Goal: Contribute content: Contribute content

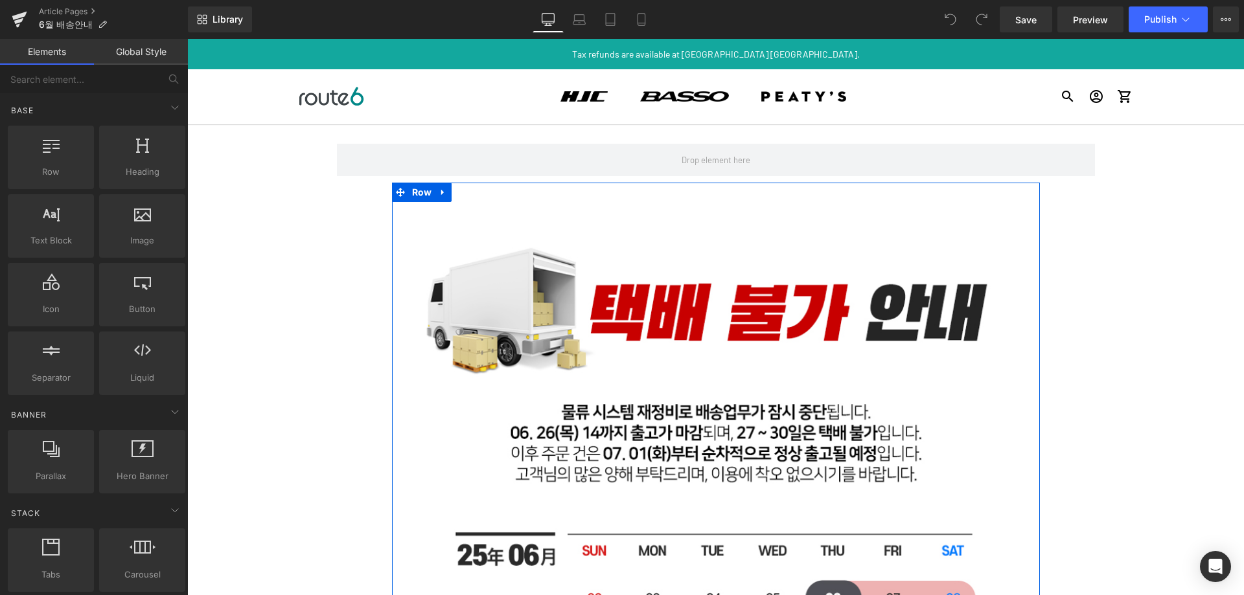
click at [292, 257] on div "Row Image Row Row Select your layout" at bounding box center [715, 604] width 1057 height 961
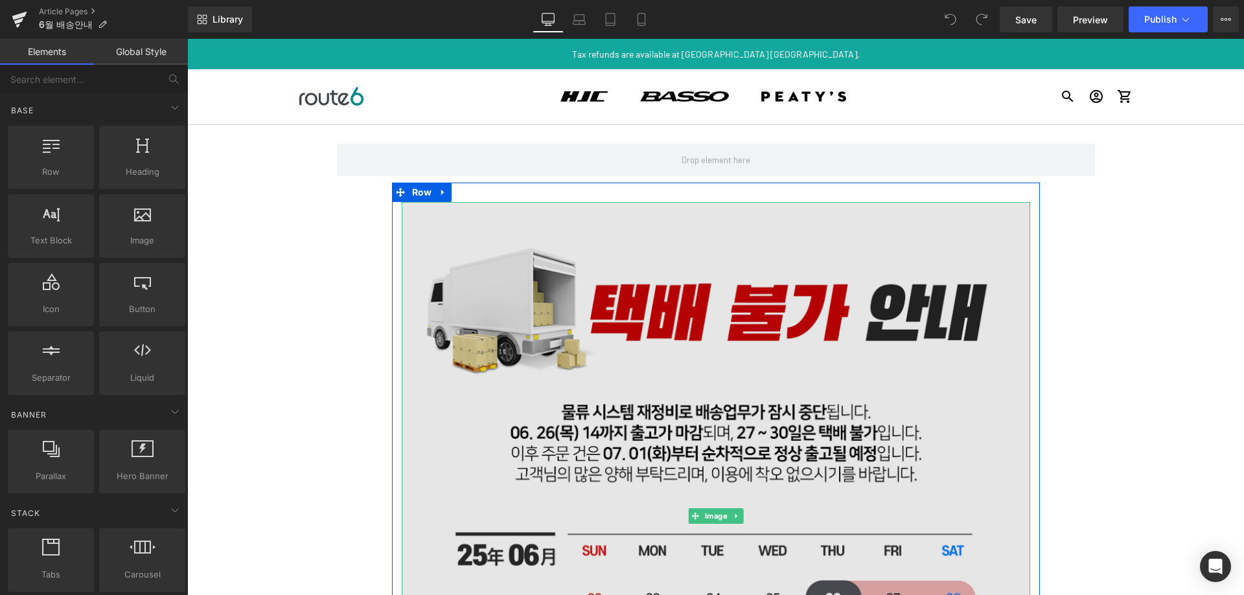
click at [616, 273] on img at bounding box center [716, 516] width 628 height 628
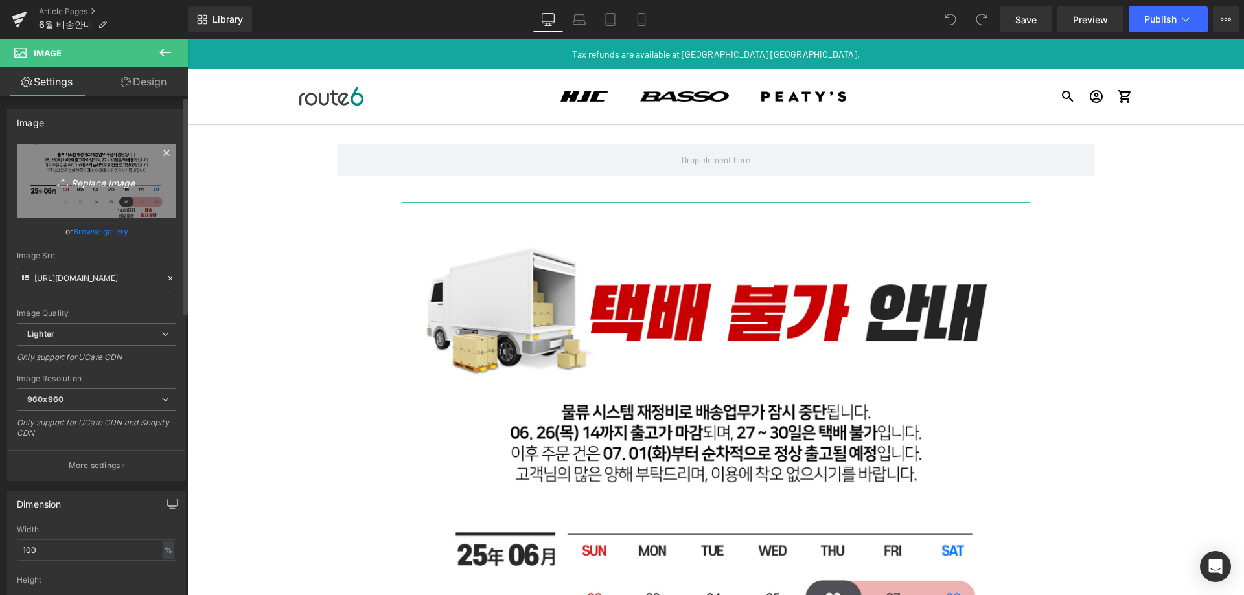
click at [102, 182] on icon "Replace Image" at bounding box center [97, 181] width 104 height 16
type input "C:\fakepath\250811_bs.jpg"
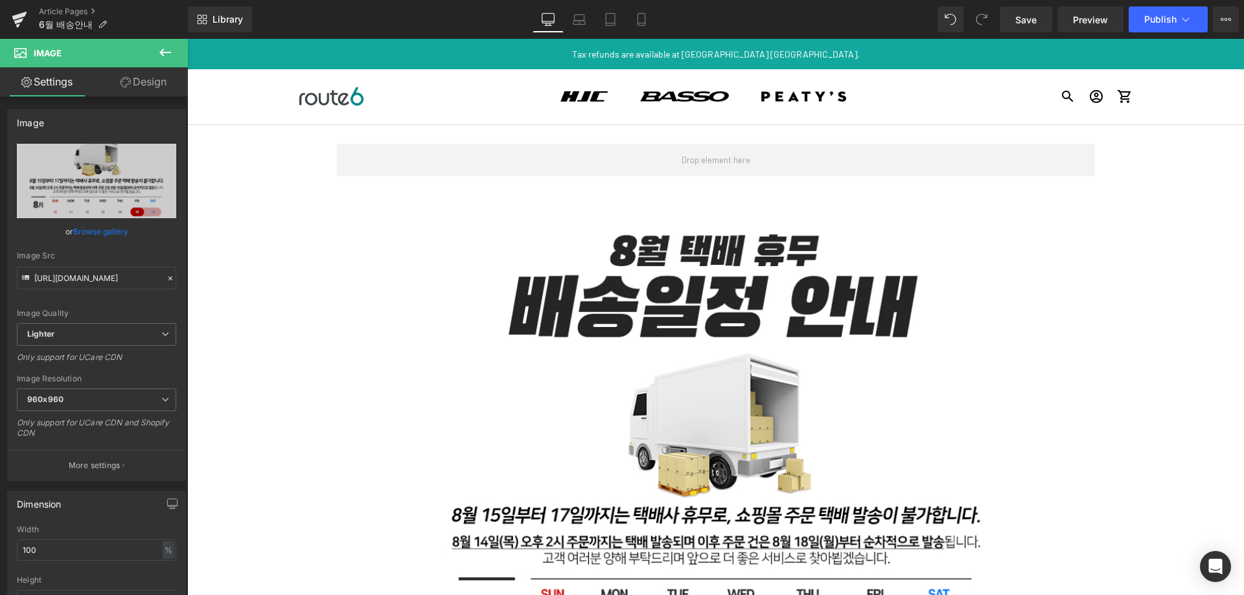
type input "https://ucarecdn.com/298448a8-b285-492c-83a8-2102824de0af/-/format/auto/-/previ…"
click at [1180, 15] on icon at bounding box center [1185, 19] width 13 height 13
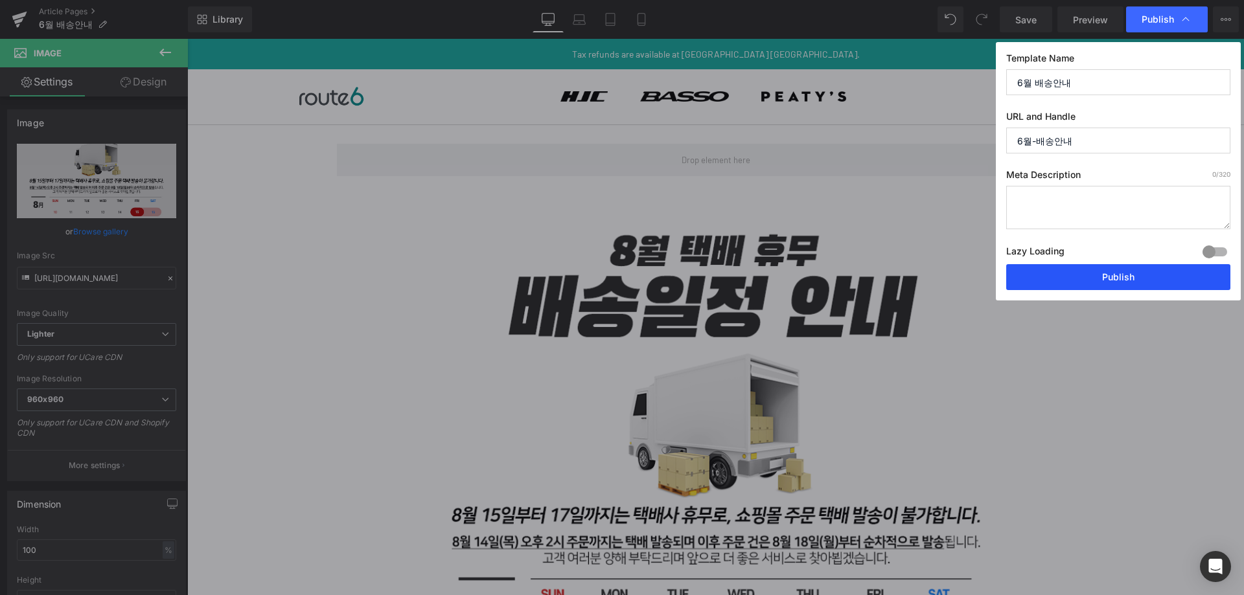
drag, startPoint x: 1103, startPoint y: 284, endPoint x: 985, endPoint y: 251, distance: 122.5
click at [1103, 284] on button "Publish" at bounding box center [1118, 277] width 224 height 26
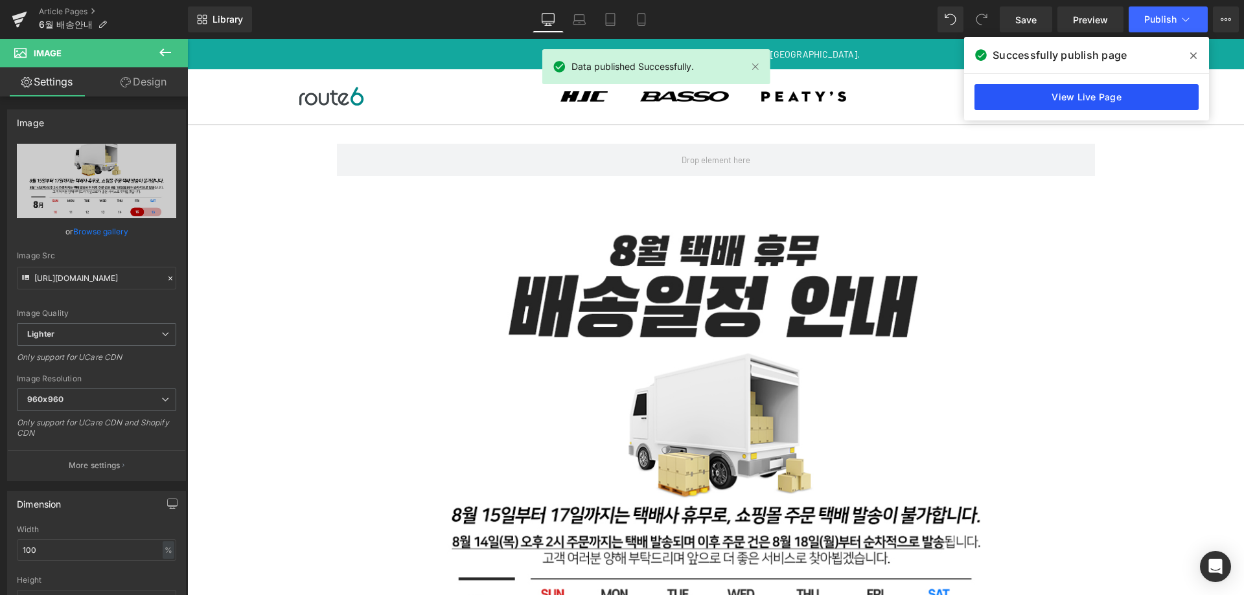
click at [1054, 90] on link "View Live Page" at bounding box center [1086, 97] width 224 height 26
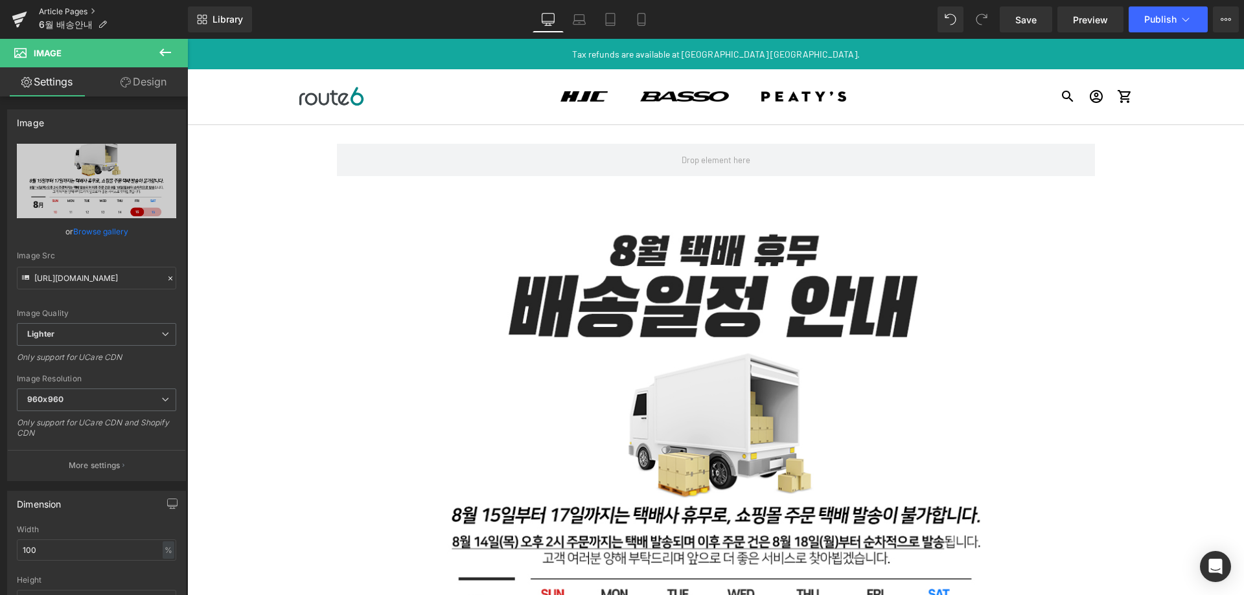
click at [62, 12] on link "Article Pages" at bounding box center [113, 11] width 149 height 10
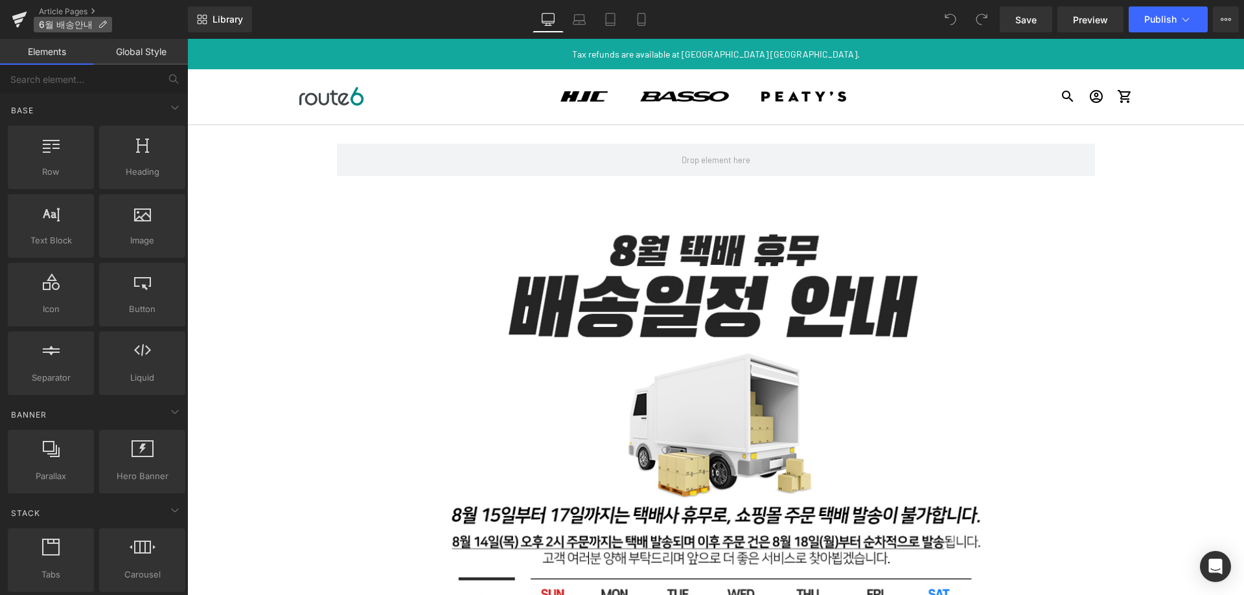
click at [99, 25] on icon at bounding box center [102, 24] width 9 height 9
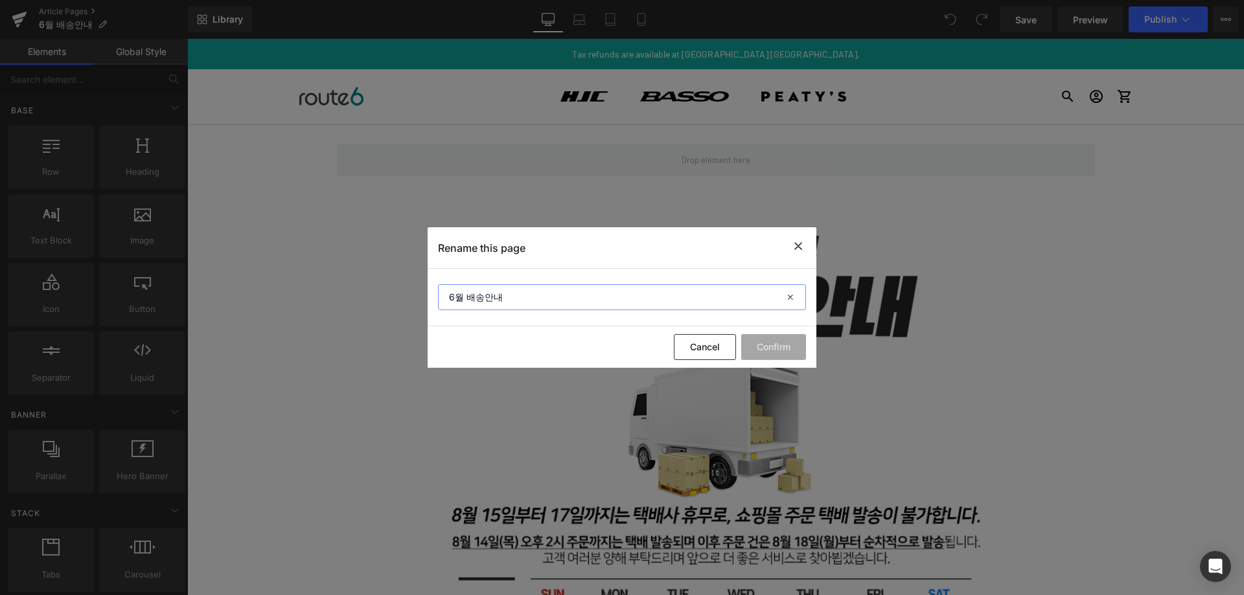
drag, startPoint x: 554, startPoint y: 297, endPoint x: 5, endPoint y: 277, distance: 549.8
click at [7, 277] on div "Rename this page 6월 배송안내 Cancel Confirm" at bounding box center [622, 297] width 1244 height 595
type input "2025_08"
click at [788, 355] on button "Confirm" at bounding box center [773, 347] width 65 height 26
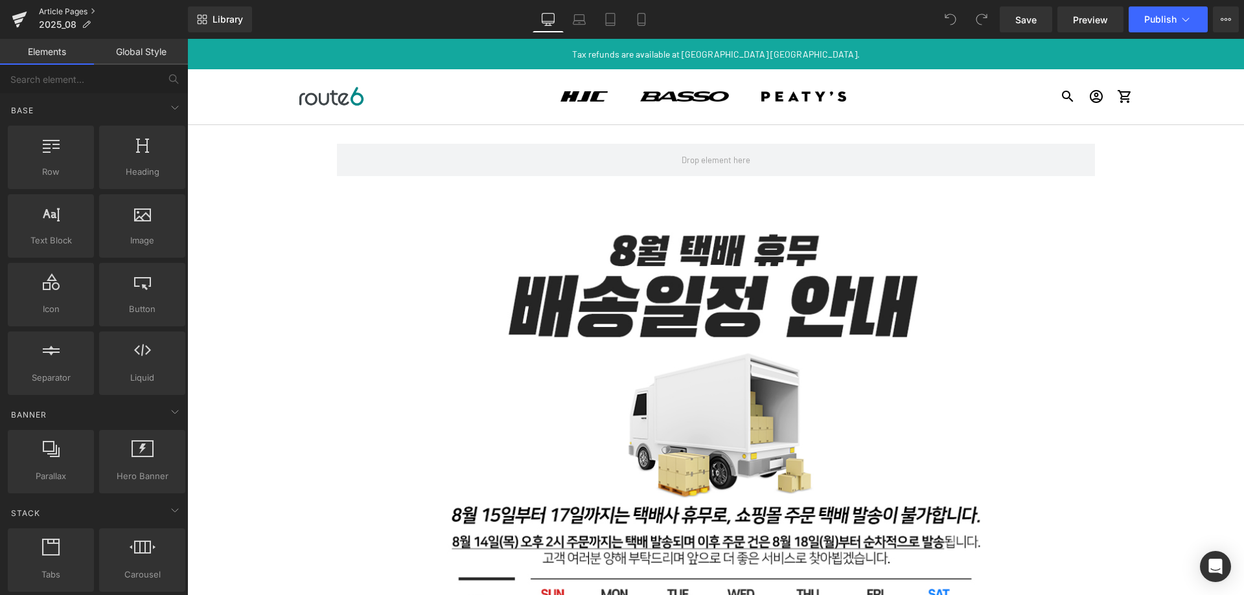
click at [79, 10] on link "Article Pages" at bounding box center [113, 11] width 149 height 10
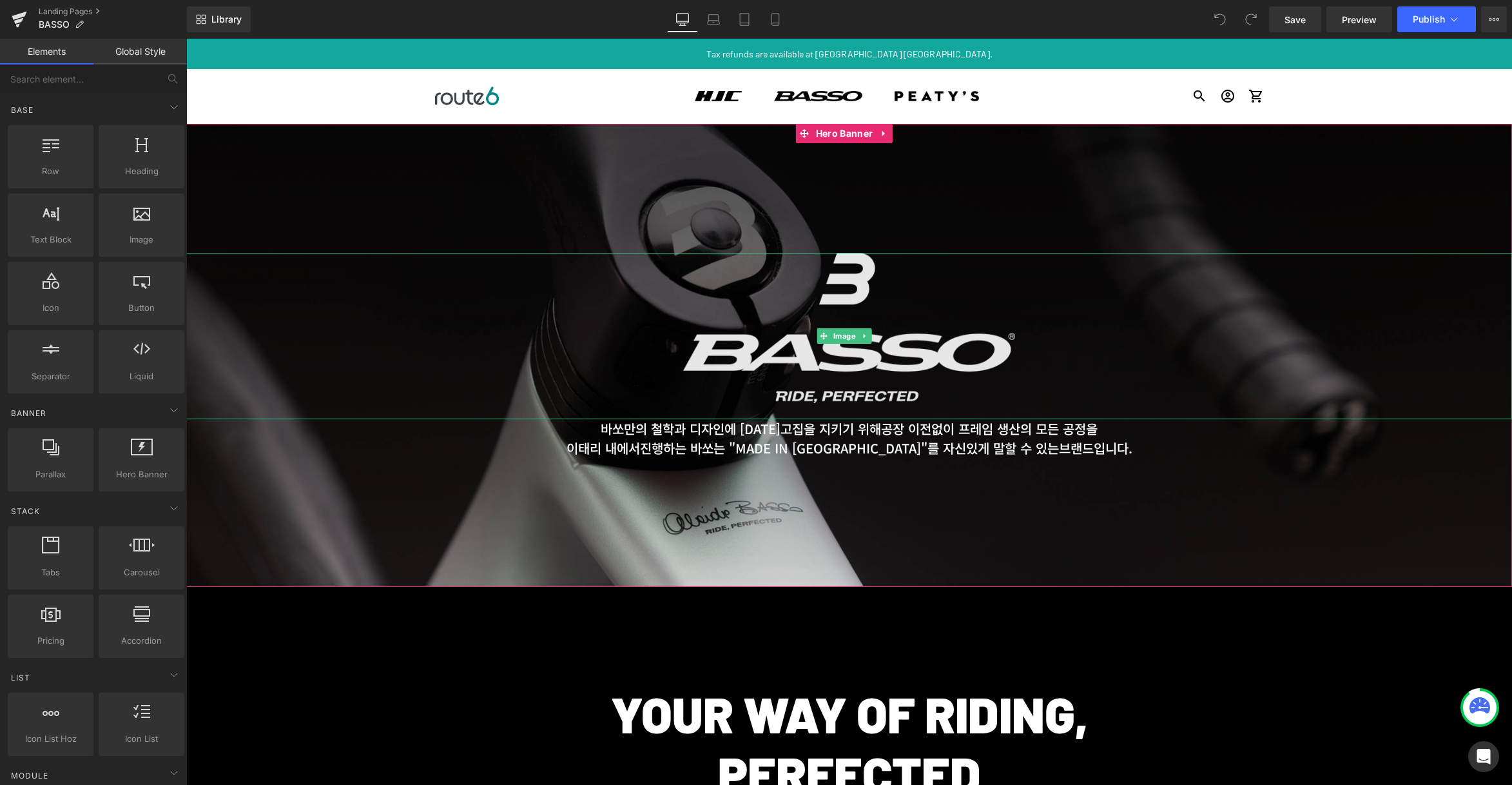
click at [942, 384] on img at bounding box center [849, 335] width 331 height 166
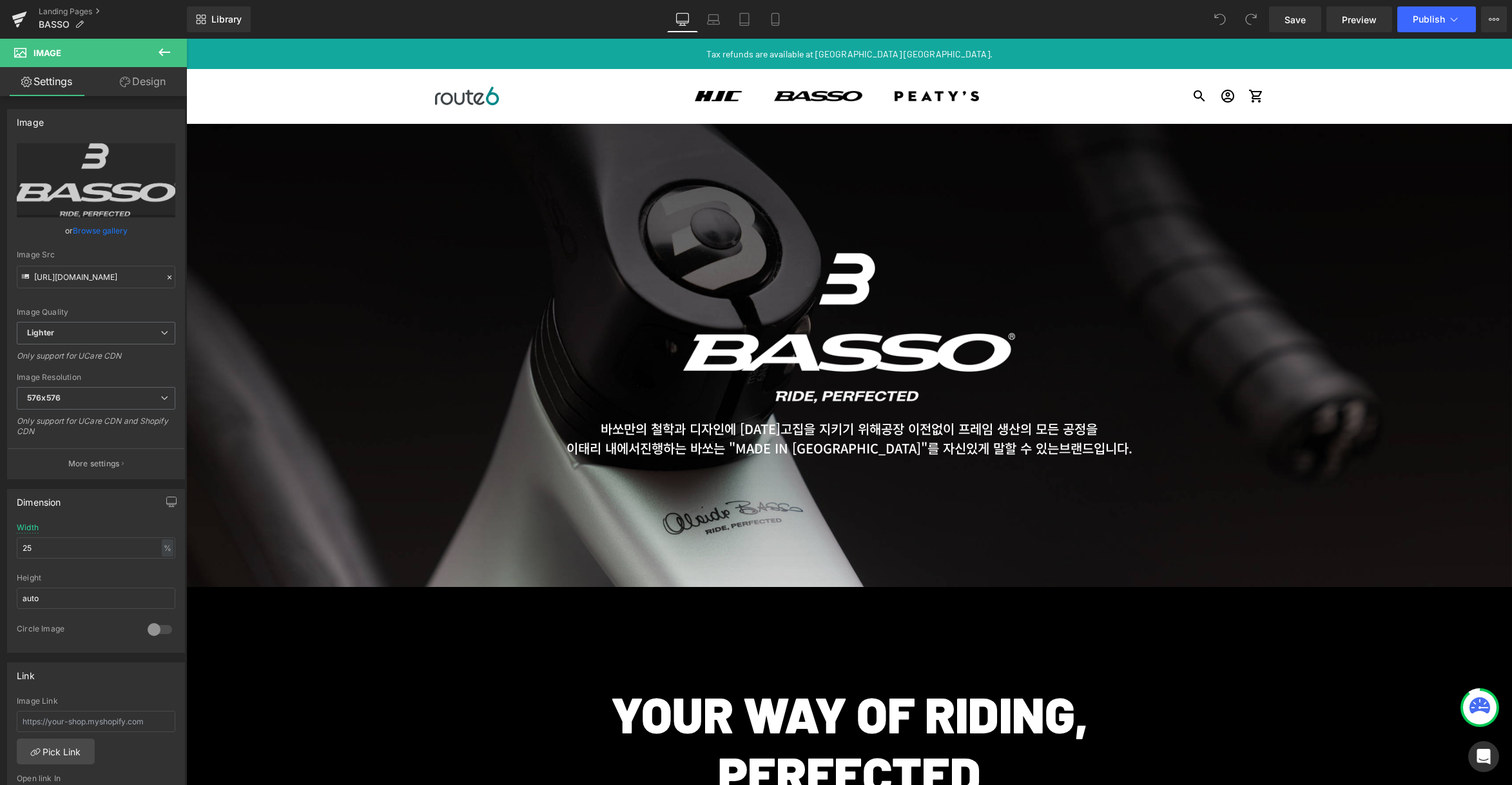
scroll to position [171, 0]
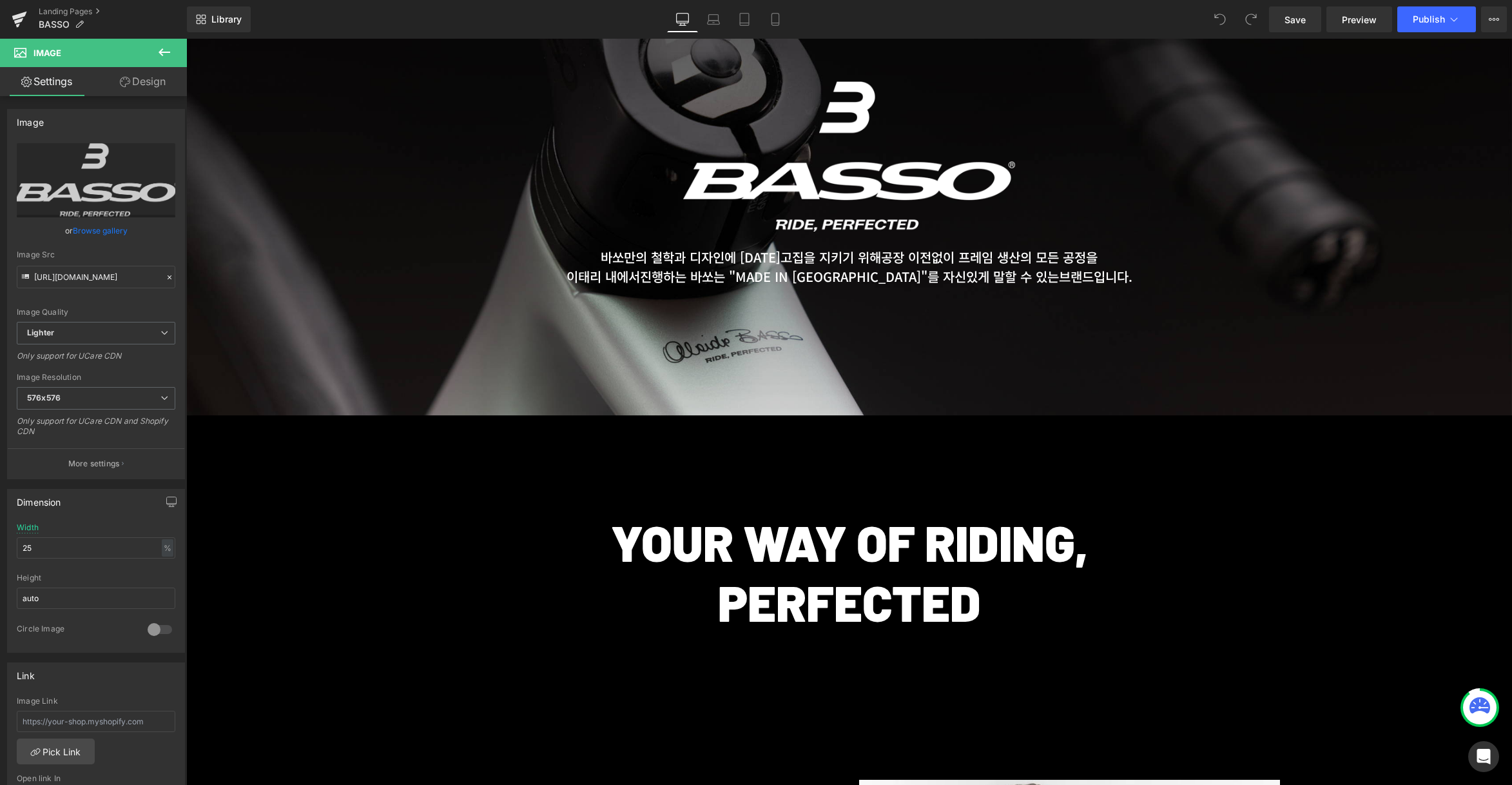
click at [1202, 515] on p "YOUR WAY OF RIDING," at bounding box center [849, 541] width 1326 height 60
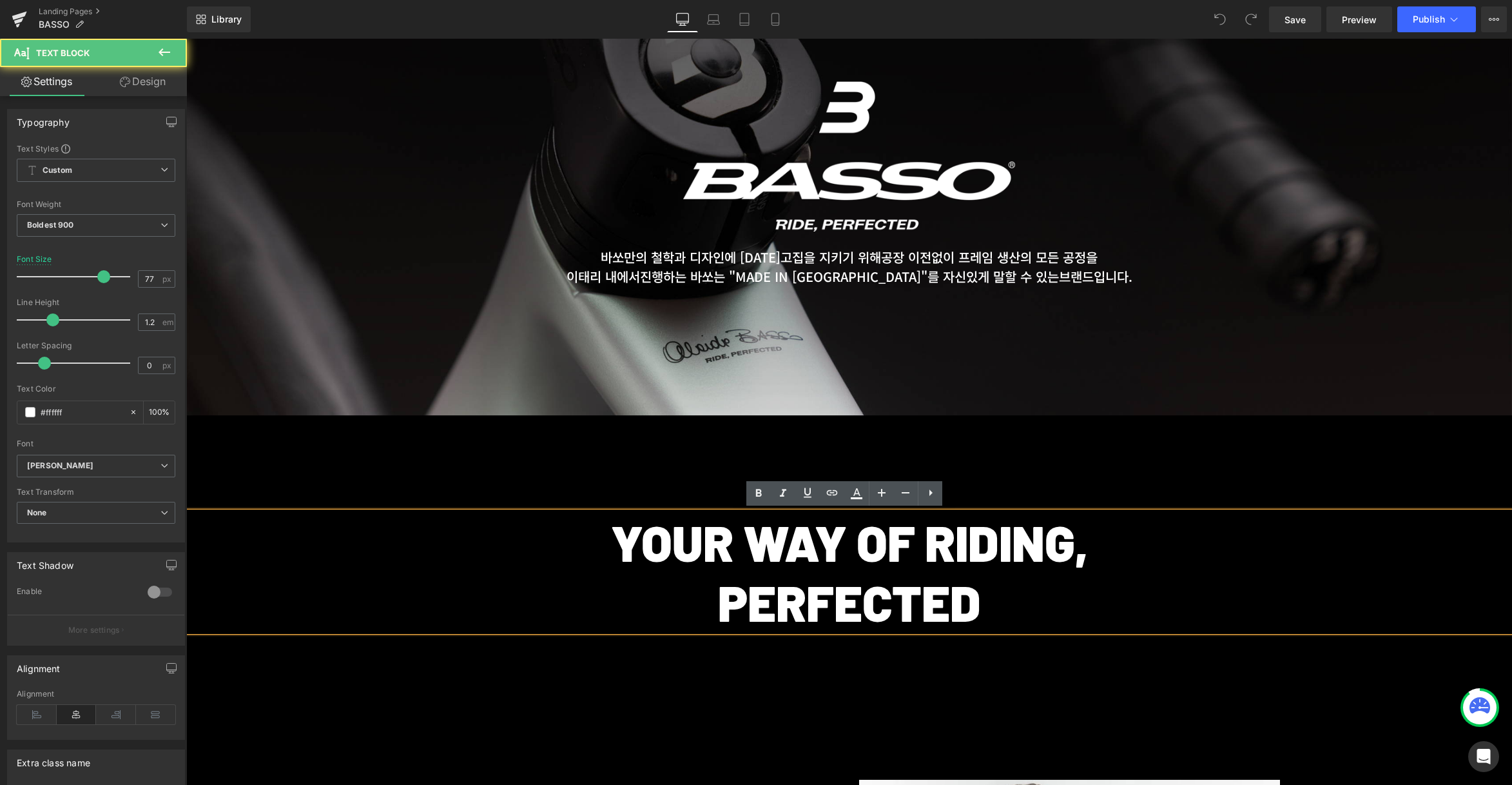
click at [1198, 455] on div "YOUR WAY OF RIDING, PERFECTED Text Block" at bounding box center [849, 571] width 1326 height 312
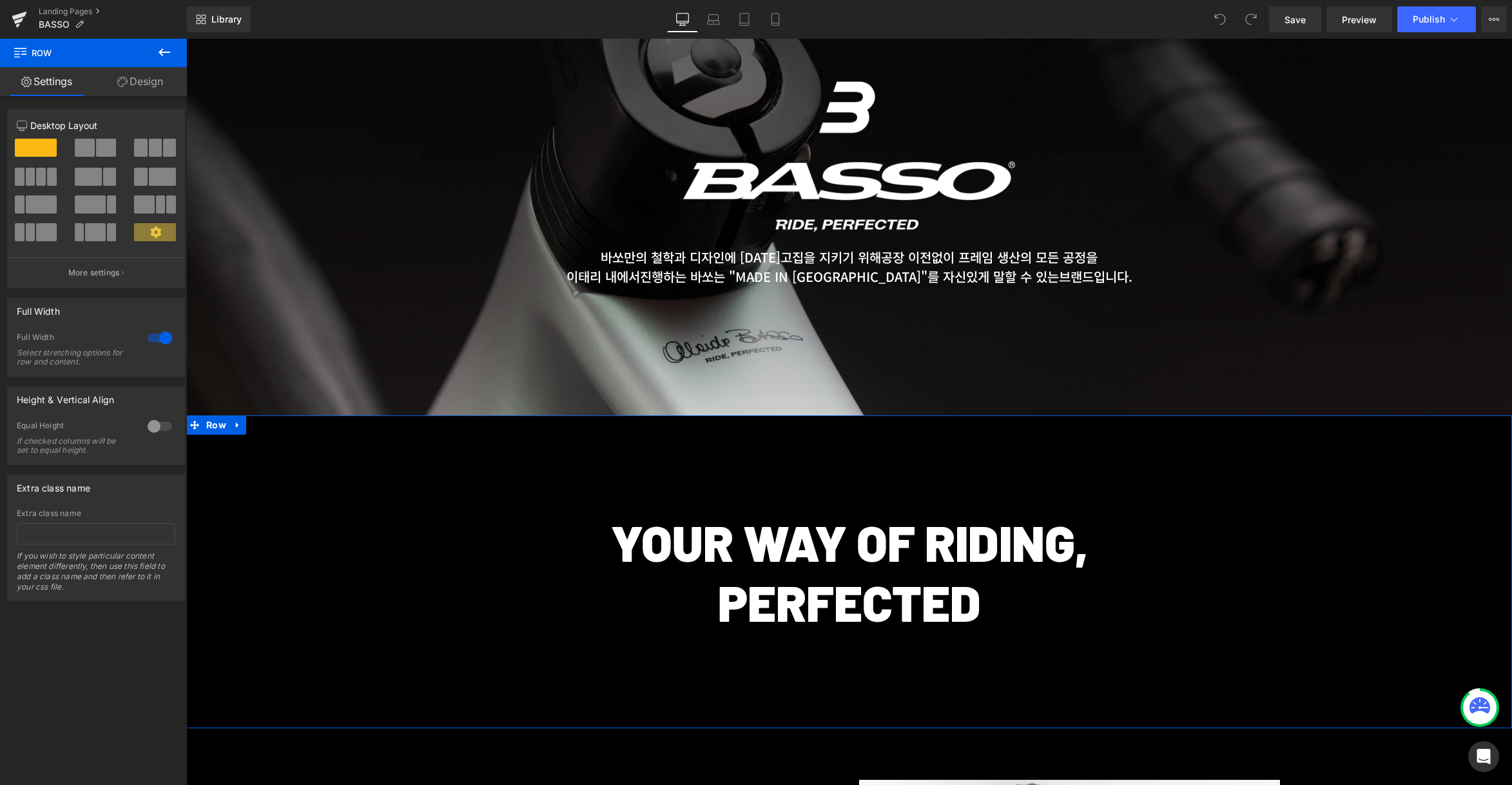
click at [1198, 455] on div "YOUR WAY OF RIDING, PERFECTED Text Block" at bounding box center [849, 571] width 1326 height 312
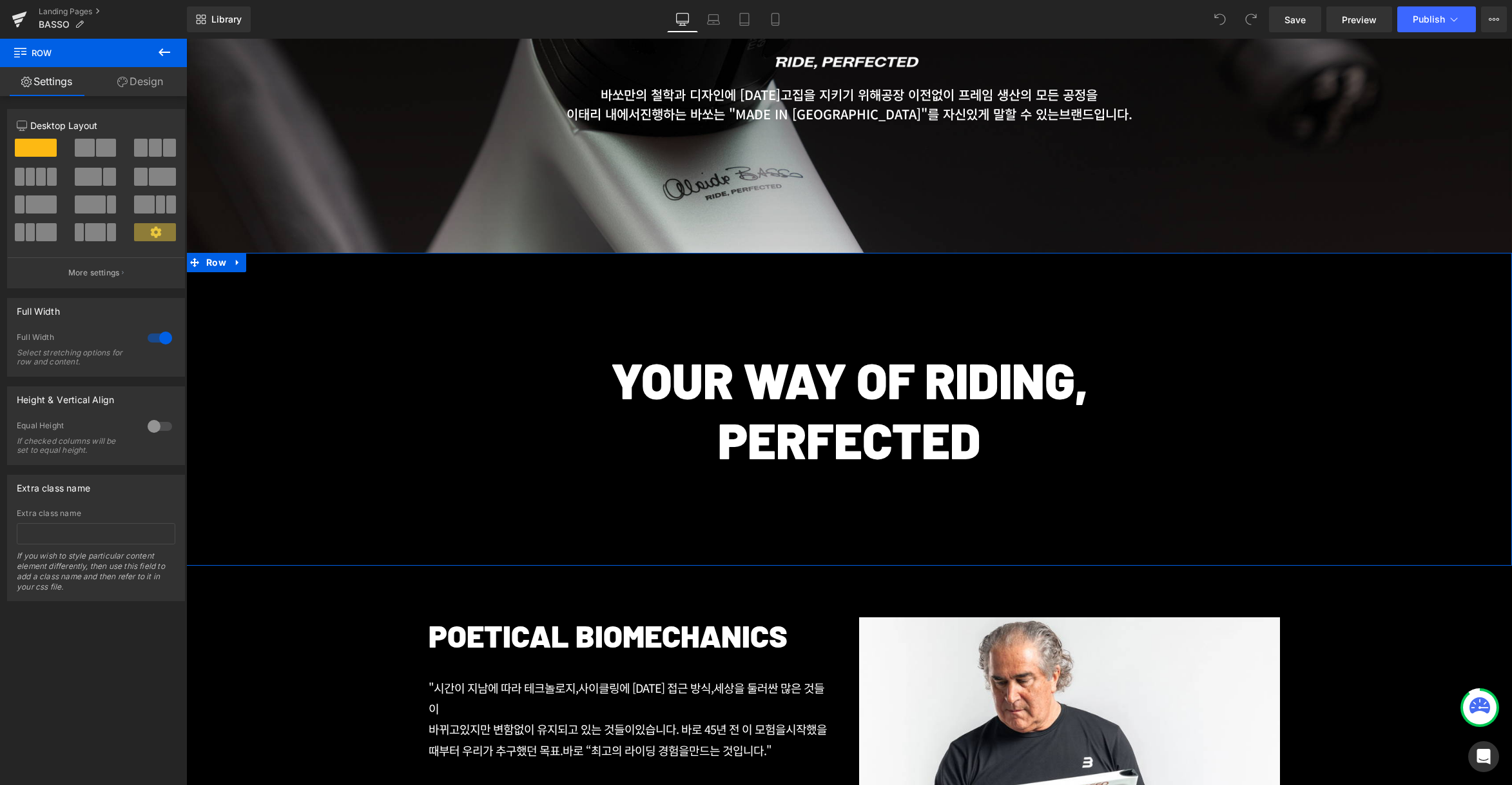
scroll to position [343, 0]
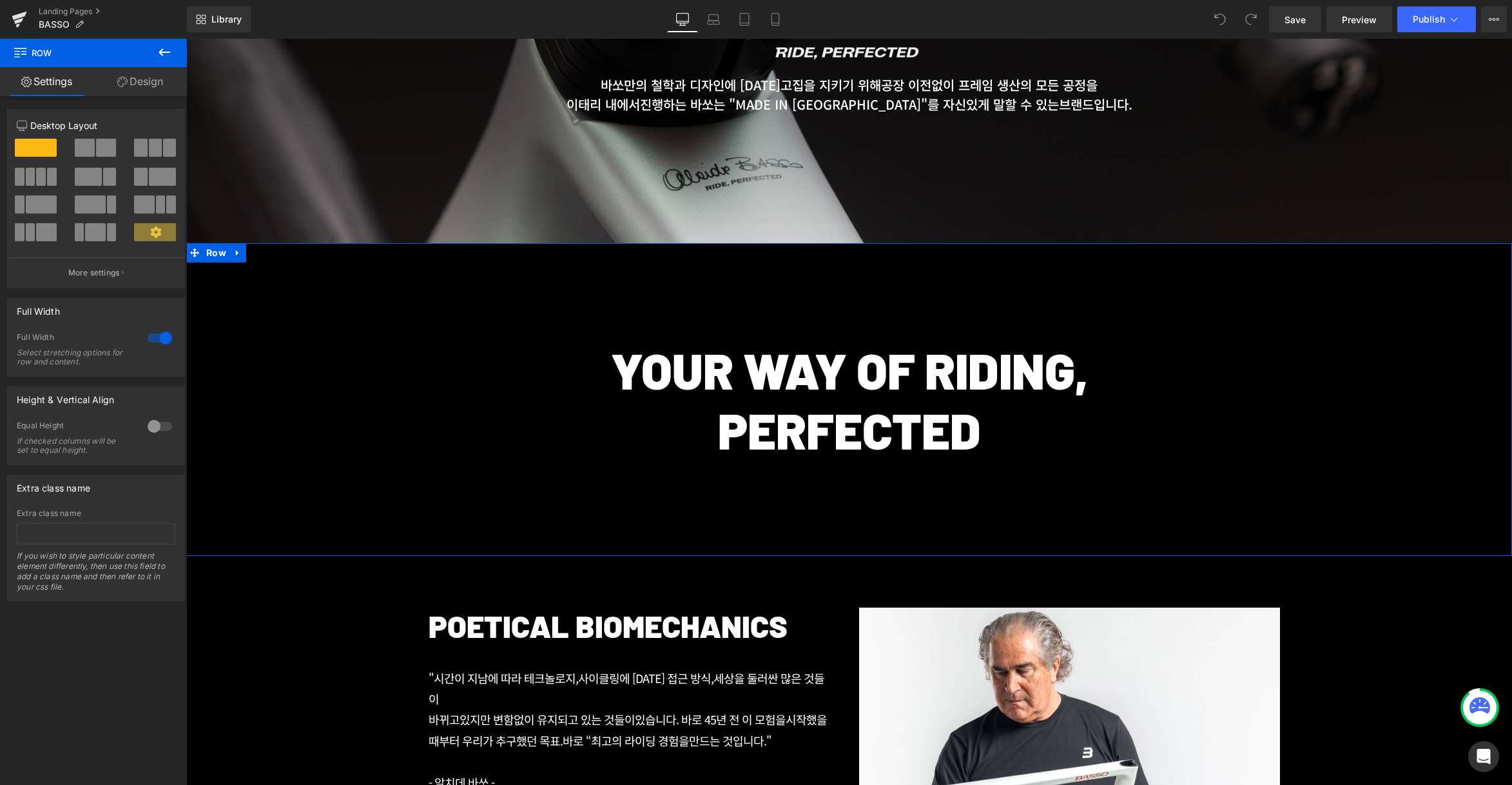
click at [1198, 455] on div "YOUR WAY OF RIDING, PERFECTED Text Block" at bounding box center [849, 399] width 1326 height 119
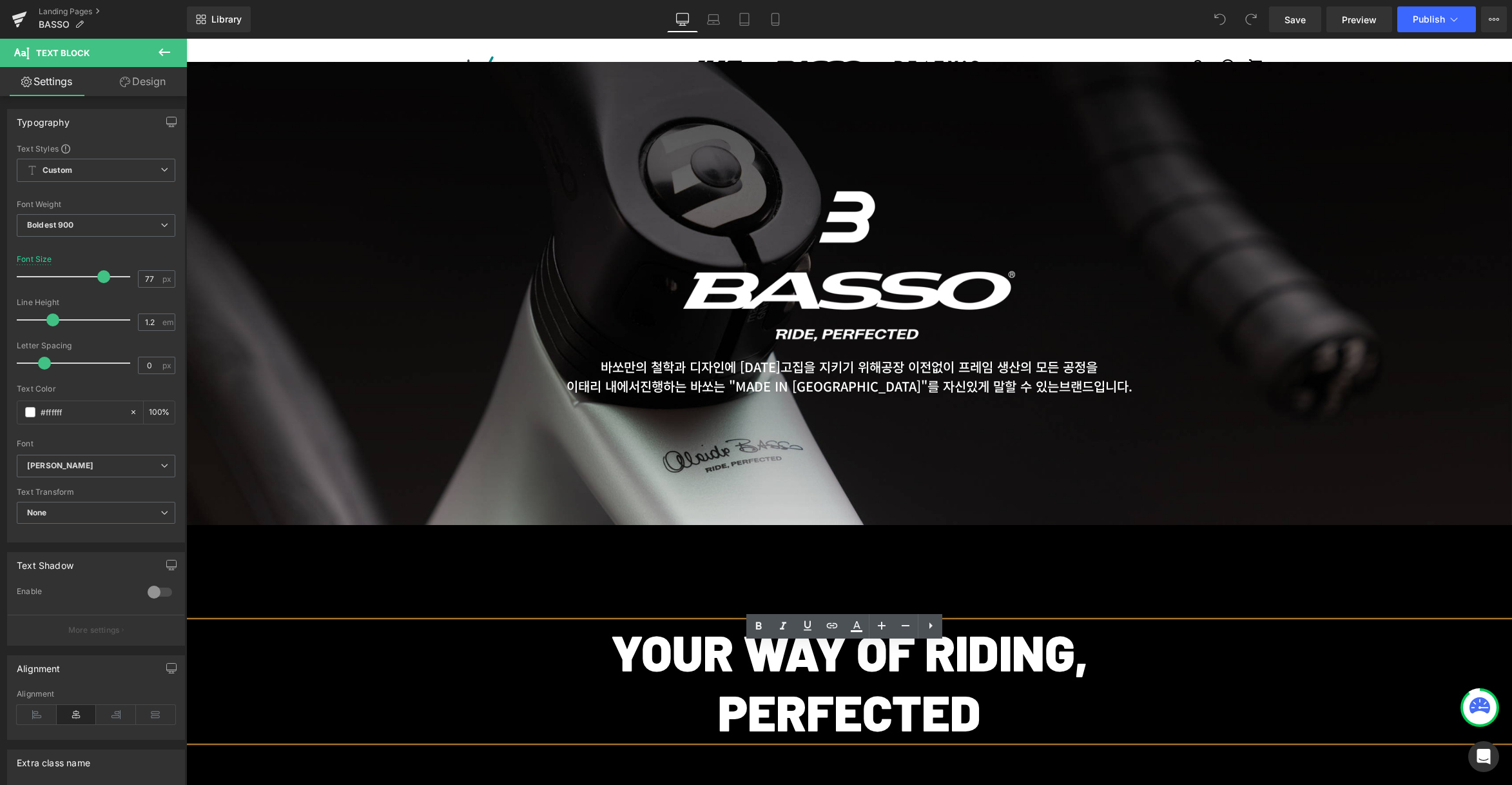
scroll to position [0, 0]
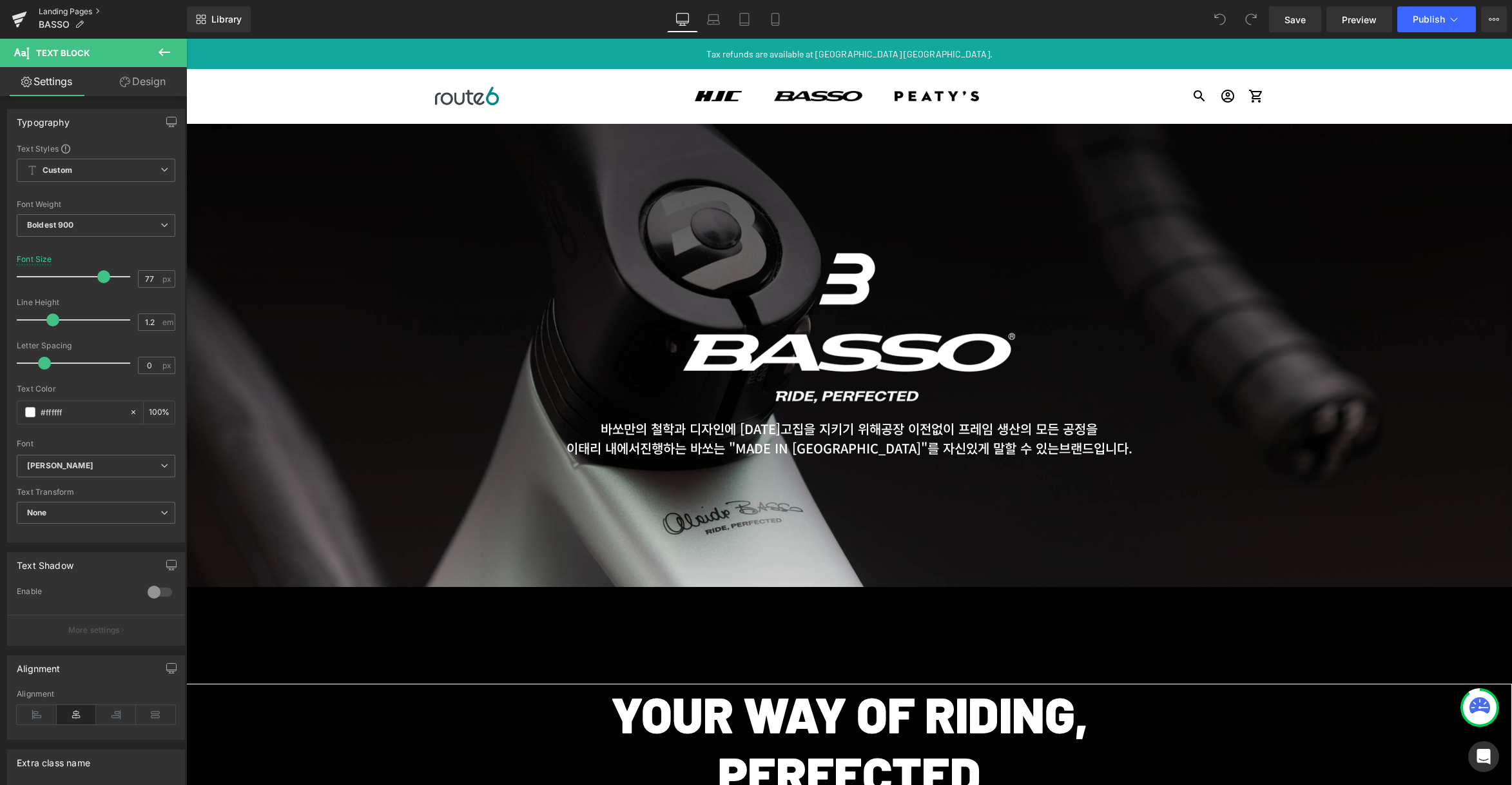
click at [67, 12] on link "Landing Pages" at bounding box center [112, 11] width 148 height 10
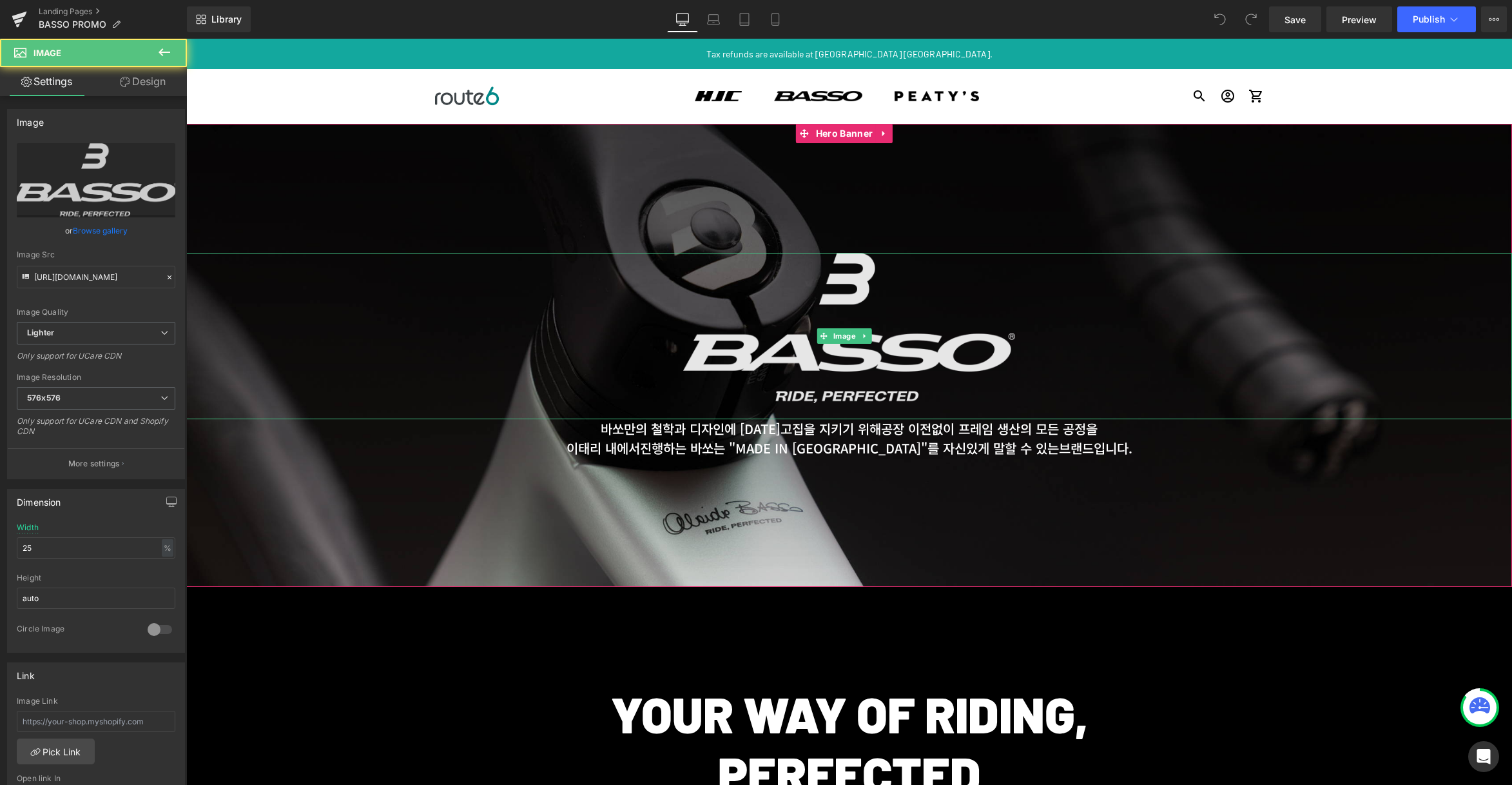
click at [954, 336] on img at bounding box center [849, 335] width 331 height 166
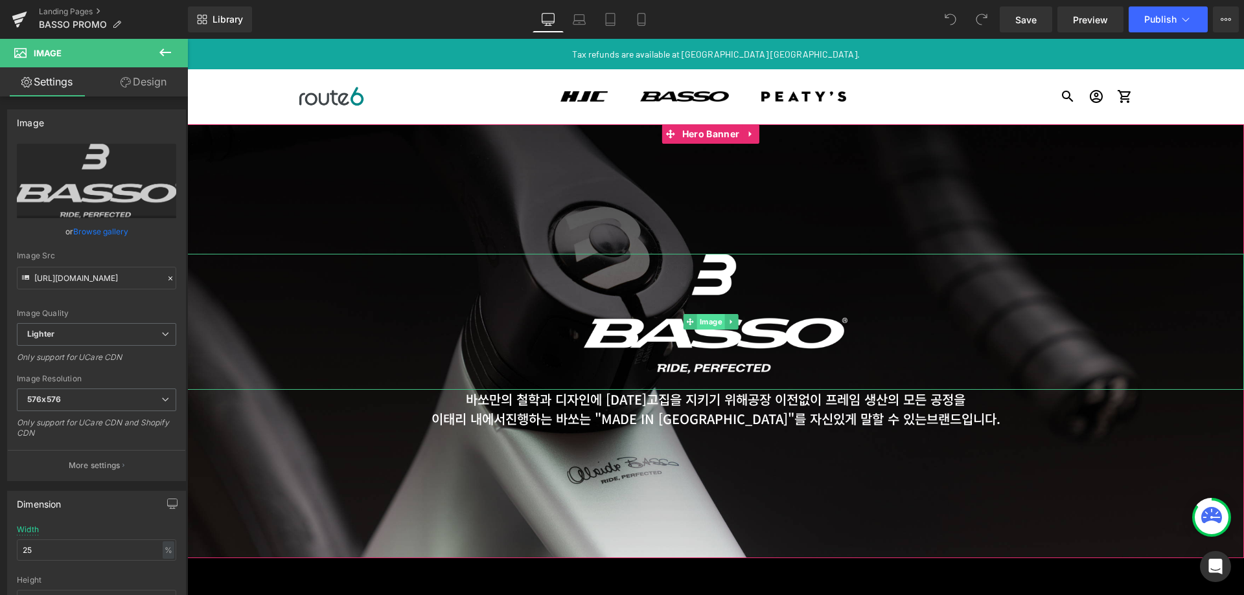
click at [722, 322] on span "Image" at bounding box center [711, 322] width 28 height 16
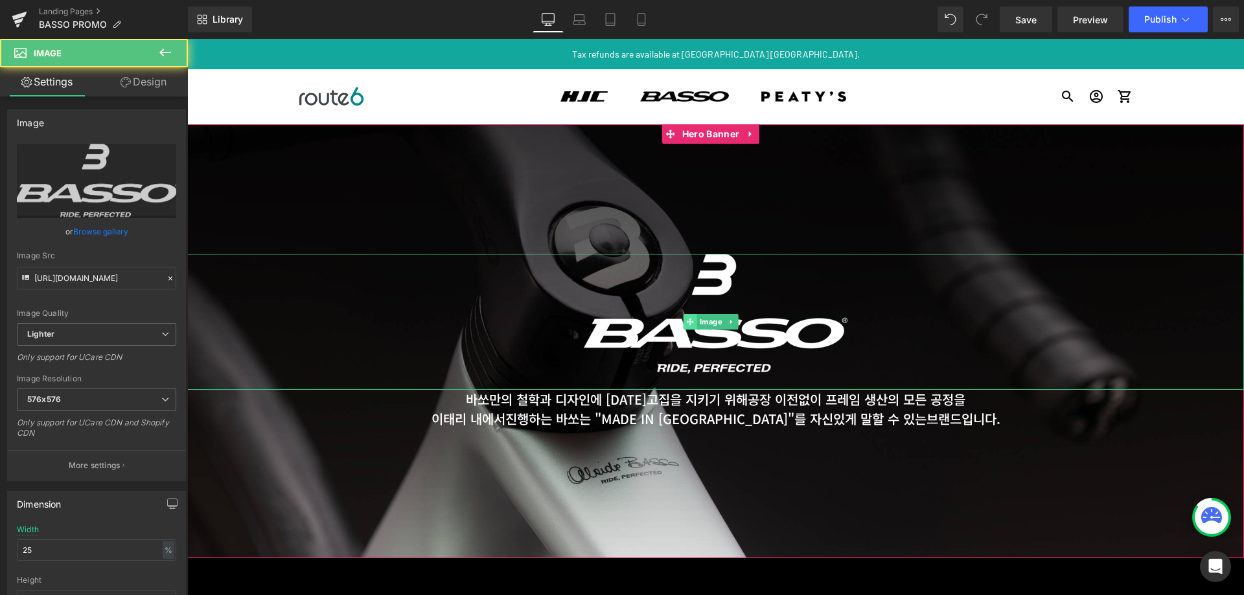
click at [692, 316] on span at bounding box center [691, 322] width 14 height 16
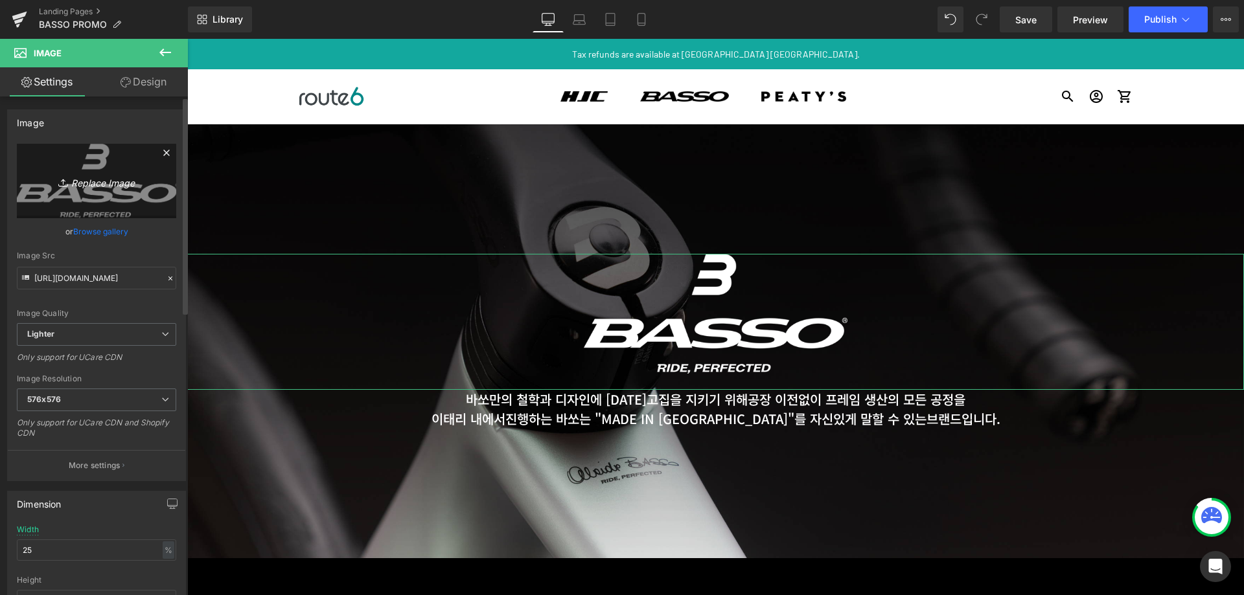
click at [100, 182] on icon "Replace Image" at bounding box center [97, 181] width 104 height 16
type input "C:\fakepath\BASSO_s.png"
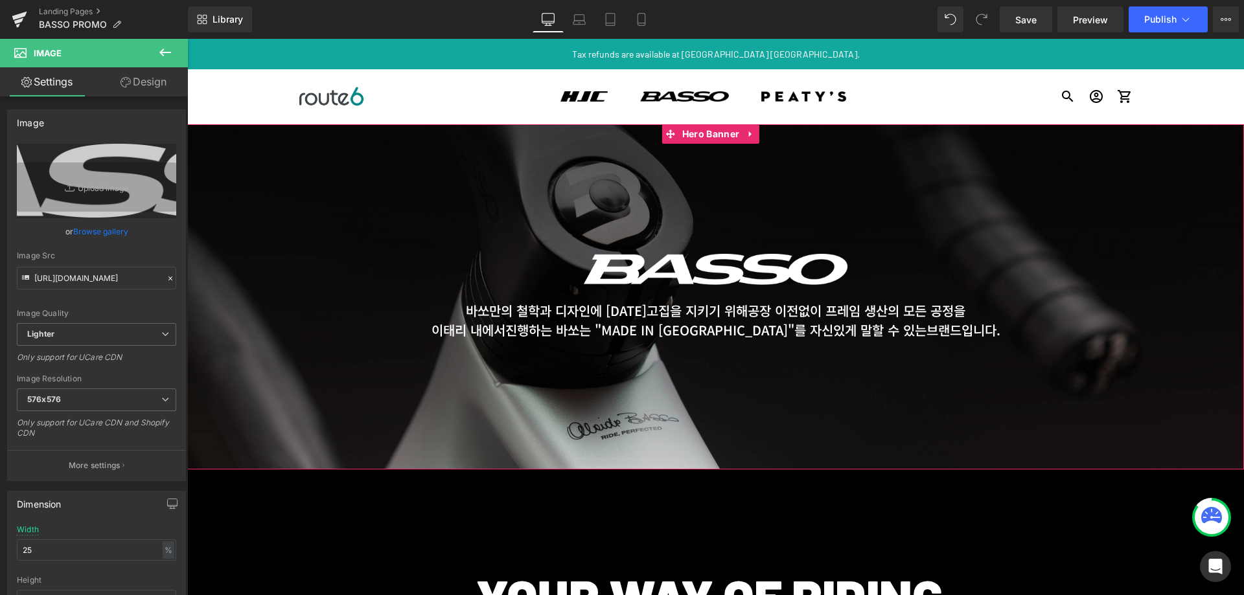
type input "https://ucarecdn.com/ef44a7e3-10e2-4556-a614-142bc5b11802/-/format/auto/-/previ…"
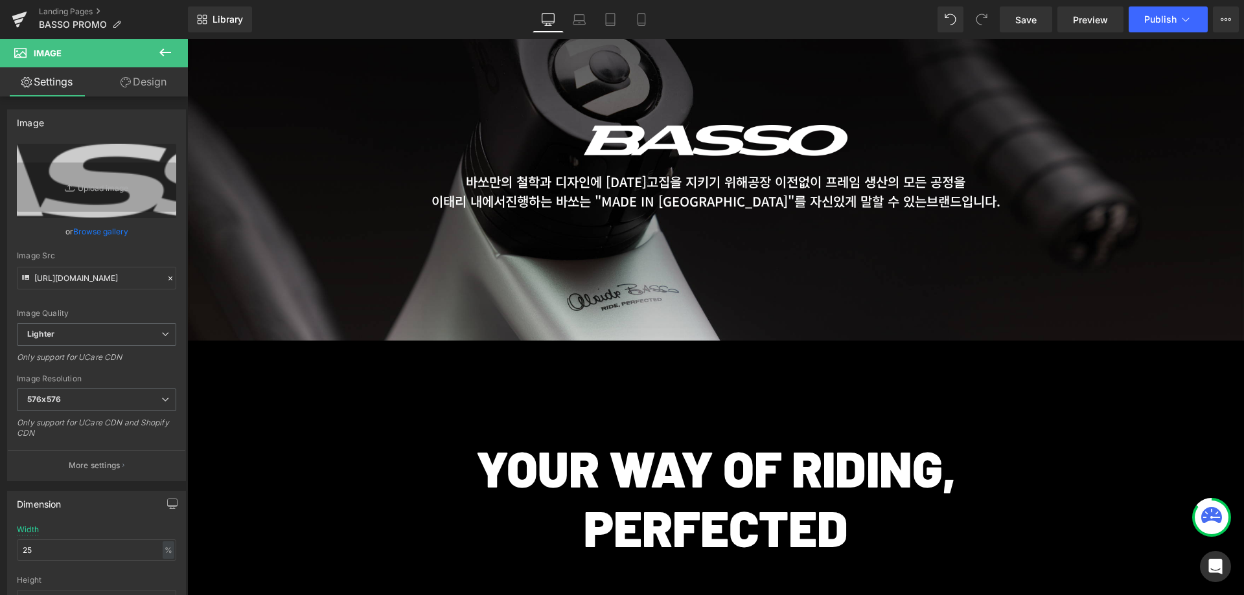
scroll to position [130, 0]
click at [759, 468] on p "YOUR WAY OF RIDING," at bounding box center [715, 467] width 1057 height 60
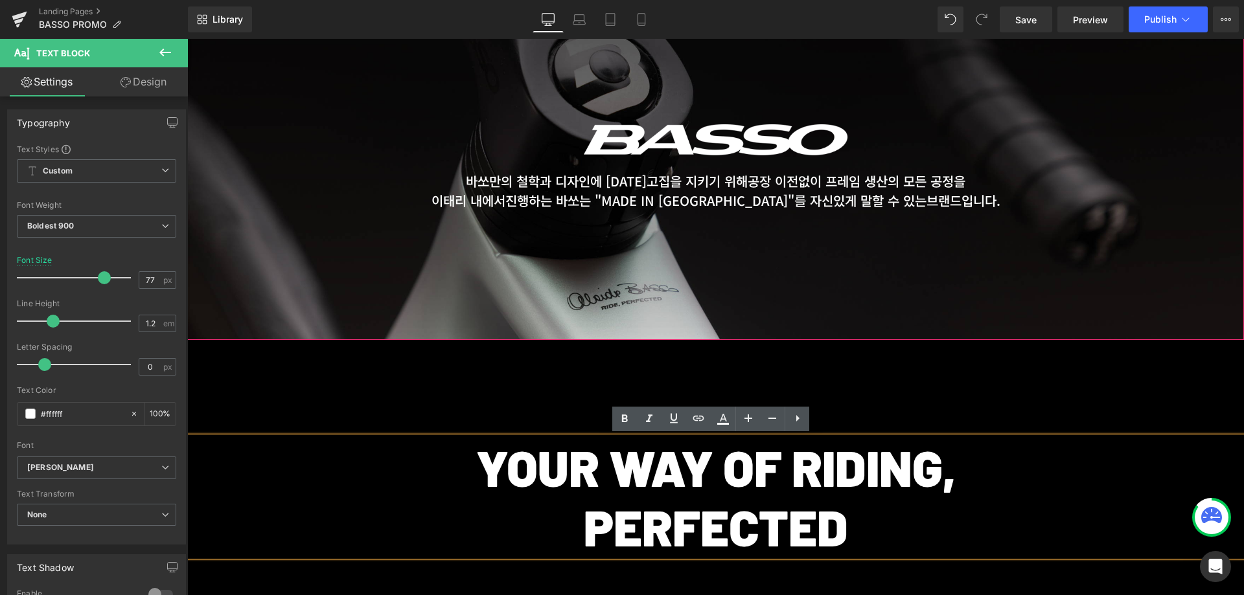
click at [691, 192] on span "Text Block" at bounding box center [703, 191] width 43 height 16
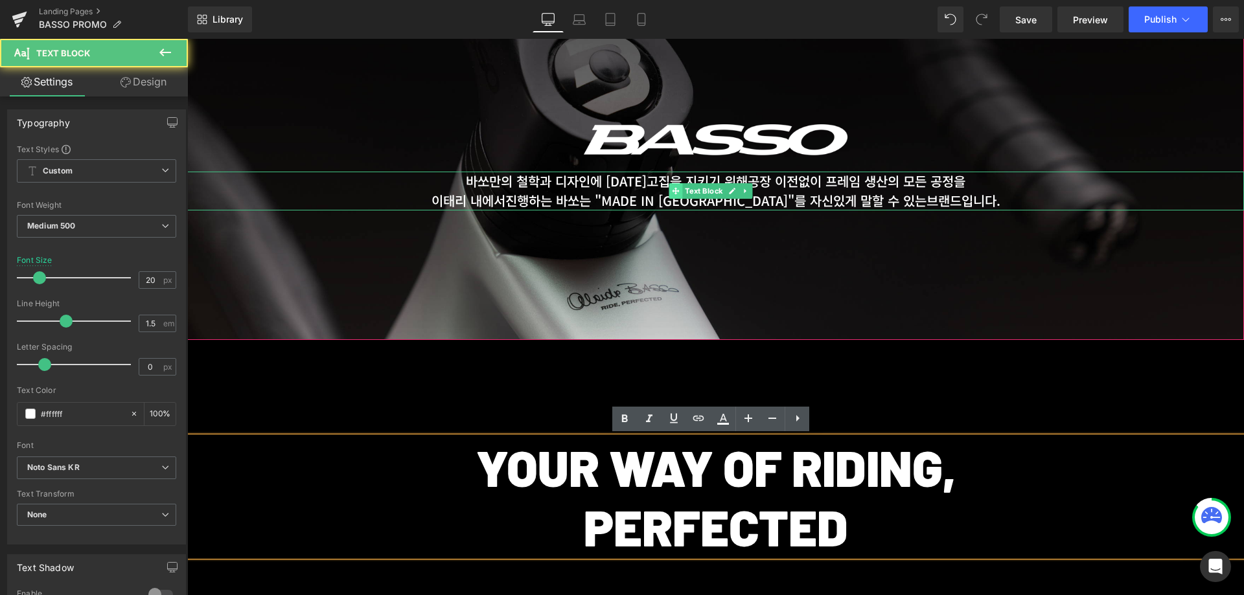
click at [673, 191] on icon at bounding box center [675, 190] width 7 height 7
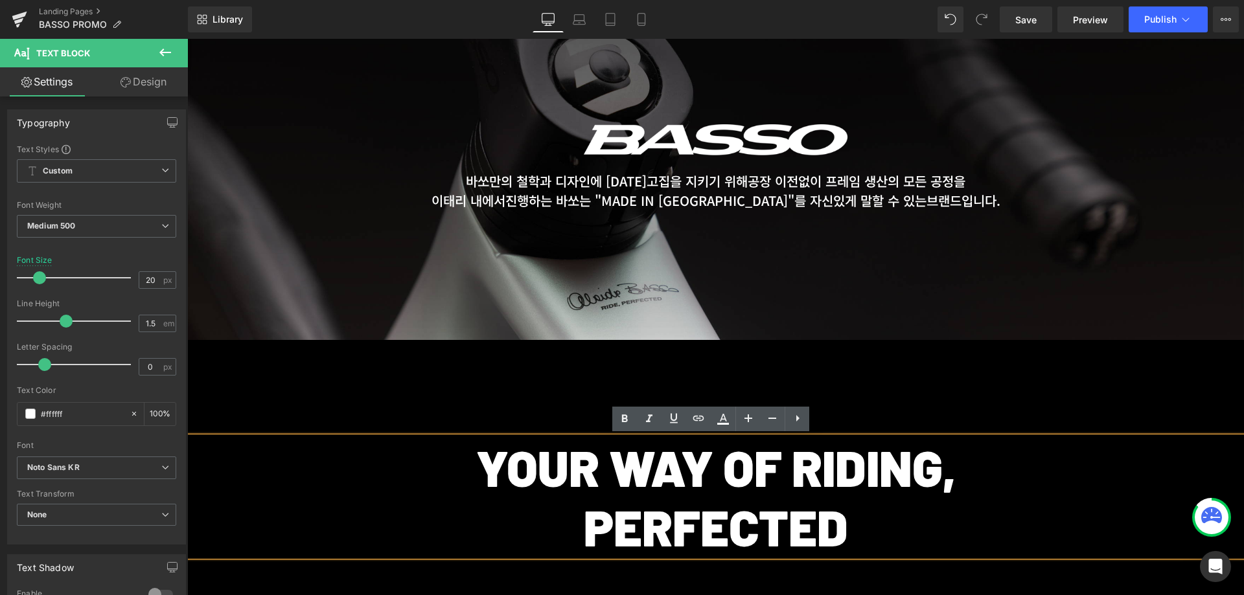
click at [586, 459] on p "YOUR WAY OF RIDING," at bounding box center [715, 467] width 1057 height 60
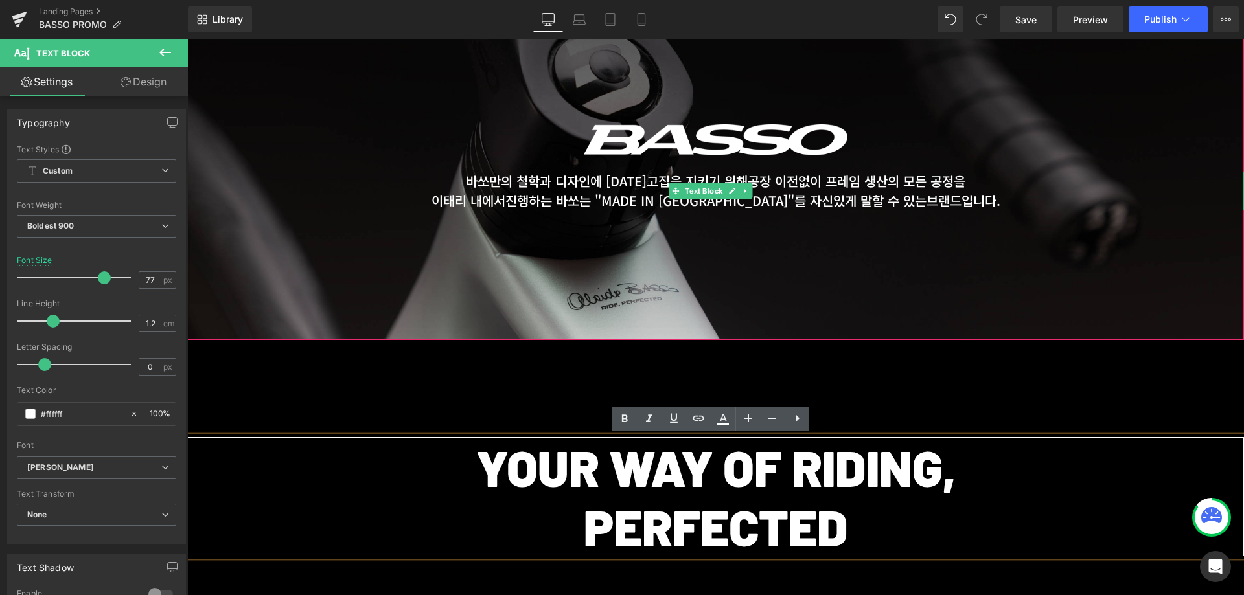
click at [814, 189] on span "공장 이전없이 프레임 생산의 모든 공정을" at bounding box center [857, 181] width 218 height 19
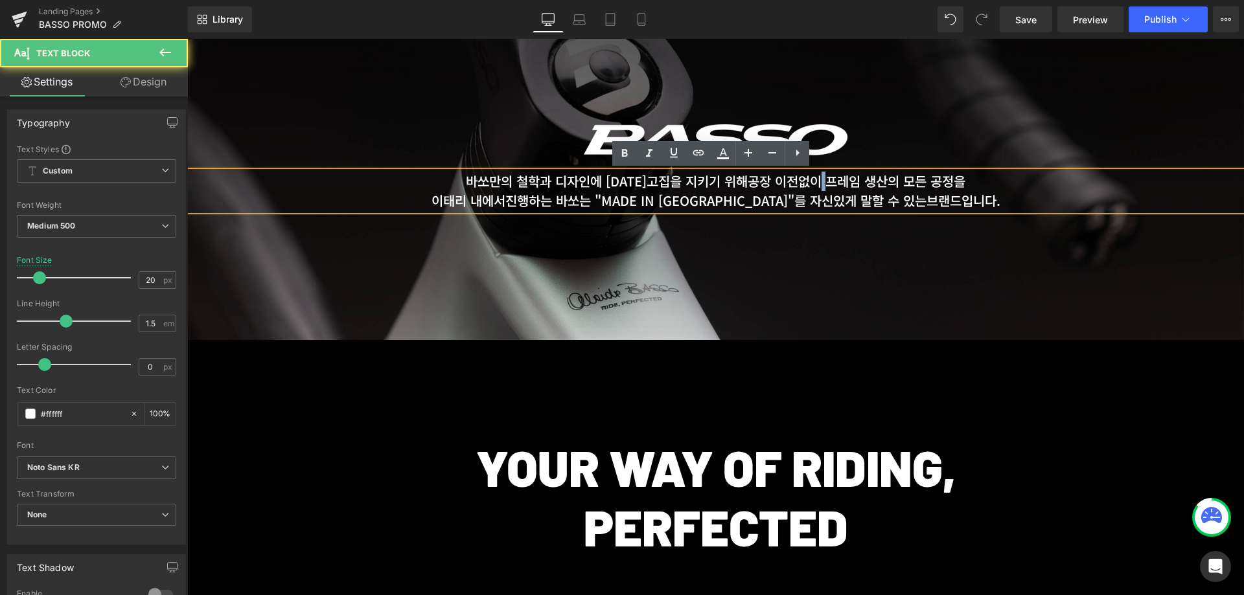
click at [814, 189] on span "공장 이전없이 프레임 생산의 모든 공정을" at bounding box center [857, 181] width 218 height 19
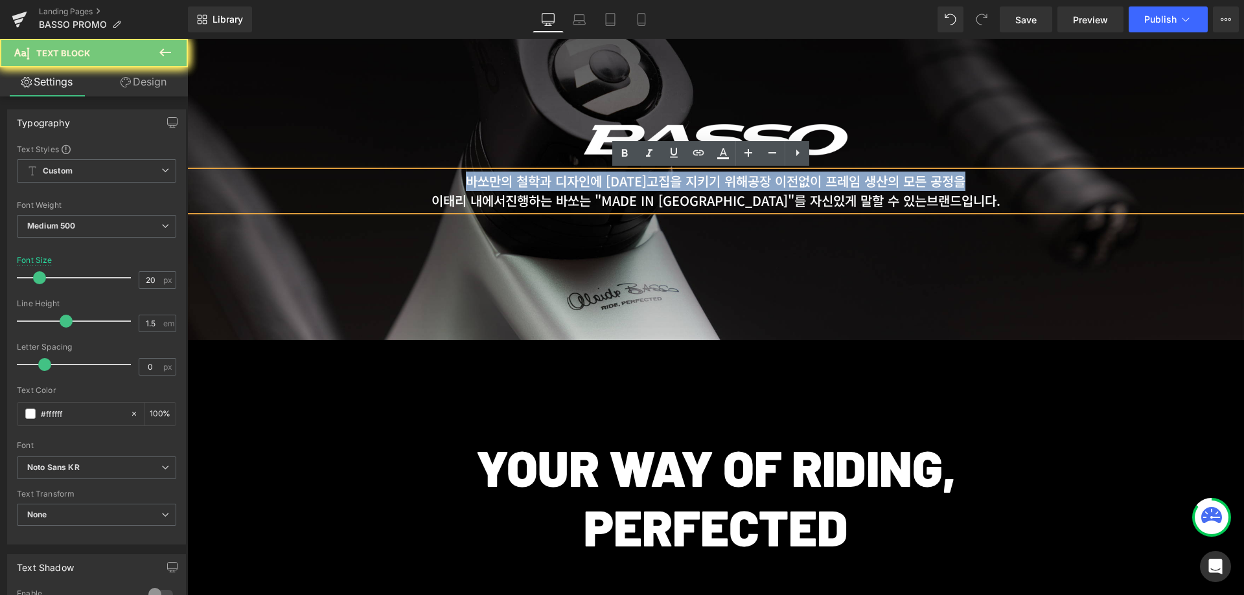
click at [814, 189] on span "공장 이전없이 프레임 생산의 모든 공정을" at bounding box center [857, 181] width 218 height 19
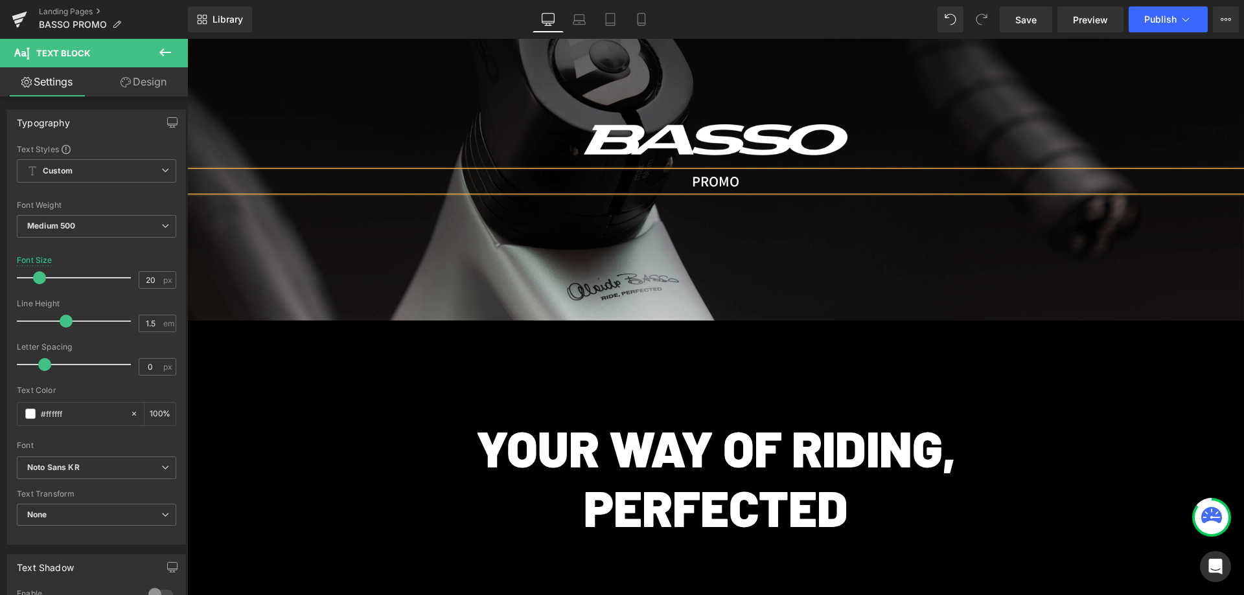
click at [706, 183] on div "PROMO" at bounding box center [715, 181] width 1057 height 19
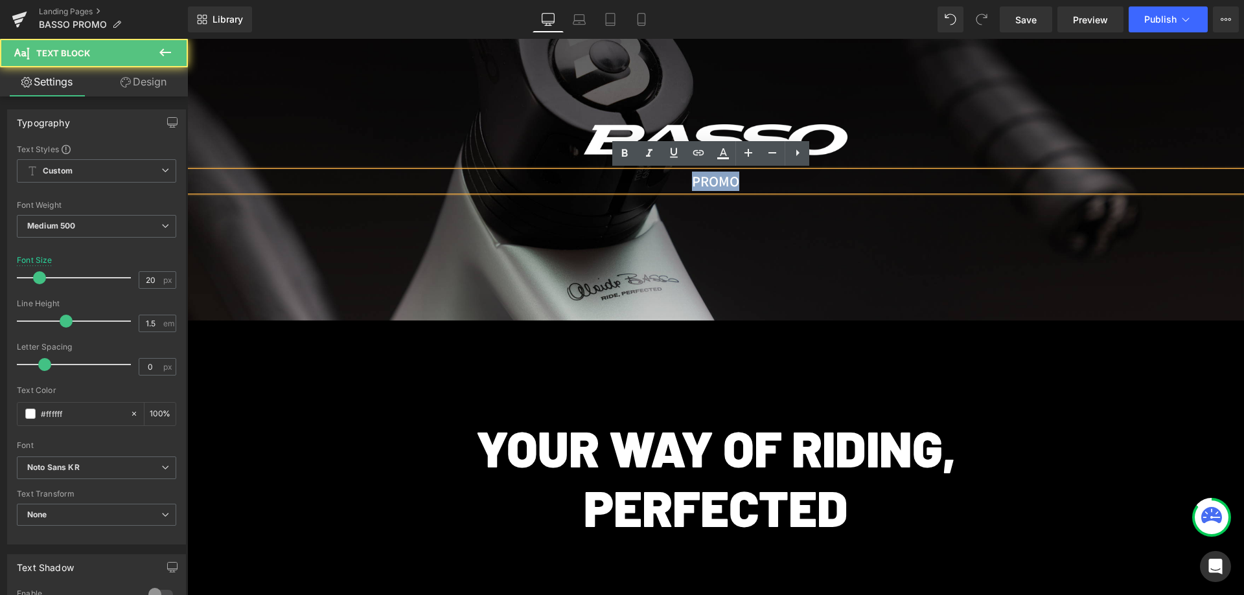
click at [706, 183] on div "PROMO" at bounding box center [715, 181] width 1057 height 19
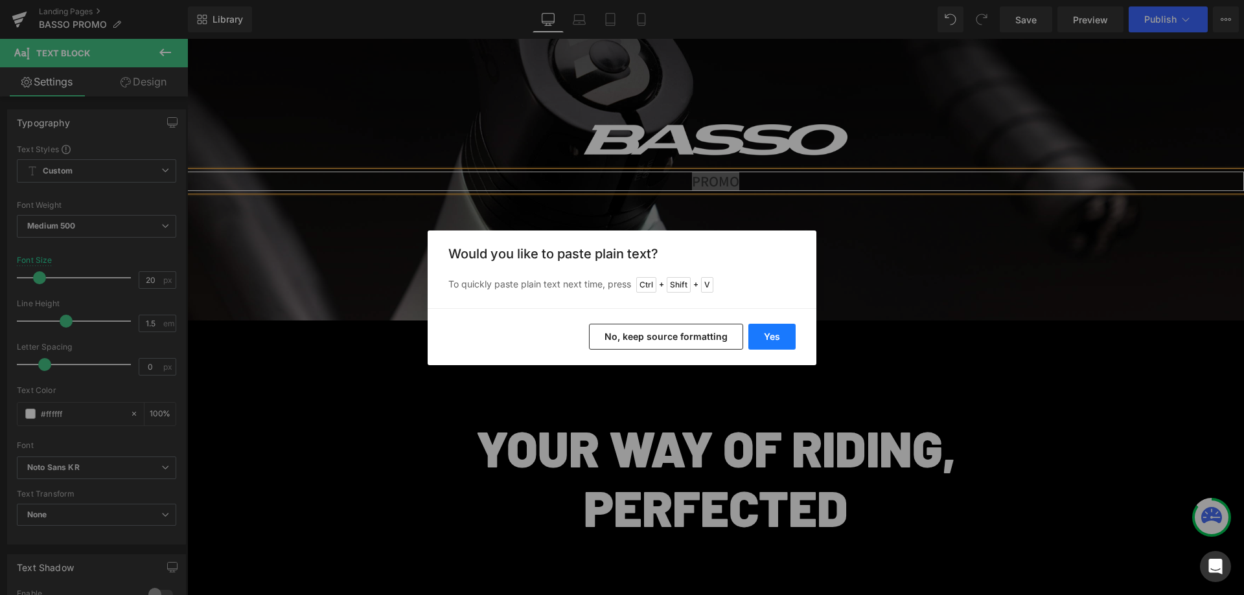
click at [781, 335] on button "Yes" at bounding box center [771, 337] width 47 height 26
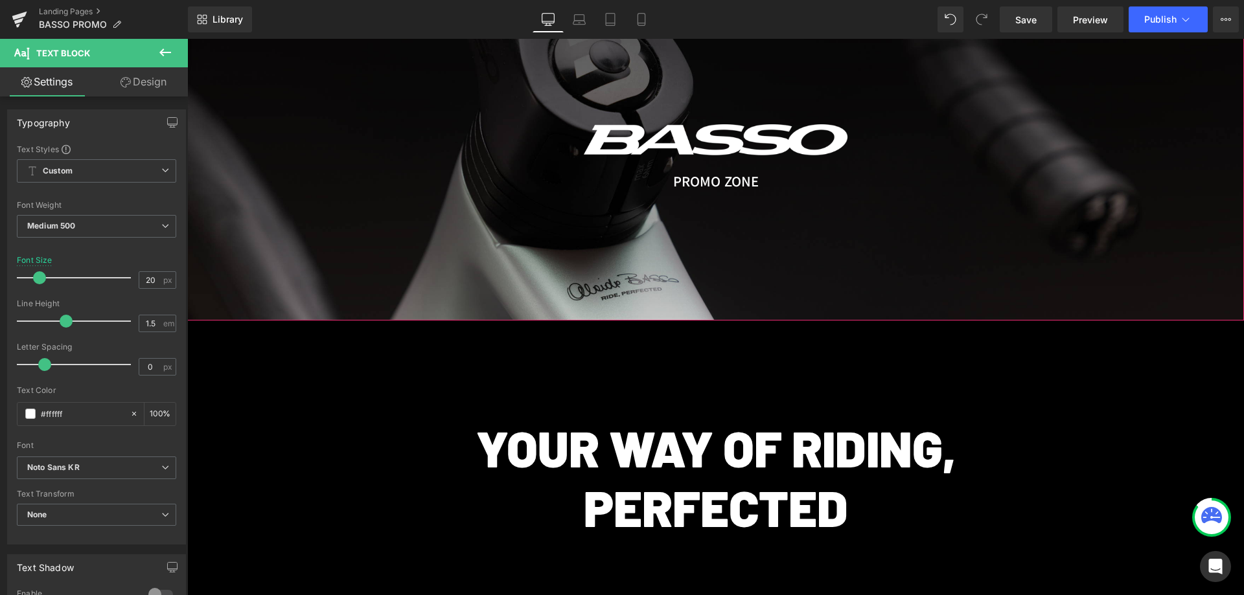
click at [731, 187] on icon at bounding box center [732, 191] width 7 height 8
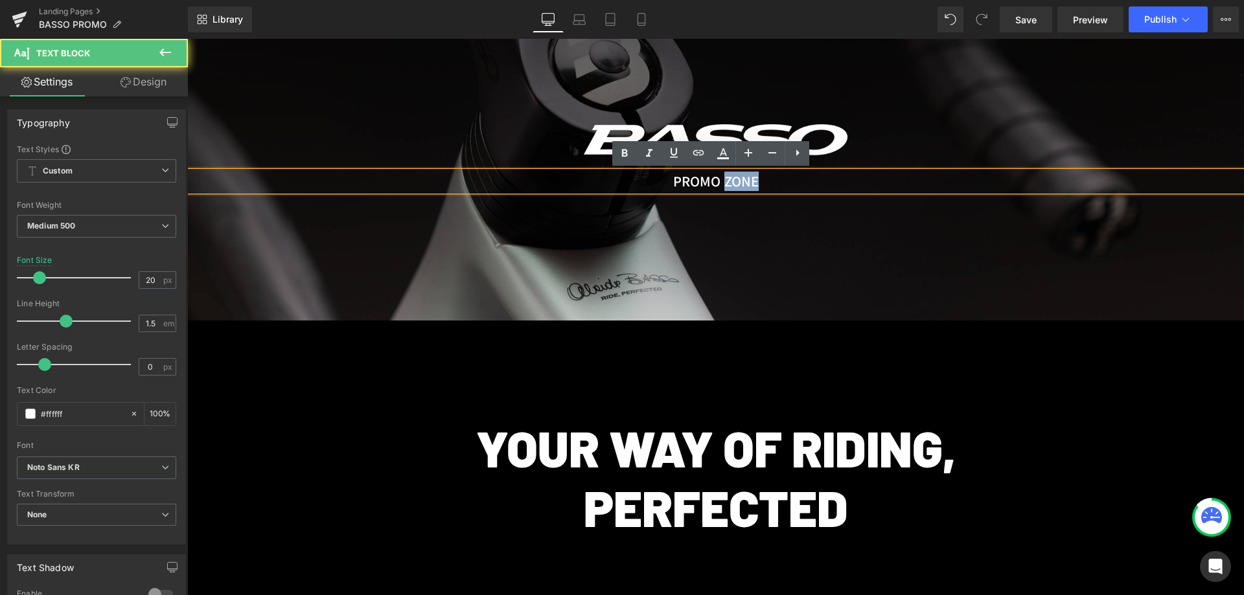
click at [731, 180] on div "PROMO ZONE" at bounding box center [715, 181] width 1057 height 19
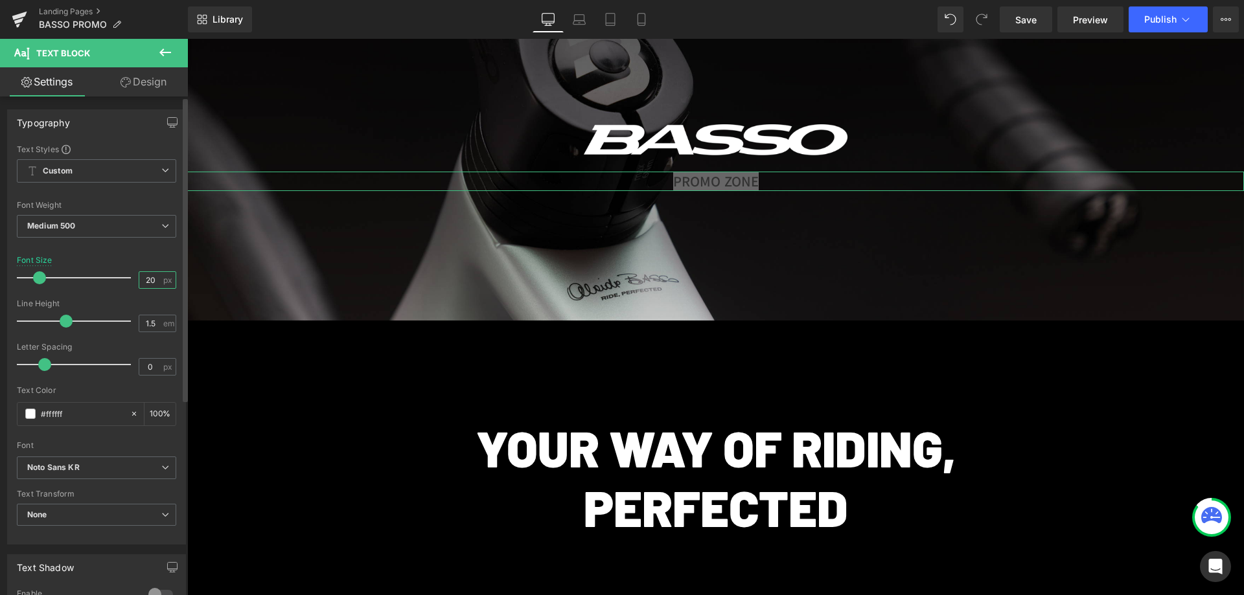
click at [144, 273] on input "20" at bounding box center [150, 280] width 23 height 16
click at [687, 470] on span "Text Block" at bounding box center [708, 478] width 43 height 16
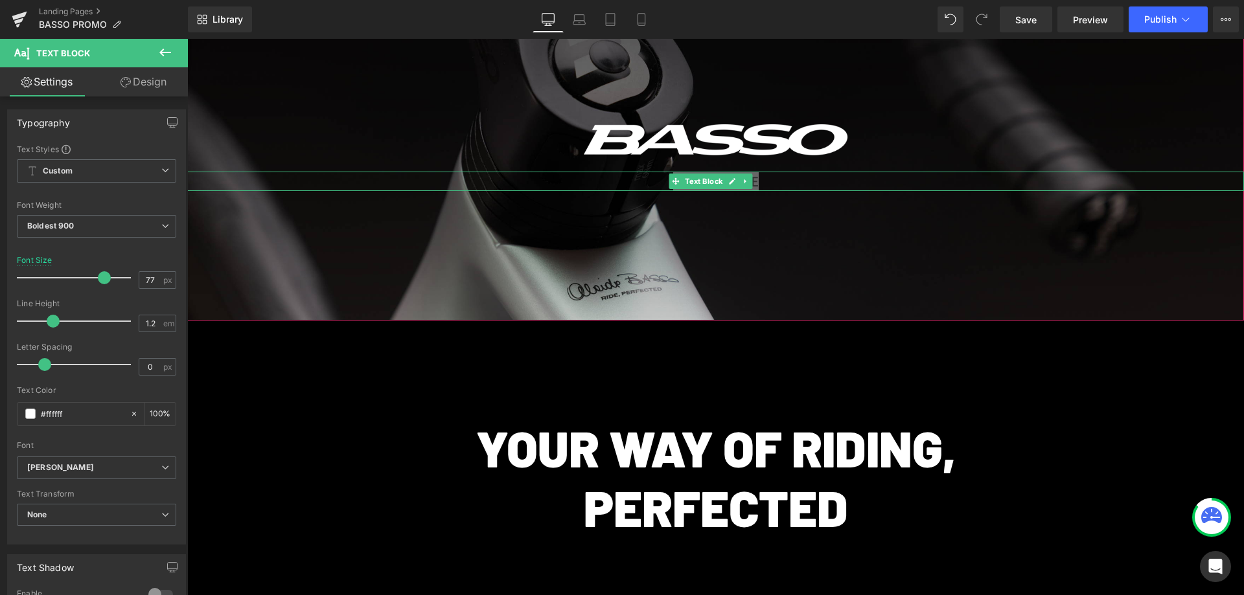
click at [699, 174] on span "Text Block" at bounding box center [703, 182] width 43 height 16
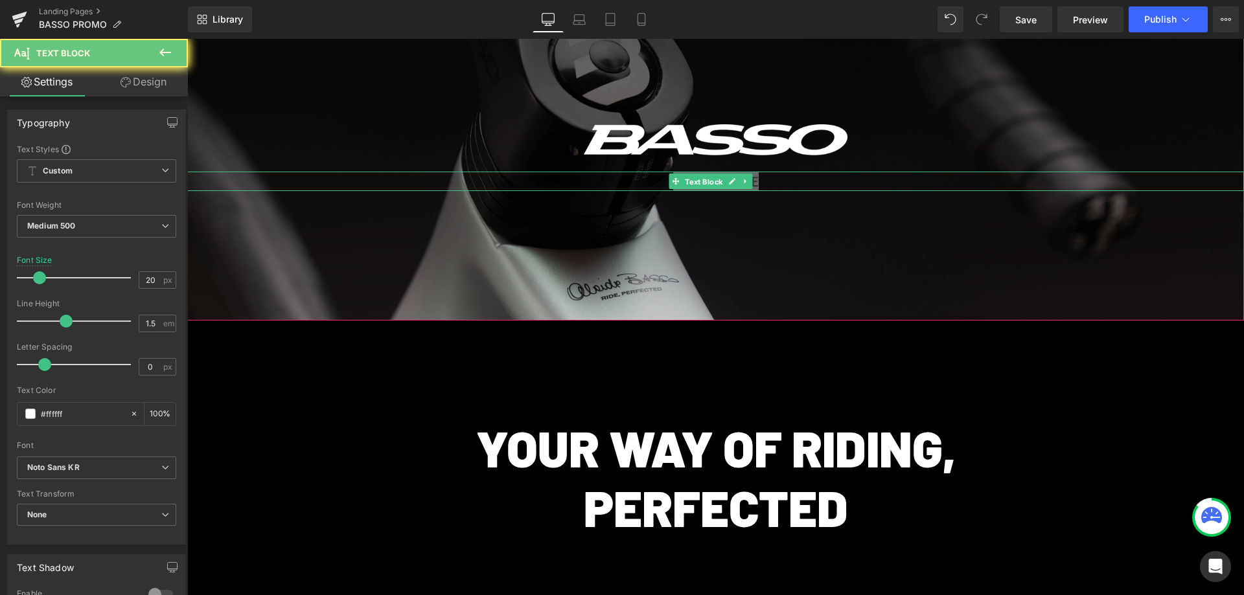
click at [699, 174] on span "Text Block" at bounding box center [703, 182] width 43 height 16
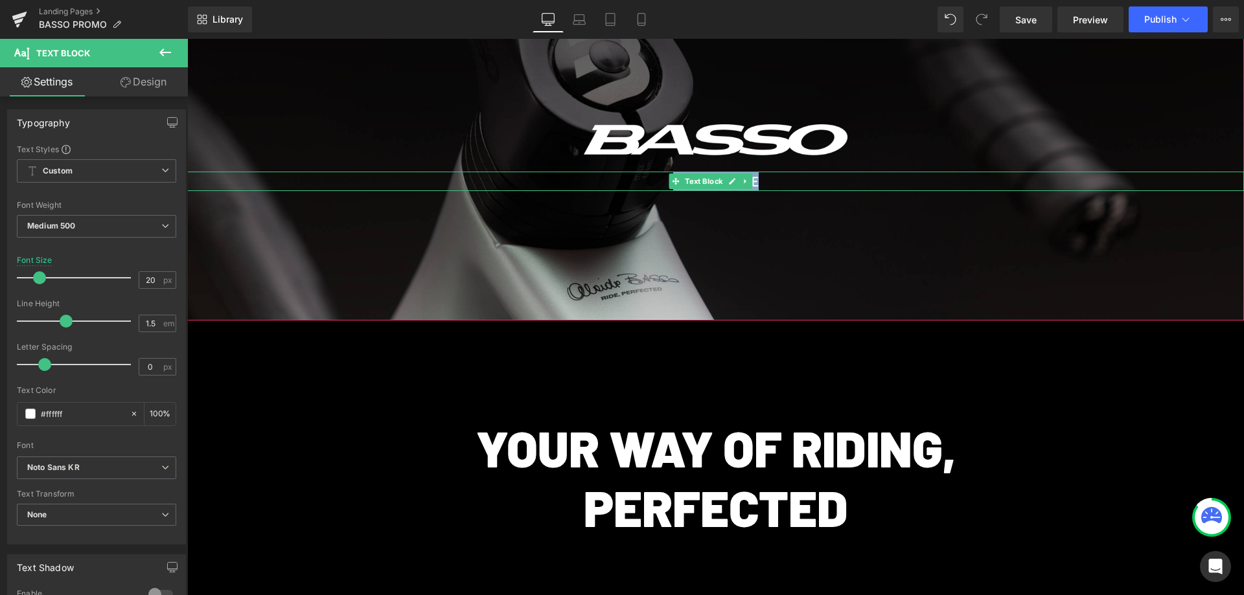
click at [656, 181] on div "PROMO ZONE" at bounding box center [715, 181] width 1057 height 19
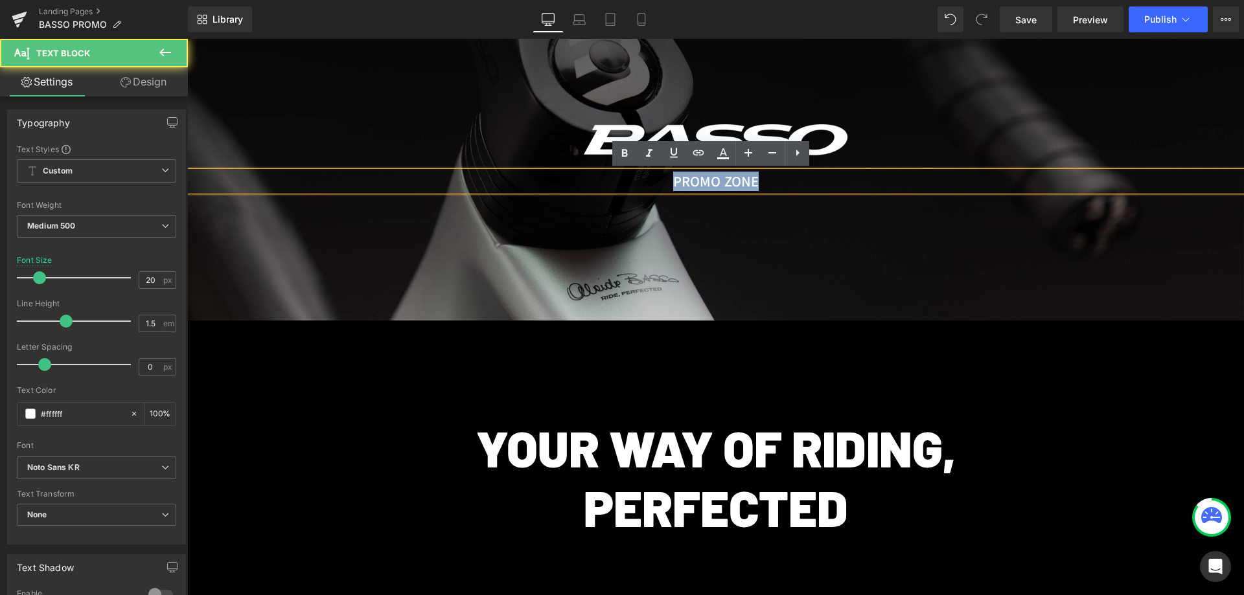
click at [656, 181] on div "PROMO ZONE" at bounding box center [715, 181] width 1057 height 19
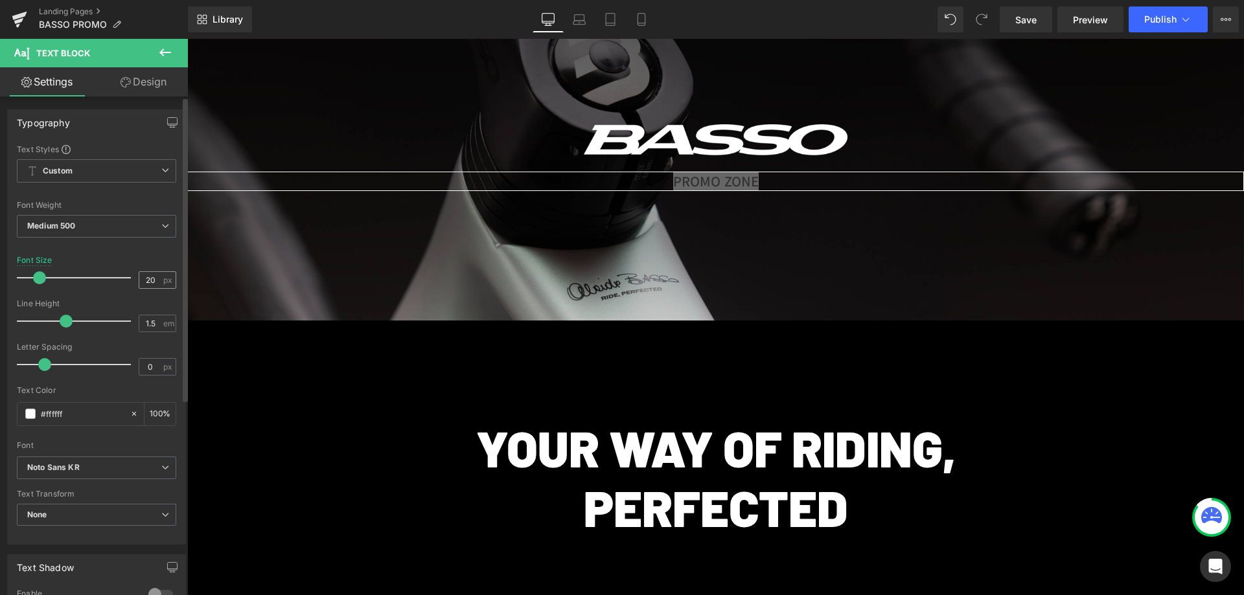
click at [139, 280] on input "20" at bounding box center [150, 280] width 23 height 16
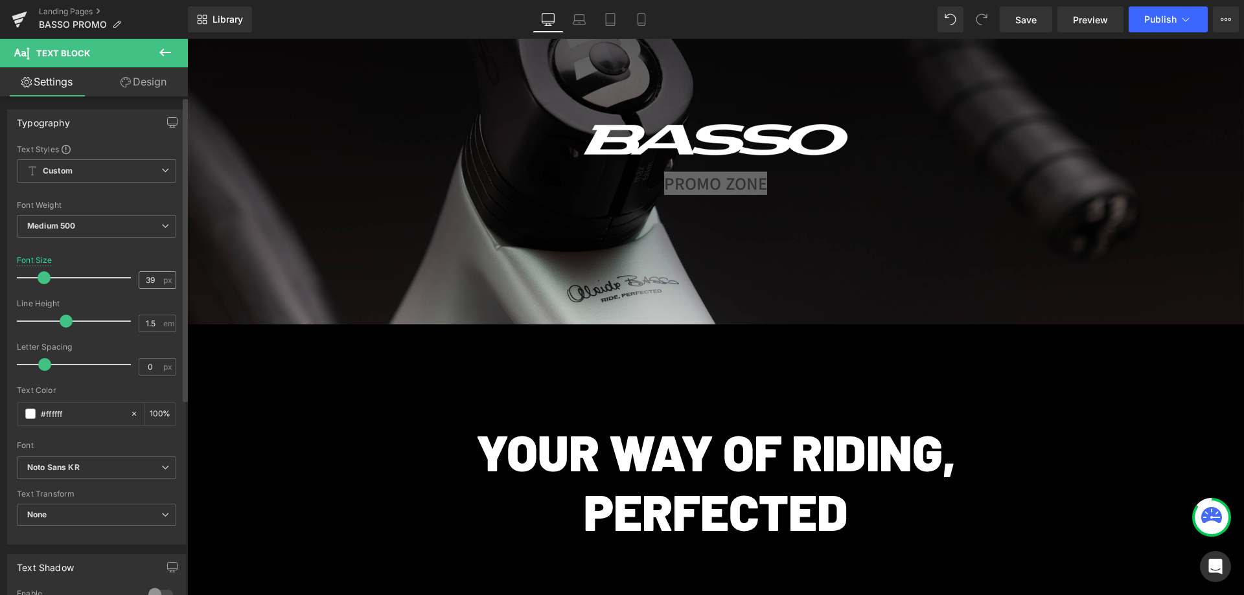
type input "40"
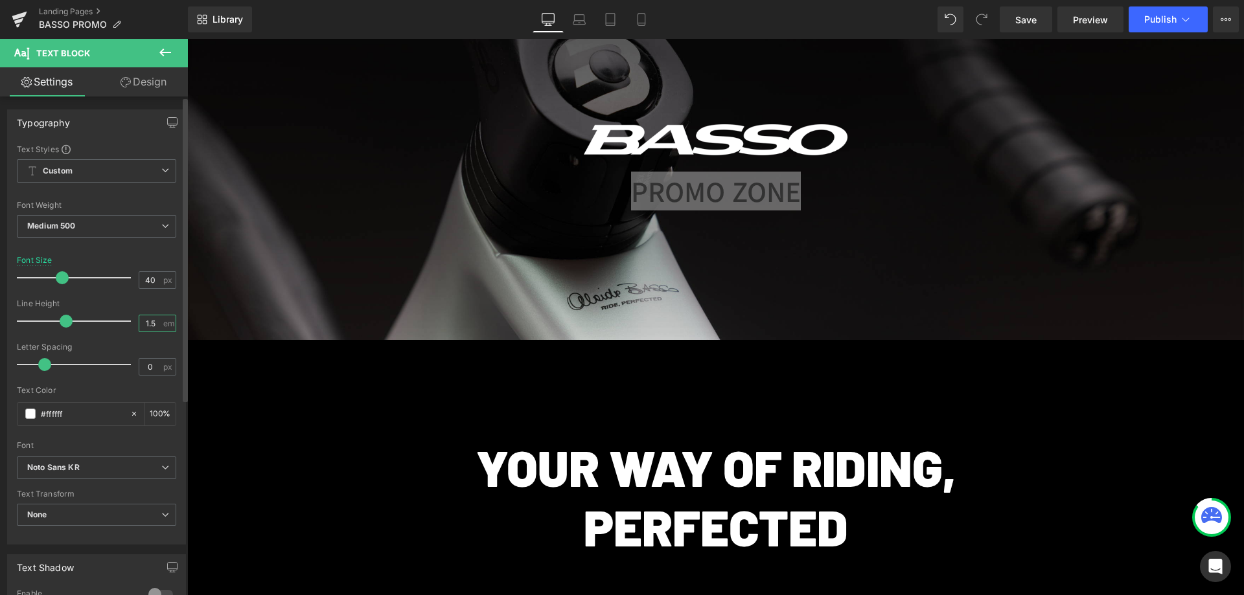
click at [147, 323] on input "1.5" at bounding box center [150, 324] width 23 height 16
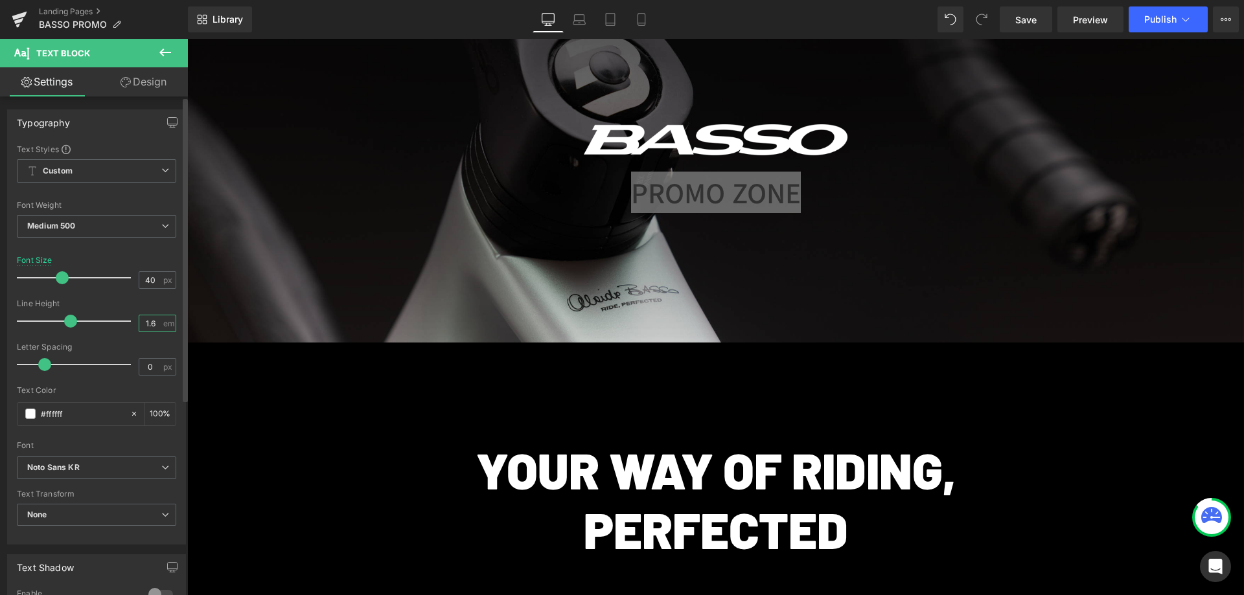
type input "1.5"
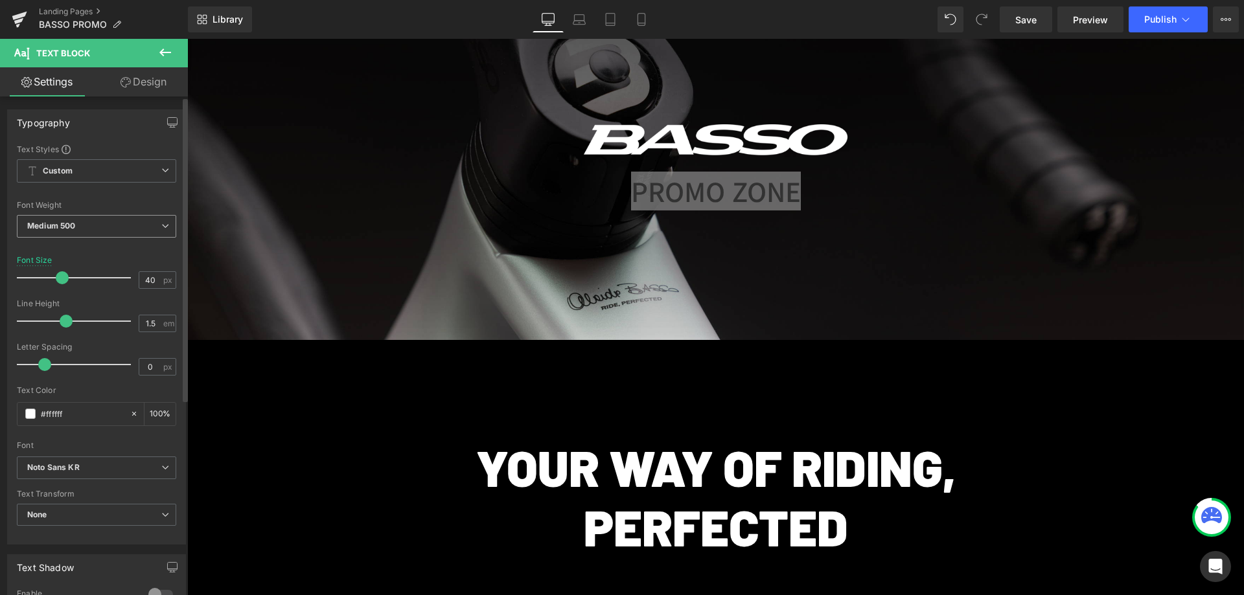
click at [139, 220] on span "Medium 500" at bounding box center [96, 226] width 159 height 23
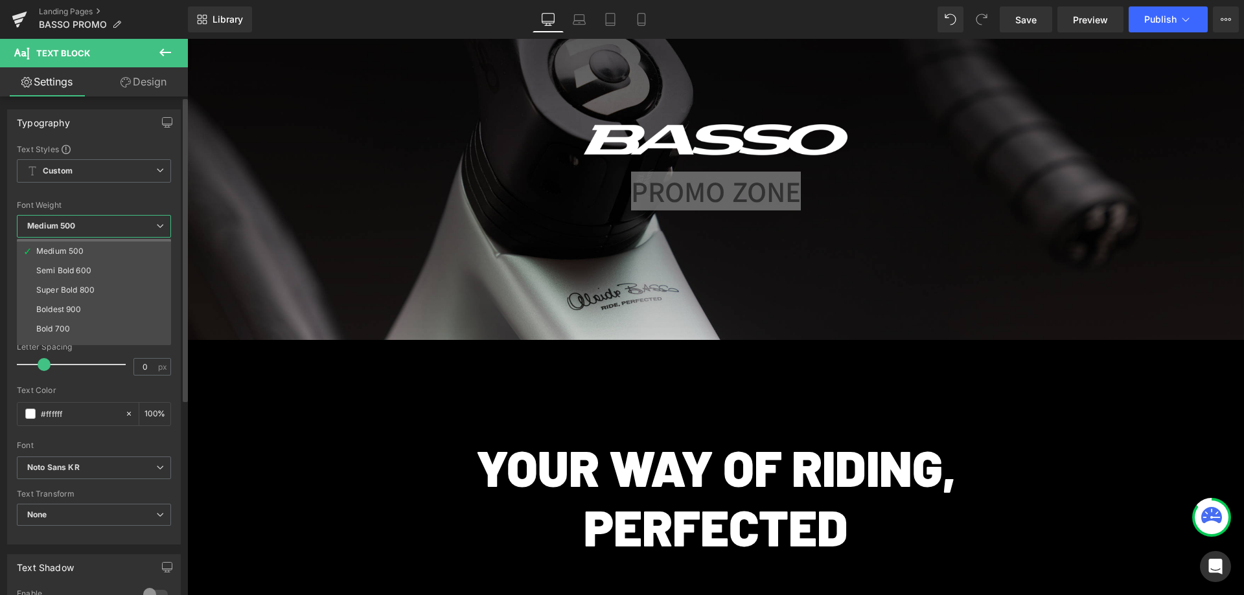
scroll to position [86, 0]
click at [79, 296] on div "Boldest 900" at bounding box center [58, 298] width 45 height 9
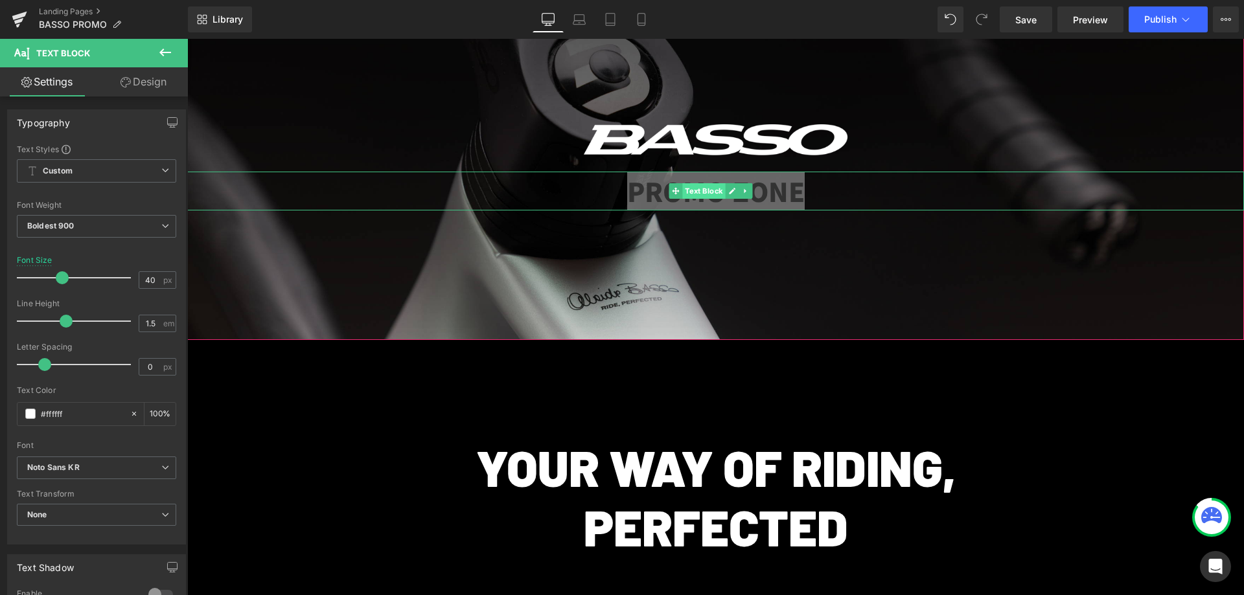
click at [718, 193] on span "Text Block" at bounding box center [703, 191] width 43 height 16
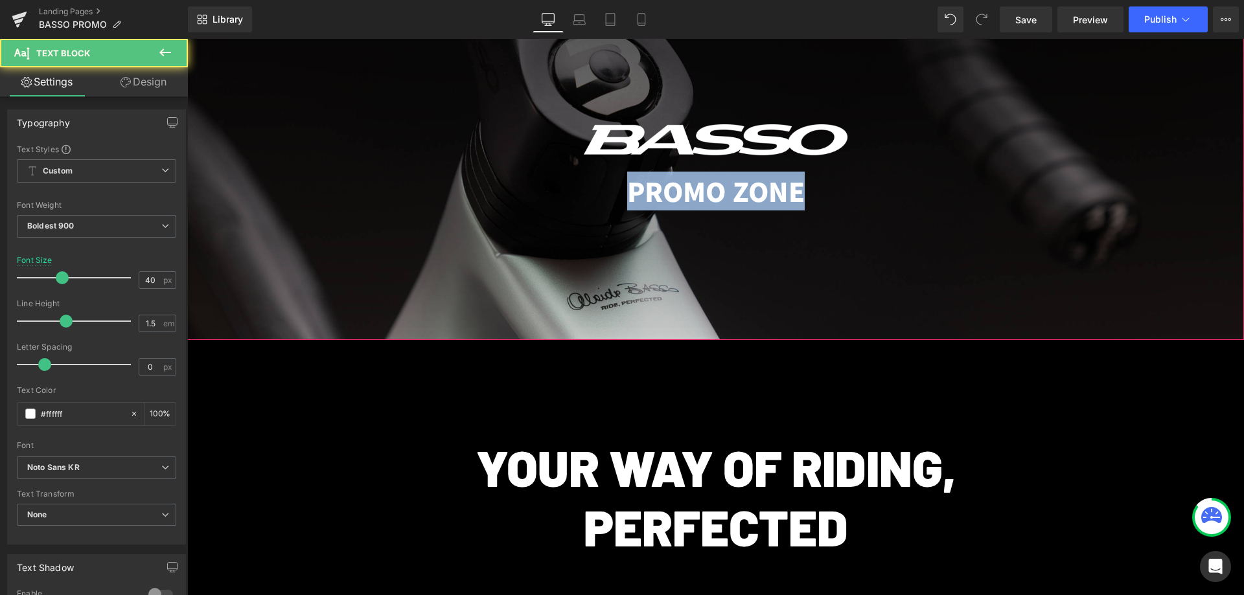
click at [960, 300] on div at bounding box center [715, 167] width 1057 height 345
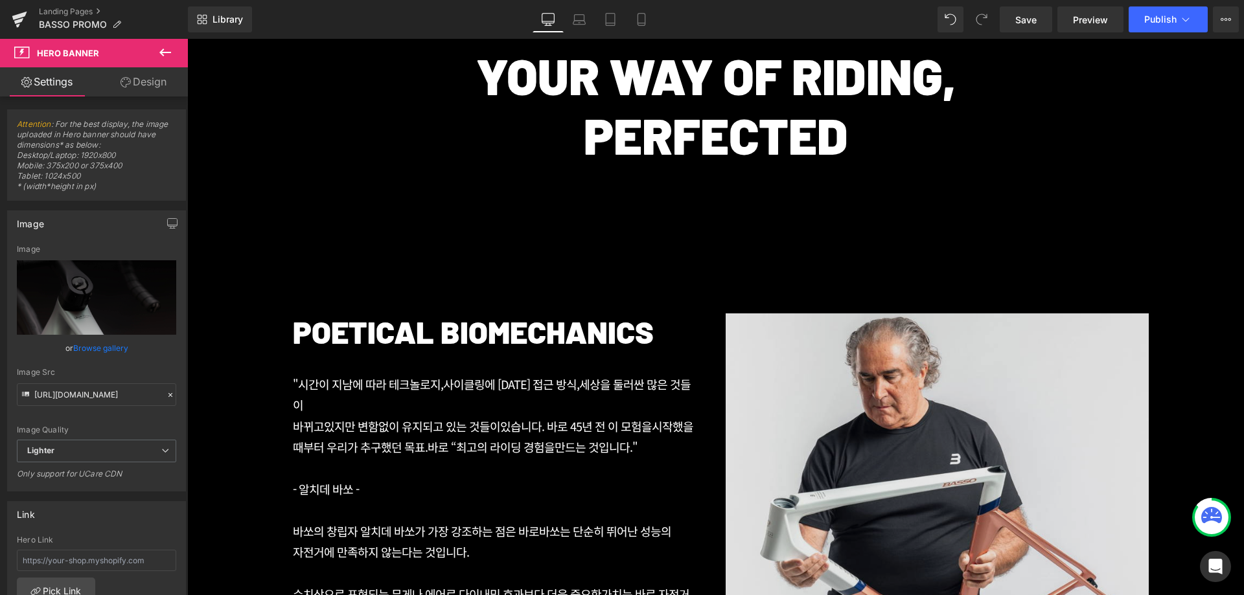
scroll to position [345, 0]
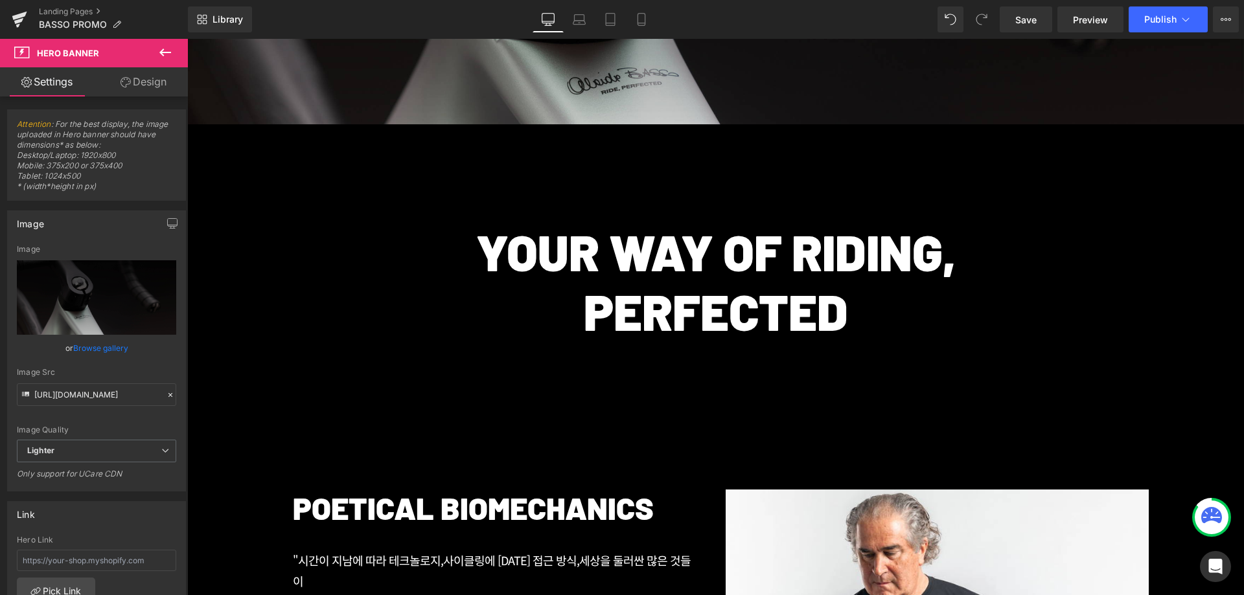
click at [954, 233] on p "YOUR WAY OF RIDING," at bounding box center [715, 252] width 1057 height 60
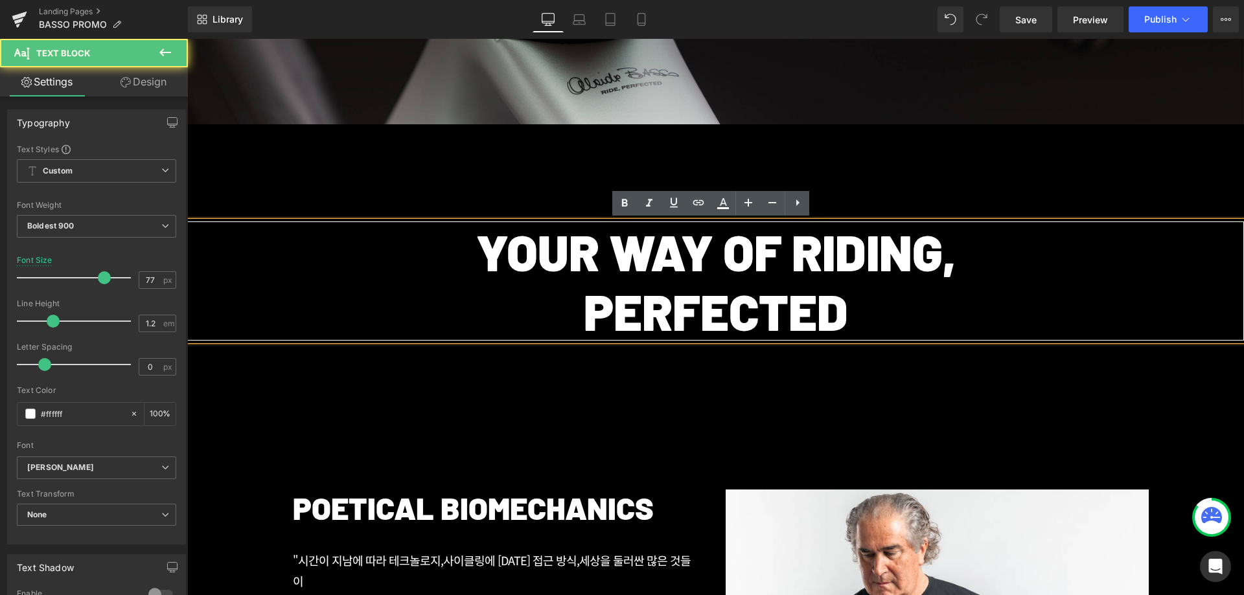
click at [892, 163] on div "YOUR WAY OF RIDING, PERFECTED Text Block" at bounding box center [715, 281] width 1057 height 314
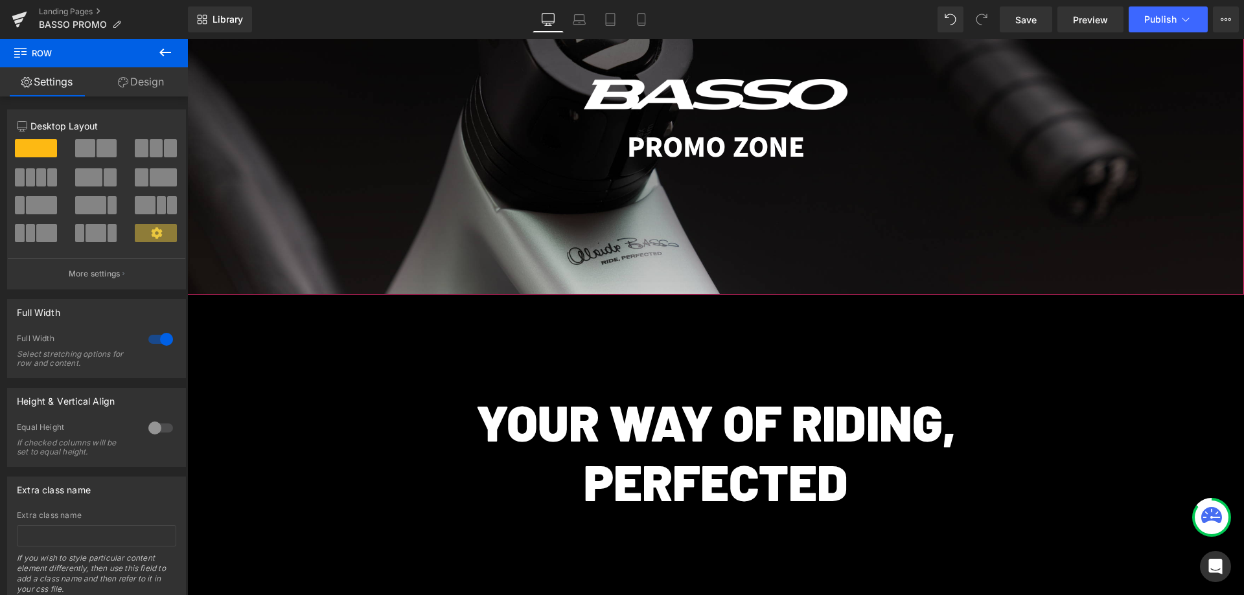
scroll to position [0, 0]
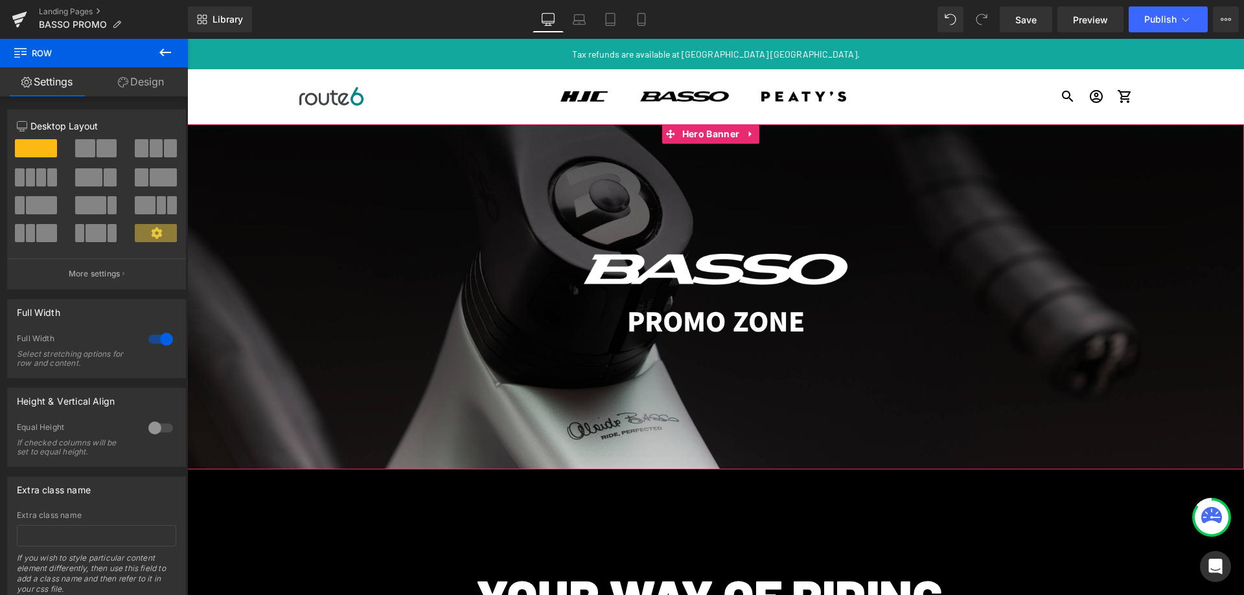
click at [941, 196] on div at bounding box center [715, 296] width 1057 height 345
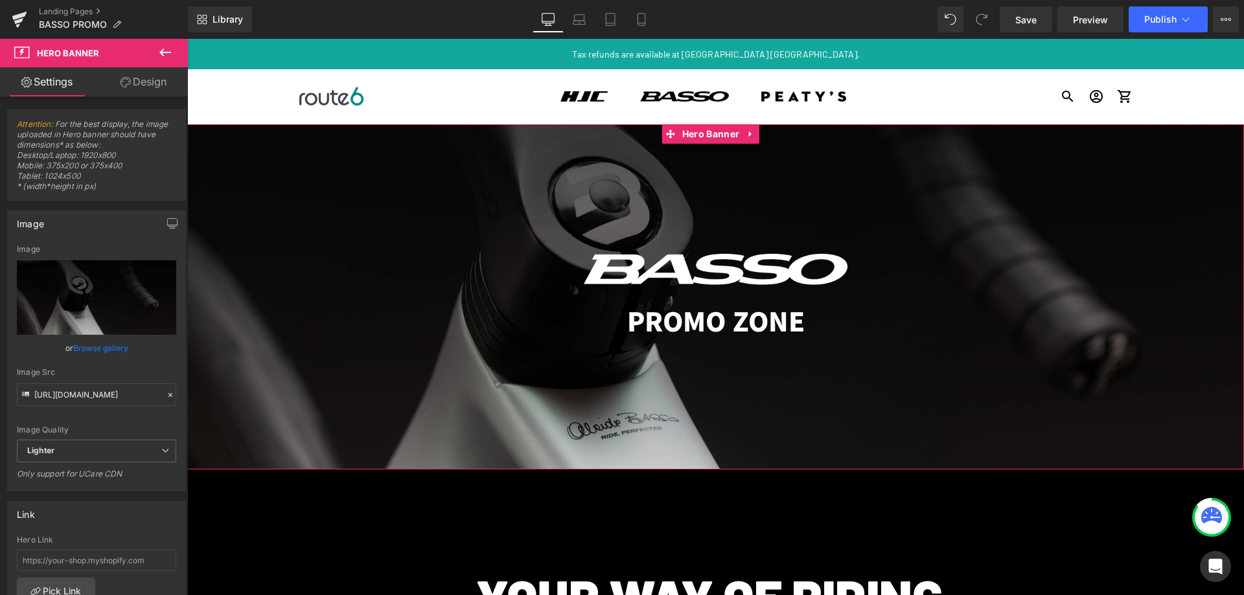
click at [439, 207] on div at bounding box center [715, 296] width 1057 height 345
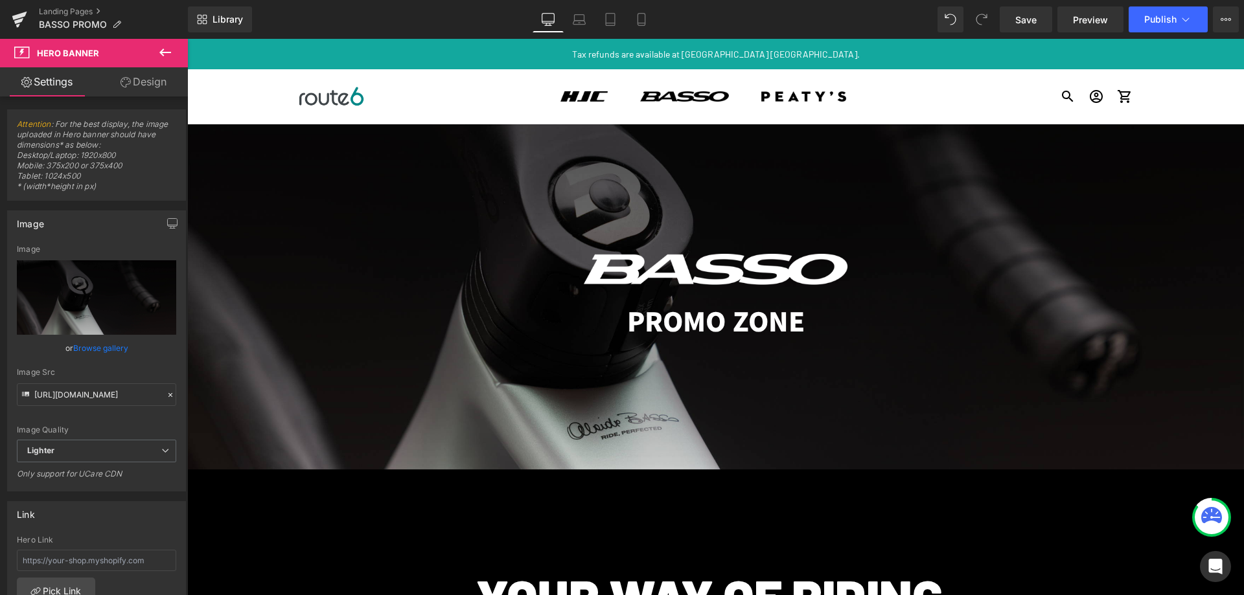
click at [537, 194] on div at bounding box center [715, 296] width 1057 height 345
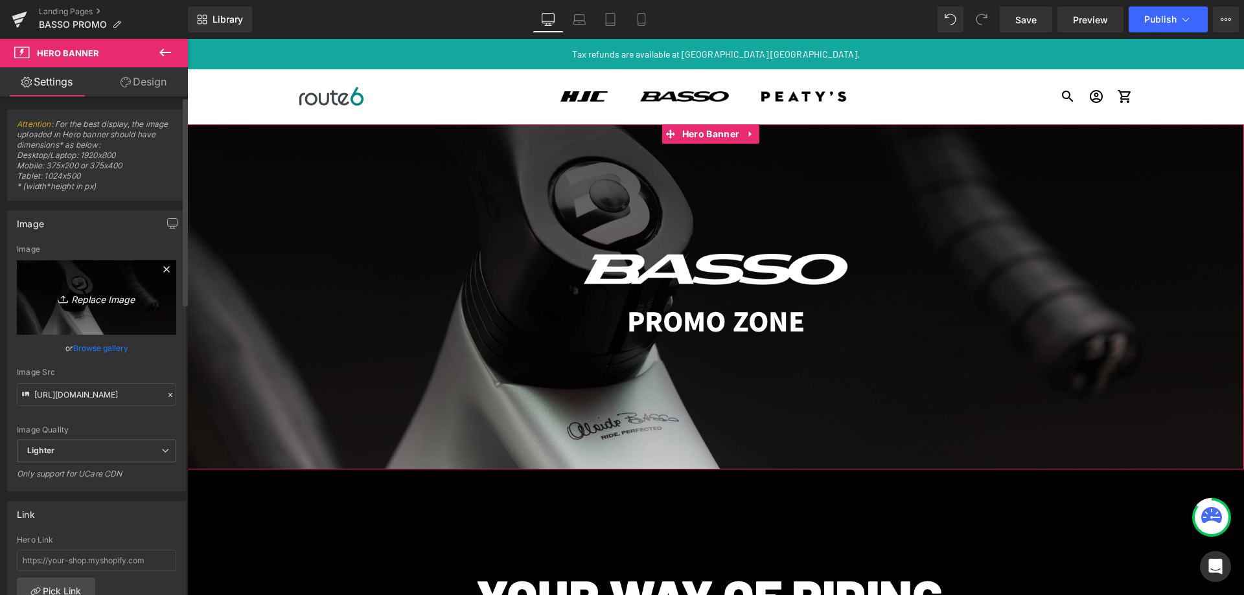
click at [77, 293] on icon "Replace Image" at bounding box center [97, 298] width 104 height 16
type input "C:\fakepath\9B3A3057-Migliorato-NR-Modifica.jpg"
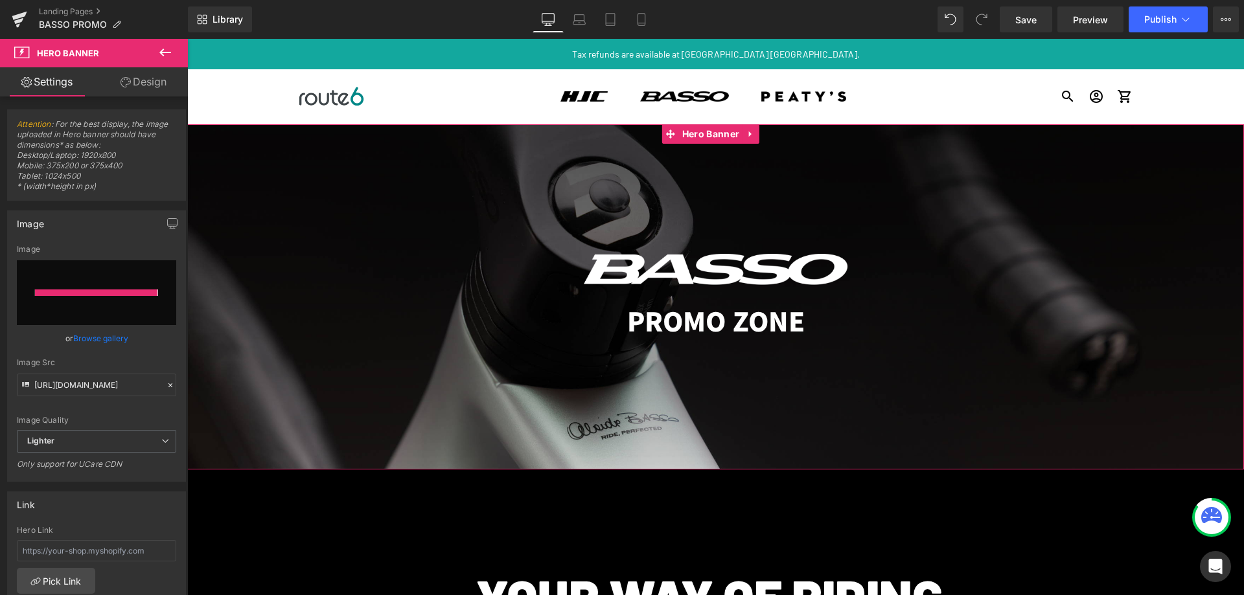
type input "https://ucarecdn.com/aba288c6-ac66-4afc-a0a2-c50c7a3b3508/-/format/auto/-/previ…"
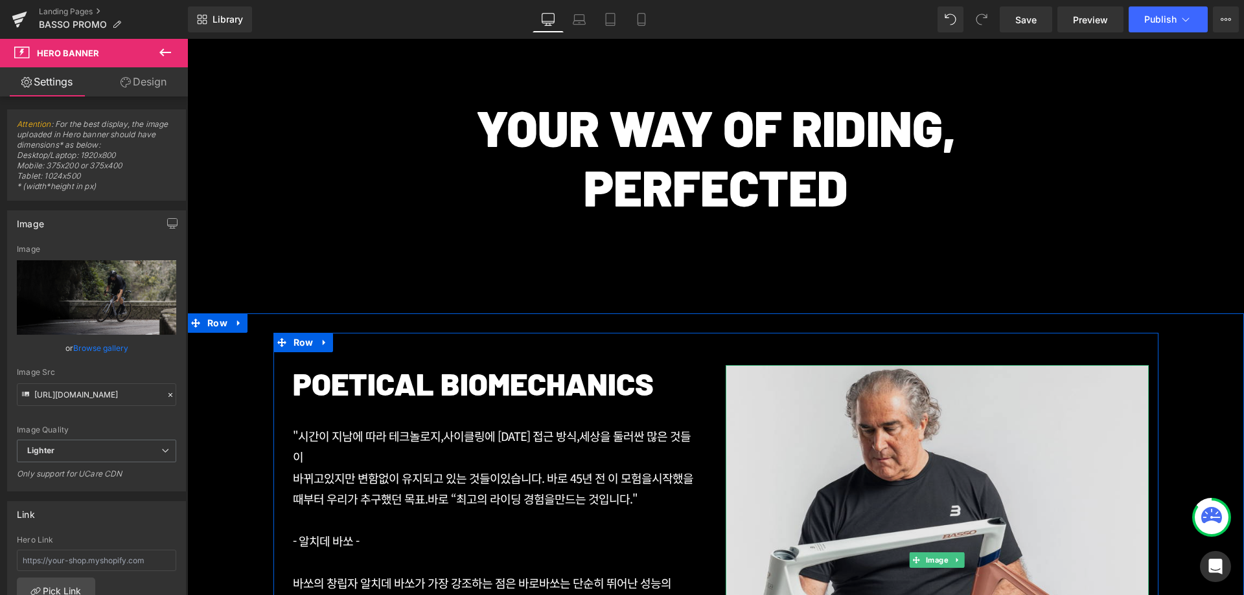
scroll to position [475, 0]
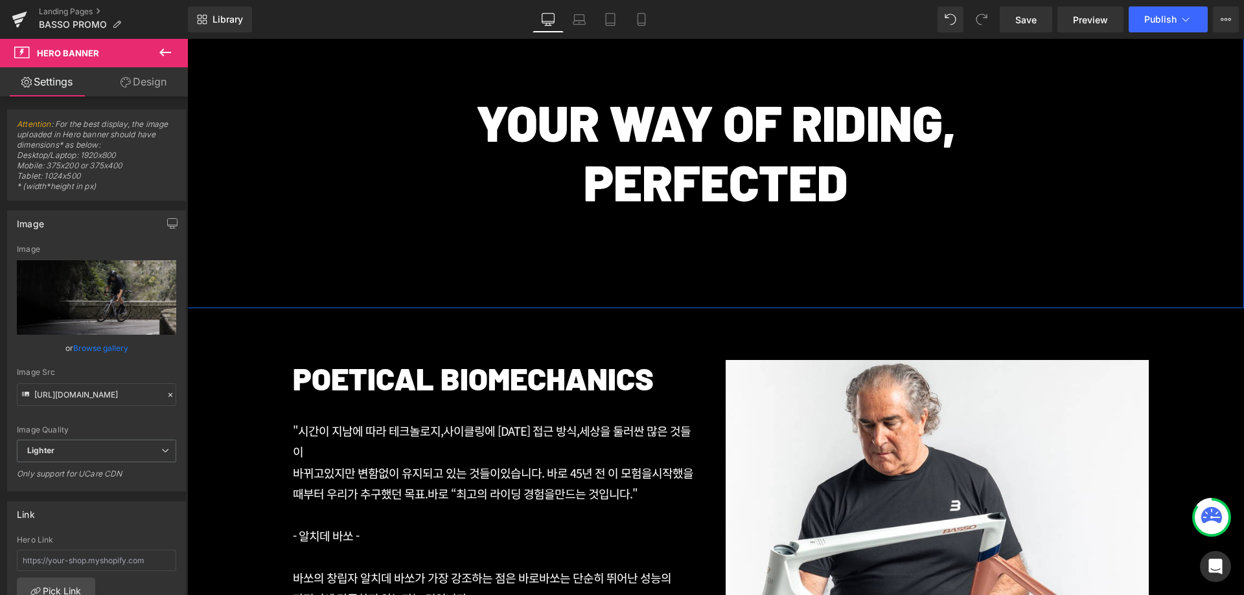
click at [1007, 264] on div "YOUR WAY OF RIDING, PERFECTED Text Block" at bounding box center [715, 152] width 1057 height 314
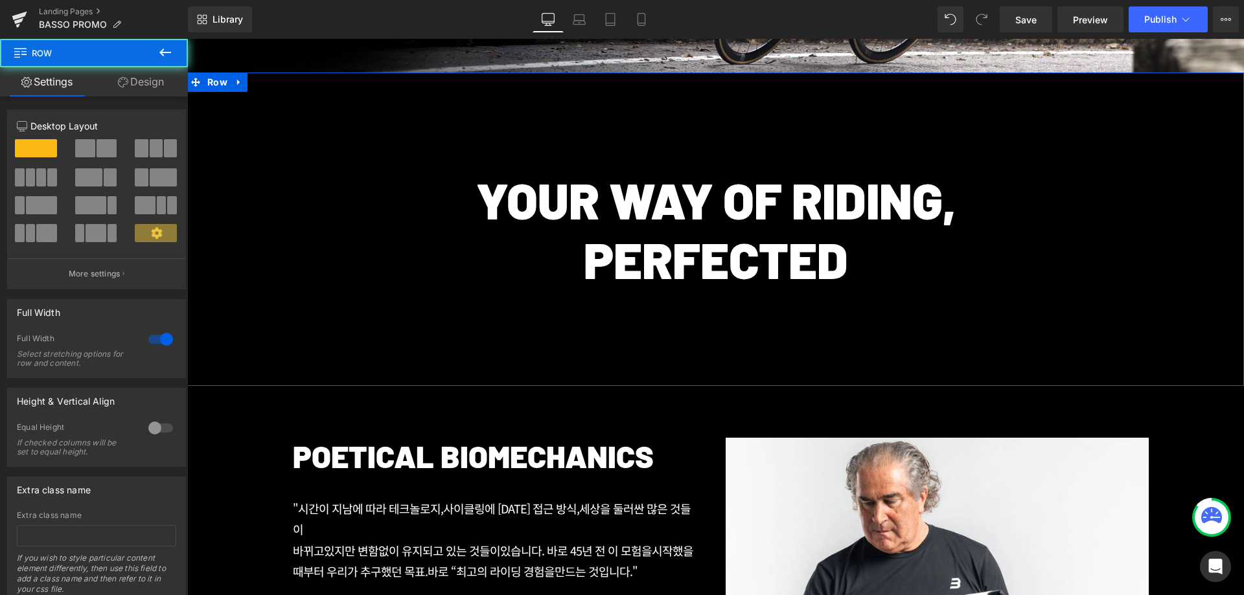
scroll to position [389, 0]
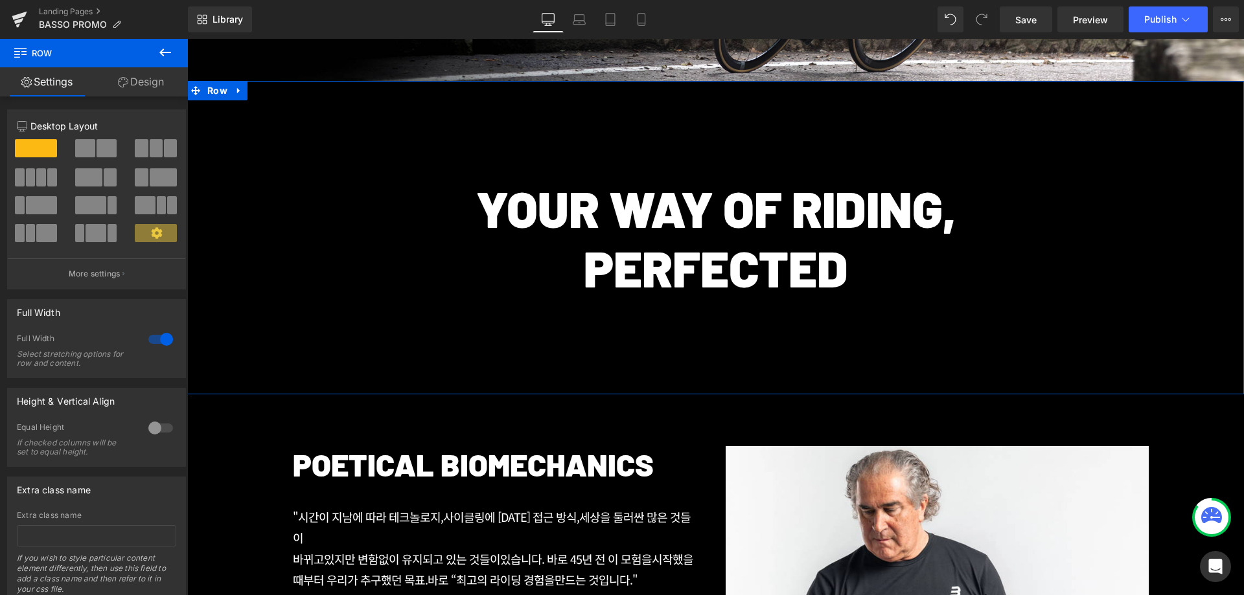
click at [982, 264] on p "PERFECTED" at bounding box center [715, 268] width 1057 height 60
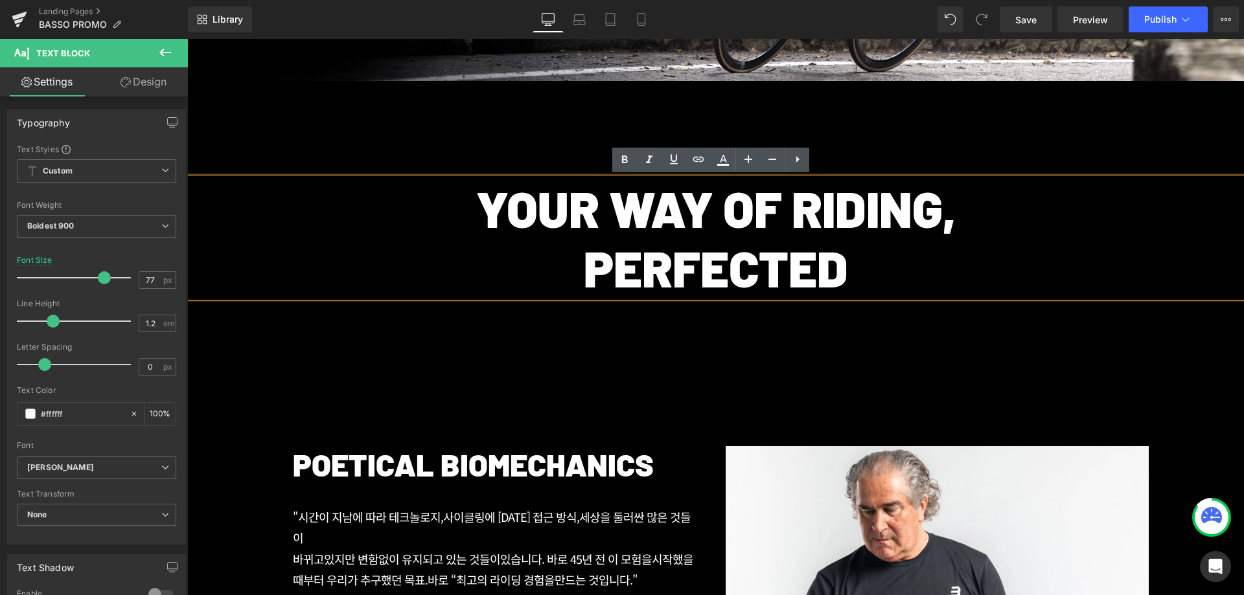
click at [406, 211] on p "YOUR WAY OF RIDING," at bounding box center [715, 208] width 1057 height 60
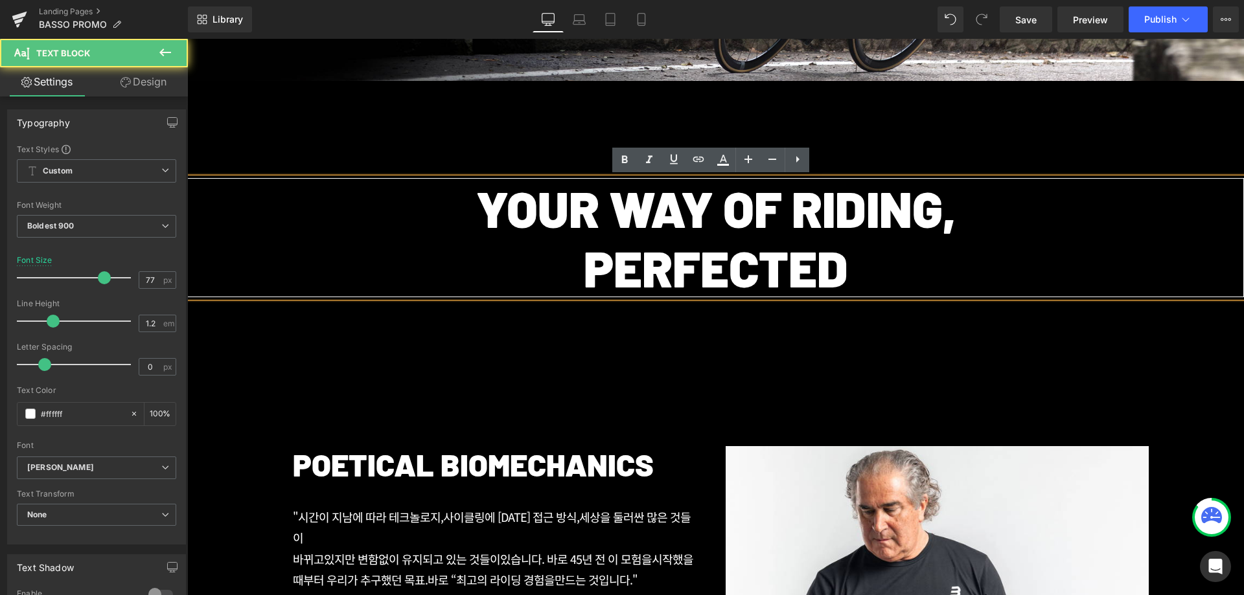
click at [389, 137] on div "YOUR WAY OF RIDING, PERFECTED Text Block" at bounding box center [715, 238] width 1057 height 314
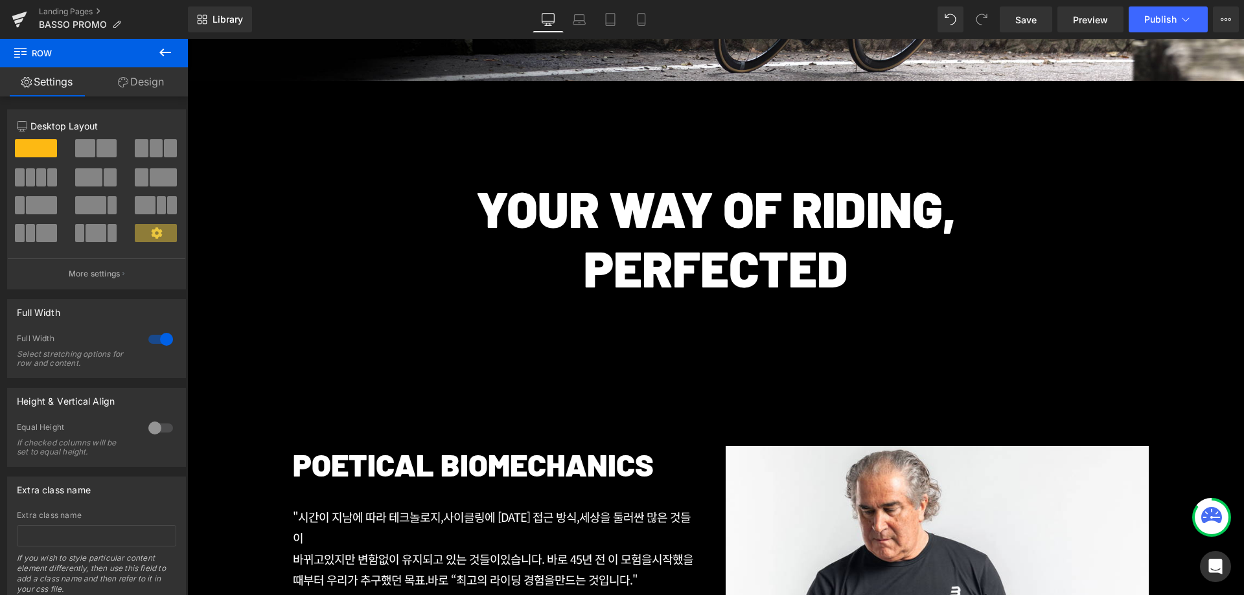
click at [456, 127] on div "YOUR WAY OF RIDING, PERFECTED Text Block" at bounding box center [715, 238] width 1057 height 314
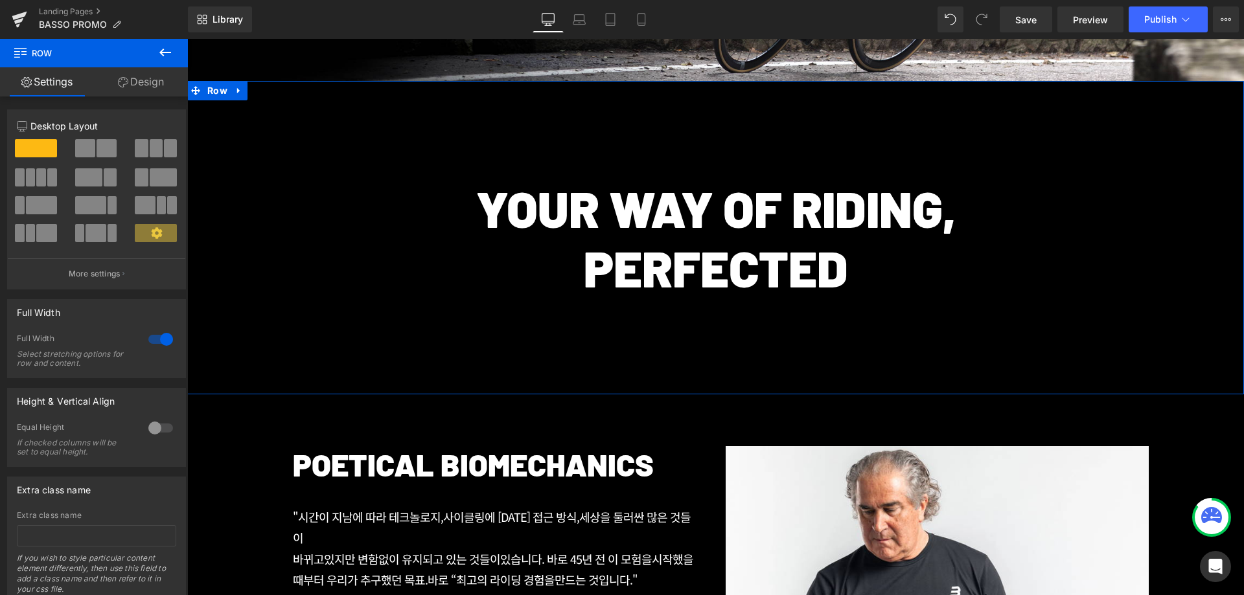
click at [540, 209] on p "YOUR WAY OF RIDING," at bounding box center [715, 208] width 1057 height 60
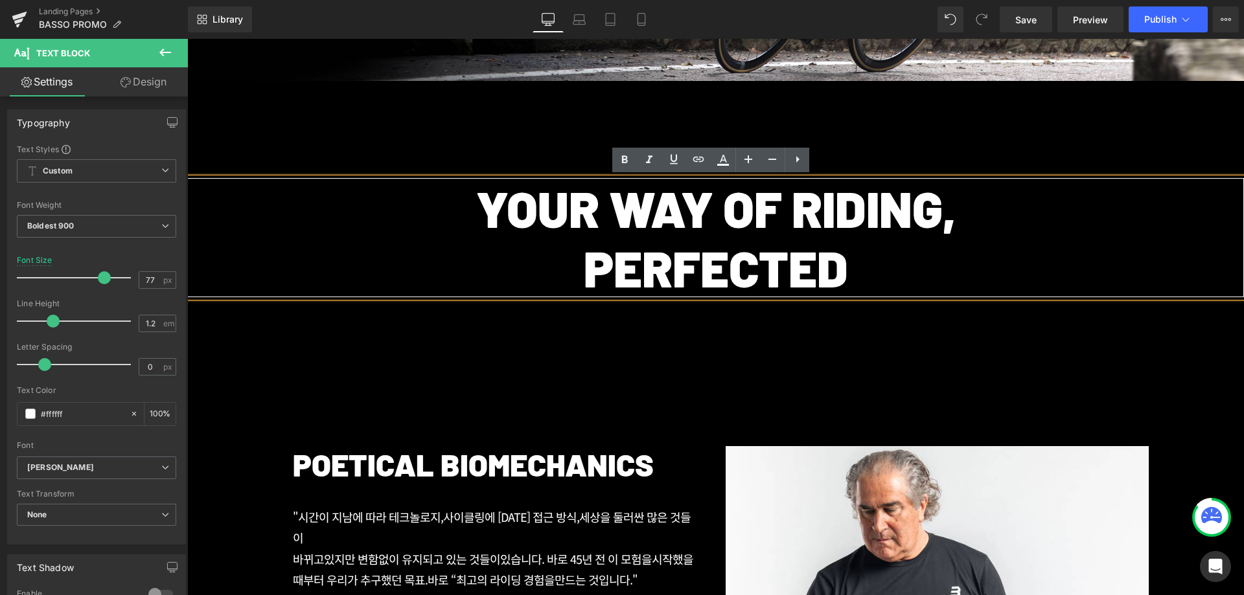
click at [521, 161] on div "YOUR WAY OF RIDING, PERFECTED Text Block" at bounding box center [715, 238] width 1057 height 314
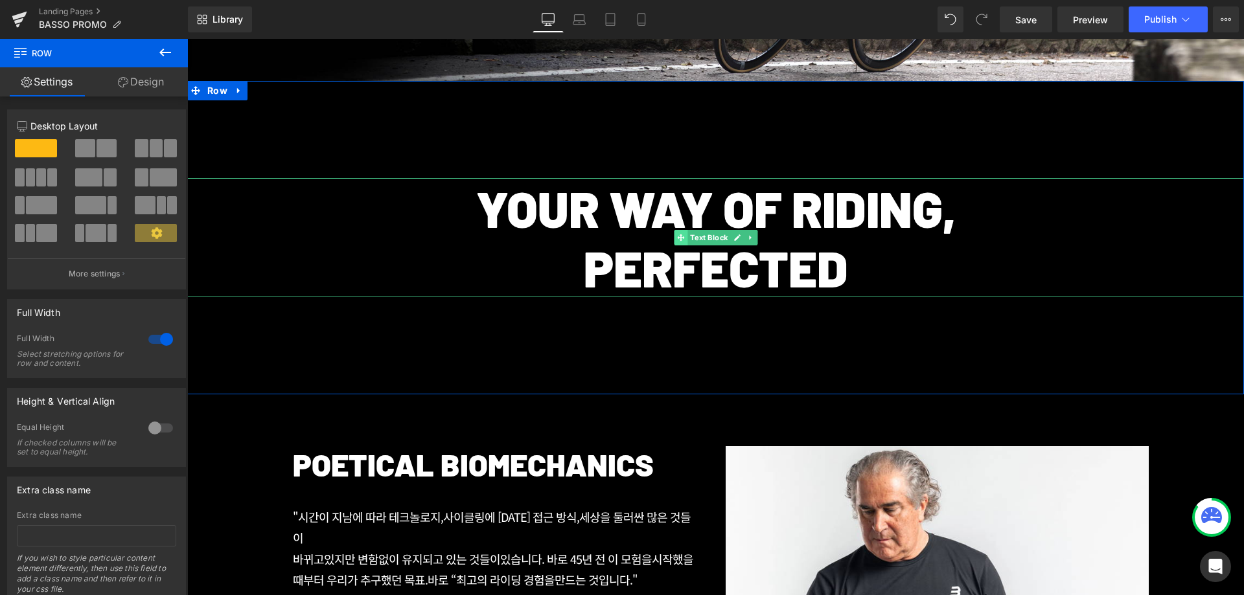
click at [678, 235] on icon at bounding box center [680, 238] width 7 height 8
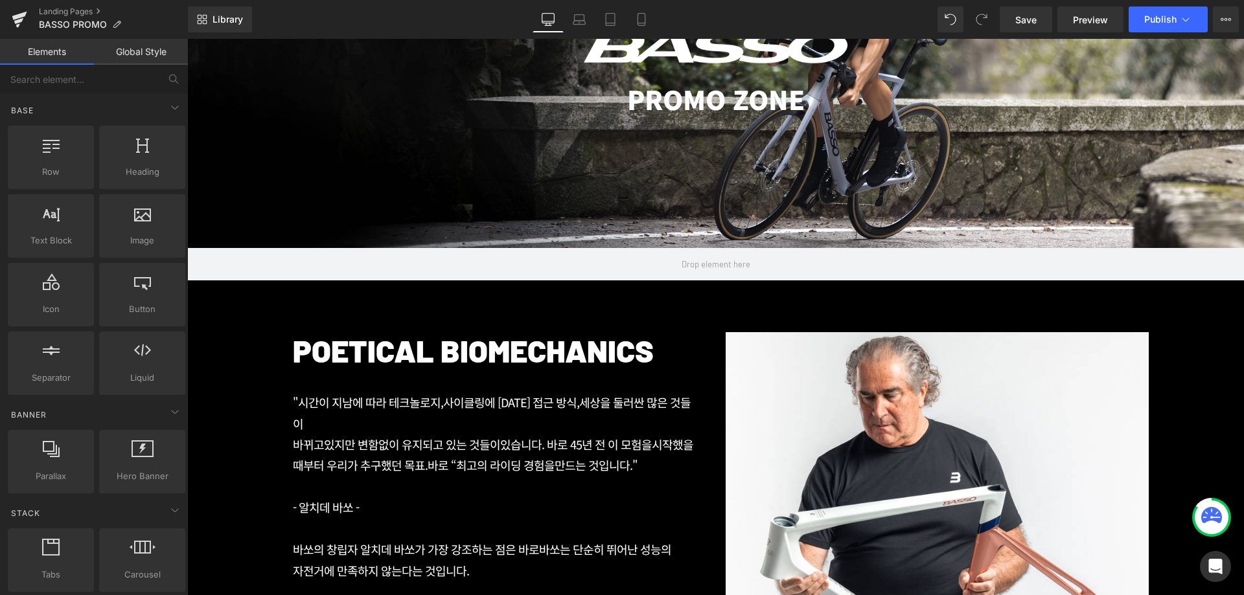
scroll to position [216, 0]
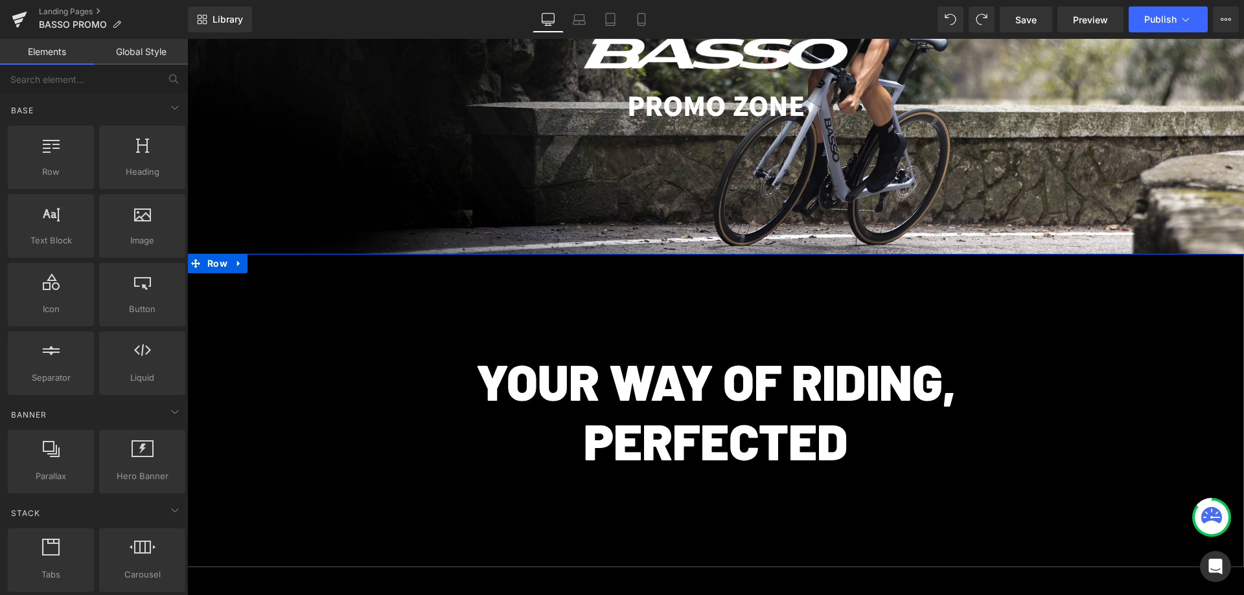
click at [610, 310] on div "YOUR WAY OF RIDING, PERFECTED Text Block" at bounding box center [715, 411] width 1057 height 314
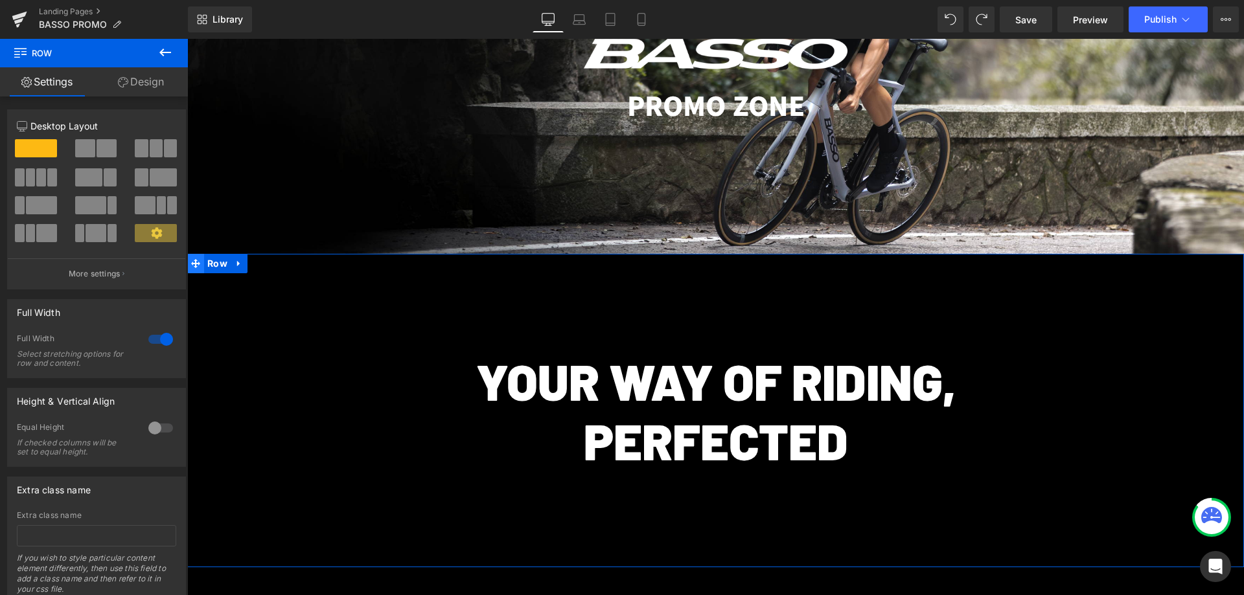
click at [195, 267] on icon at bounding box center [195, 264] width 9 height 10
click at [679, 413] on icon at bounding box center [680, 411] width 7 height 8
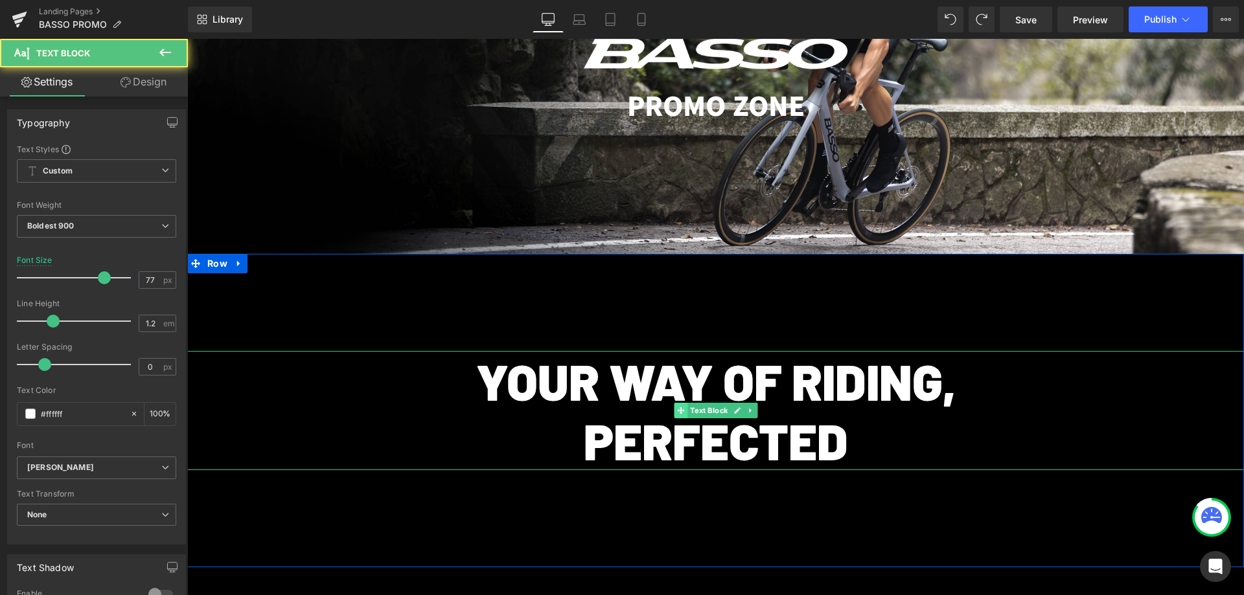
click at [677, 411] on icon at bounding box center [680, 410] width 7 height 7
click at [893, 298] on div "YOUR WAY OF RIDING, PERFECTED Text Block" at bounding box center [715, 411] width 1057 height 314
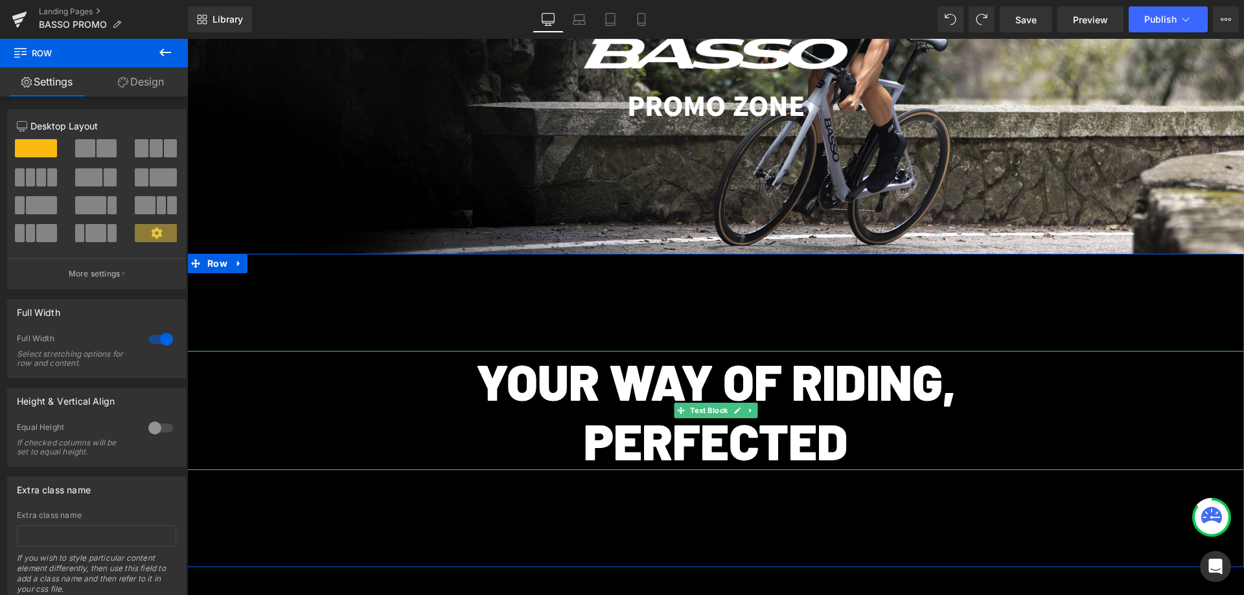
click at [730, 405] on link at bounding box center [737, 411] width 14 height 16
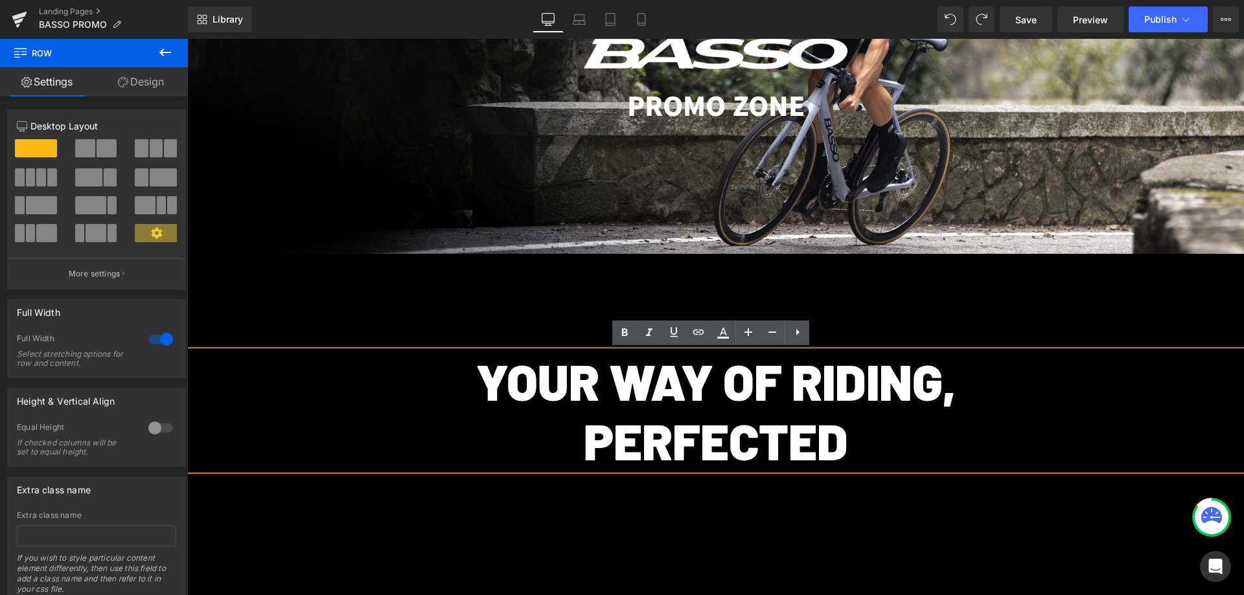
click at [676, 409] on p "YOUR WAY OF RIDING," at bounding box center [715, 381] width 1057 height 60
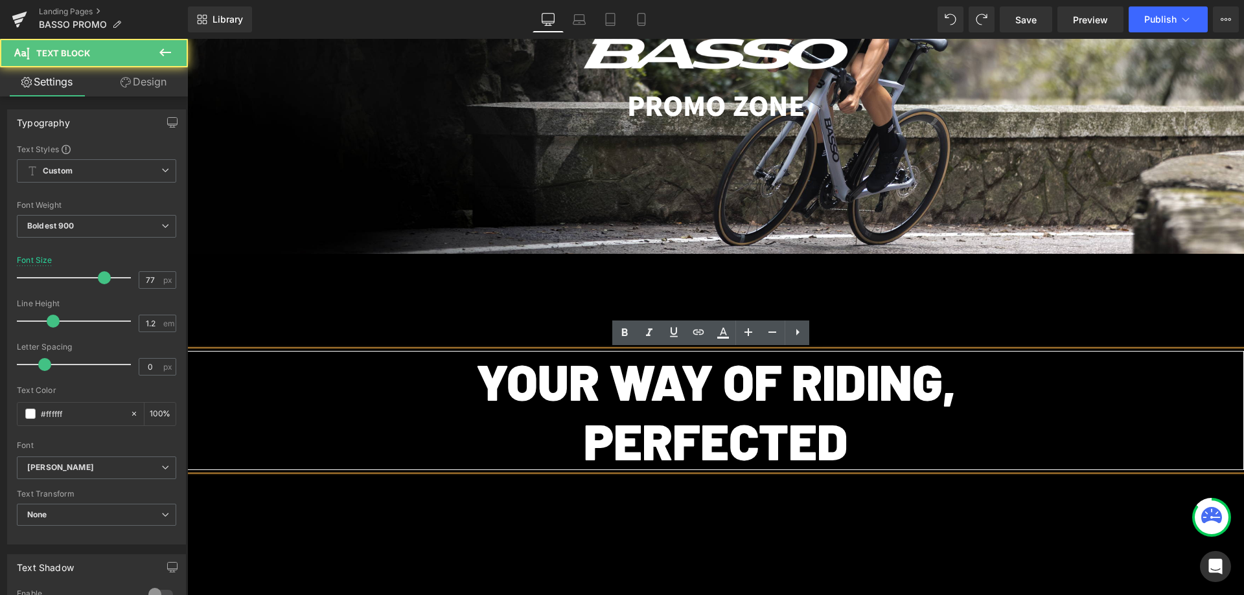
click at [903, 275] on div "YOUR WAY OF RIDING, PERFECTED Text Block" at bounding box center [715, 411] width 1057 height 314
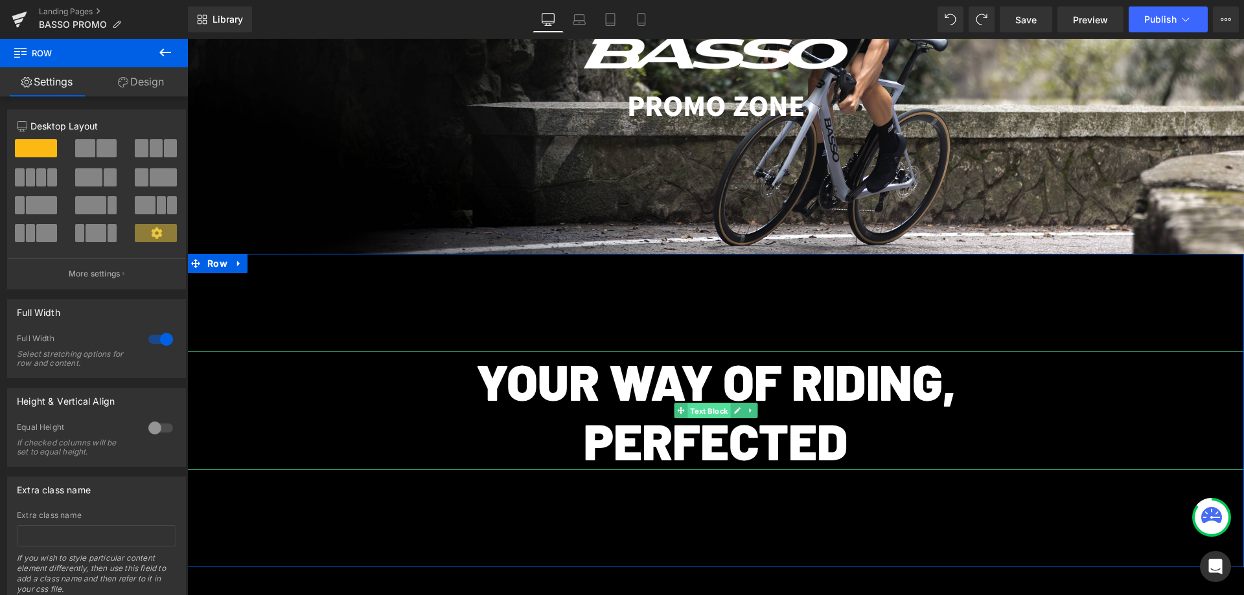
click at [689, 409] on span "Text Block" at bounding box center [708, 412] width 43 height 16
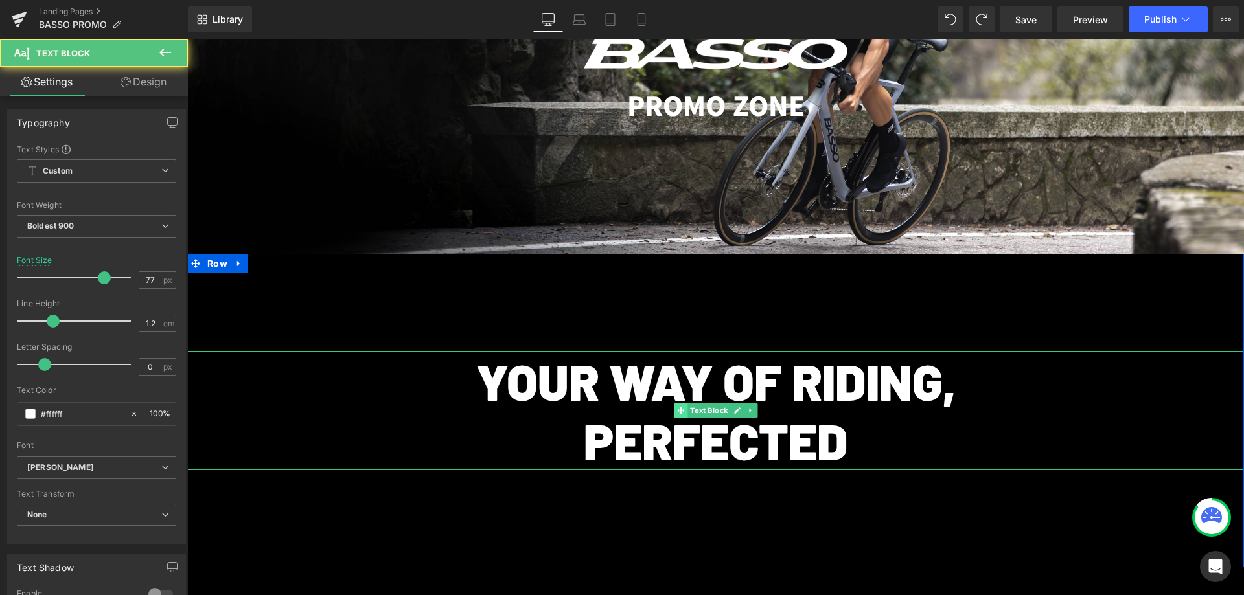
click at [677, 409] on icon at bounding box center [680, 410] width 7 height 7
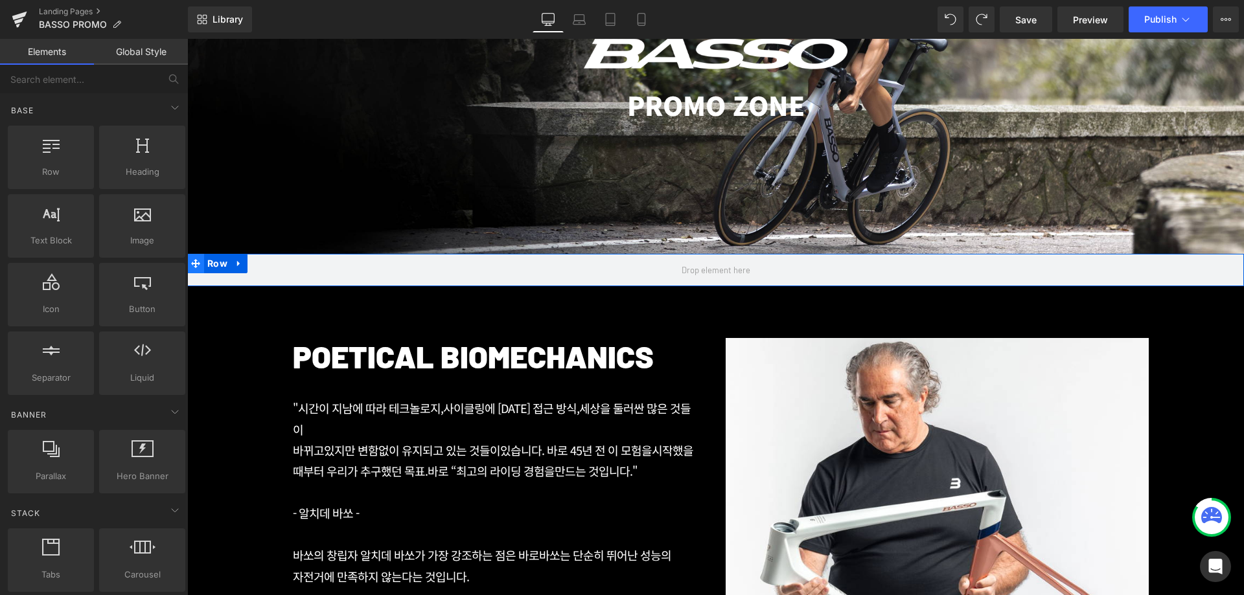
click at [191, 265] on icon at bounding box center [195, 263] width 9 height 9
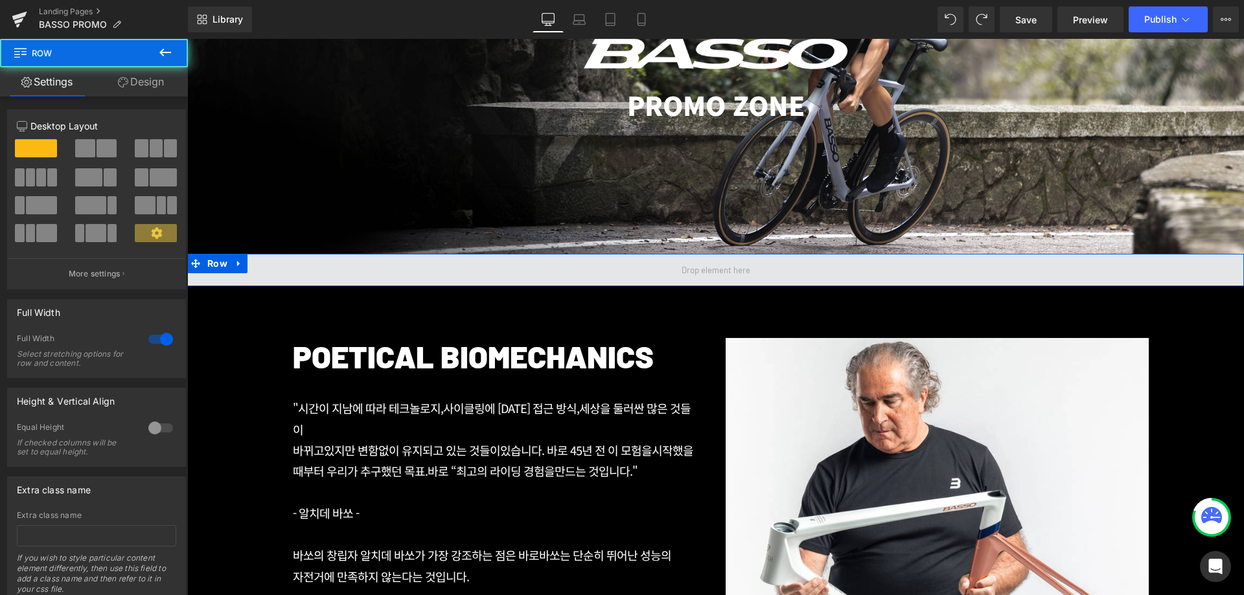
click at [785, 271] on span at bounding box center [715, 270] width 1057 height 32
click at [397, 264] on span at bounding box center [715, 270] width 1057 height 32
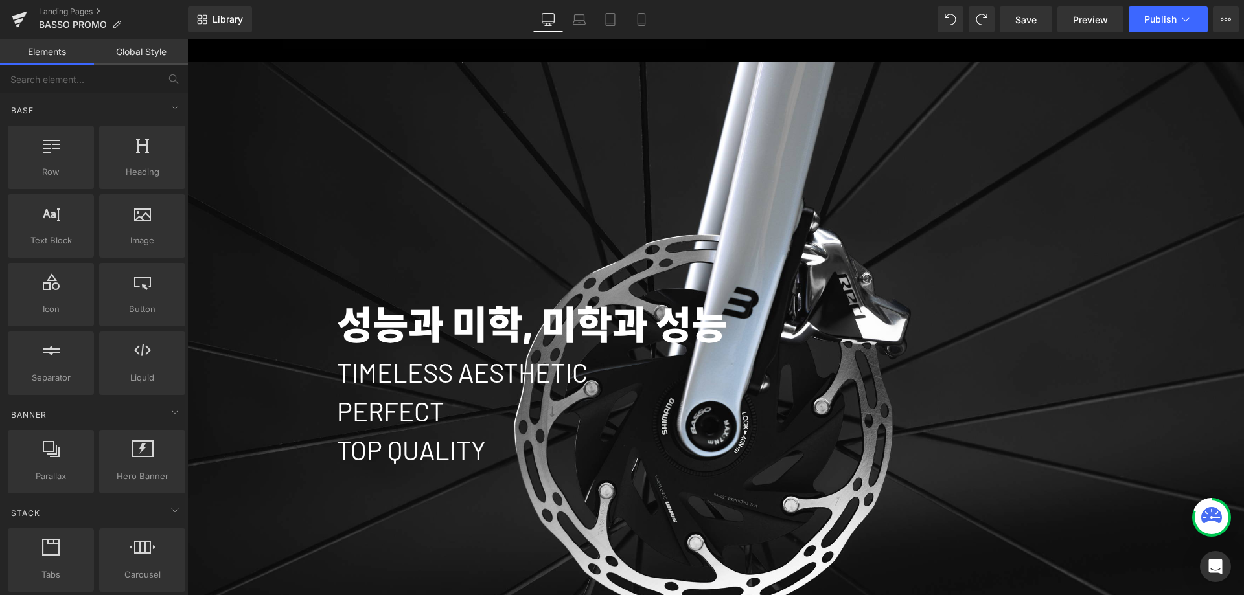
scroll to position [1469, 0]
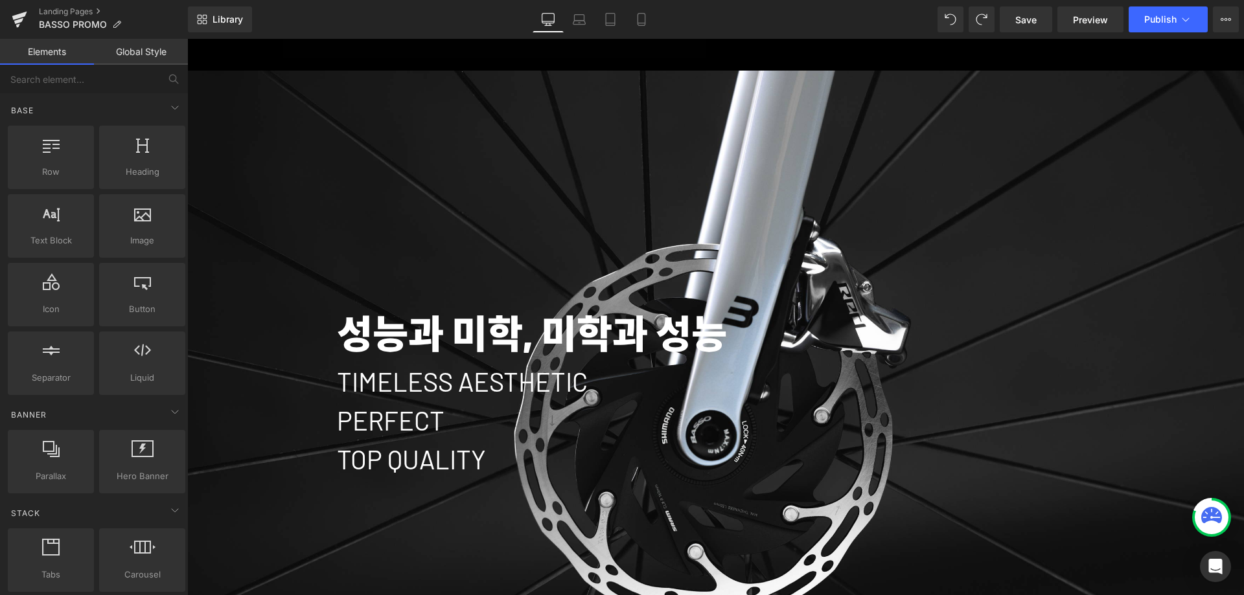
click at [1033, 301] on div "성능과 미학, 미학과 성능" at bounding box center [716, 323] width 758 height 78
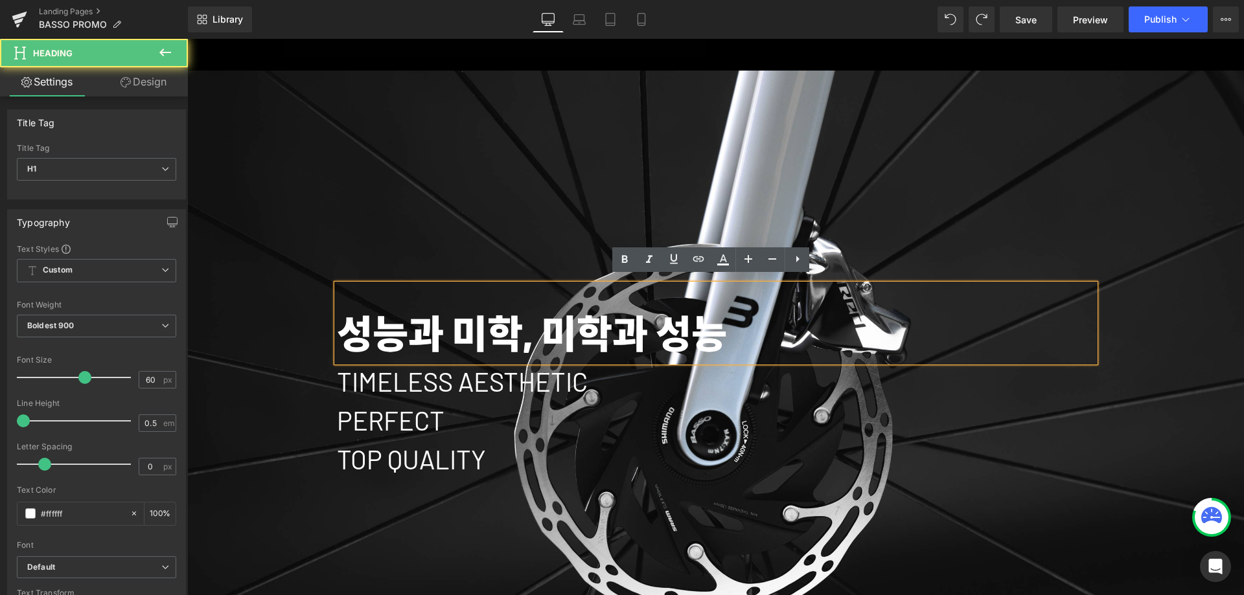
click at [947, 201] on div at bounding box center [715, 375] width 1057 height 609
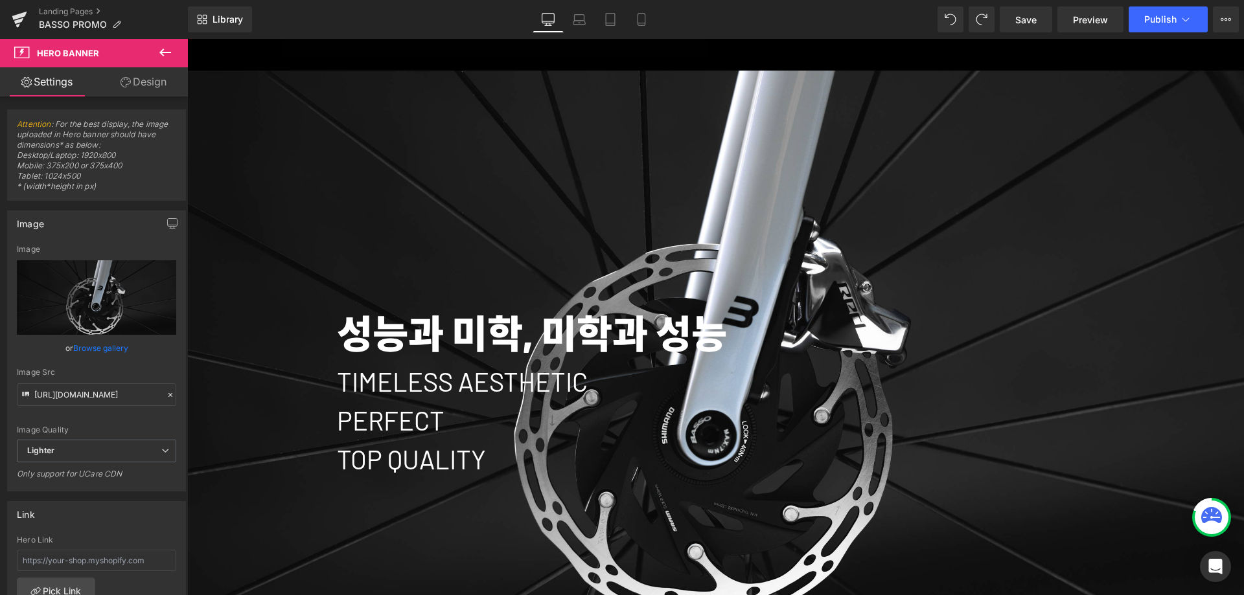
scroll to position [1382, 0]
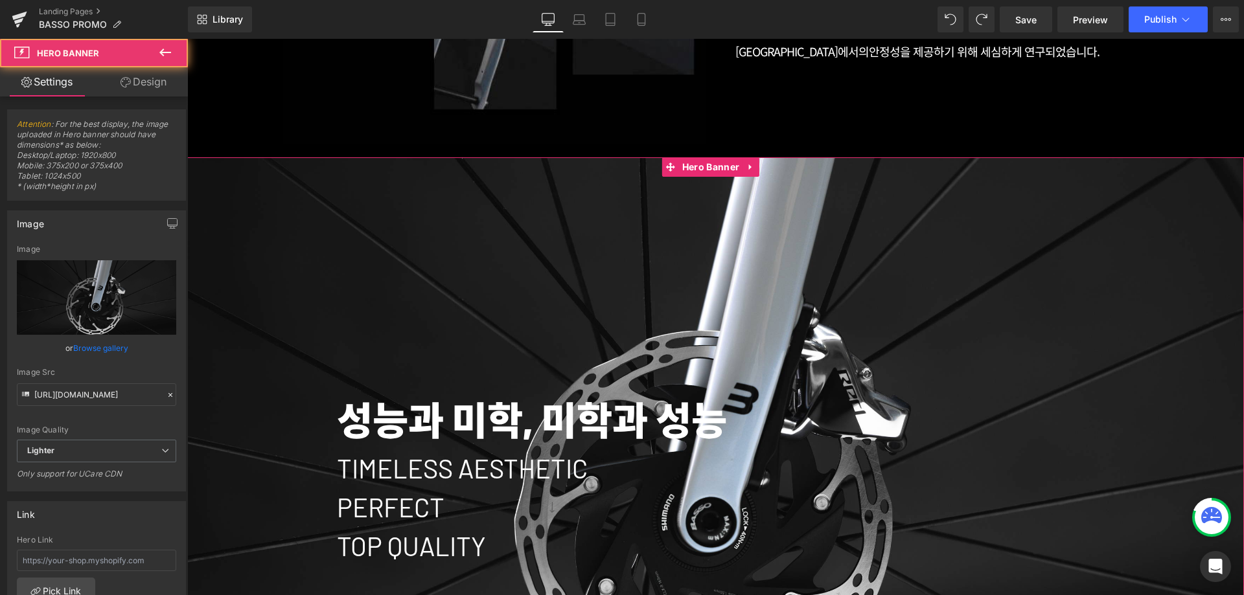
click at [855, 206] on div at bounding box center [715, 461] width 1057 height 609
click at [668, 163] on icon at bounding box center [670, 167] width 9 height 9
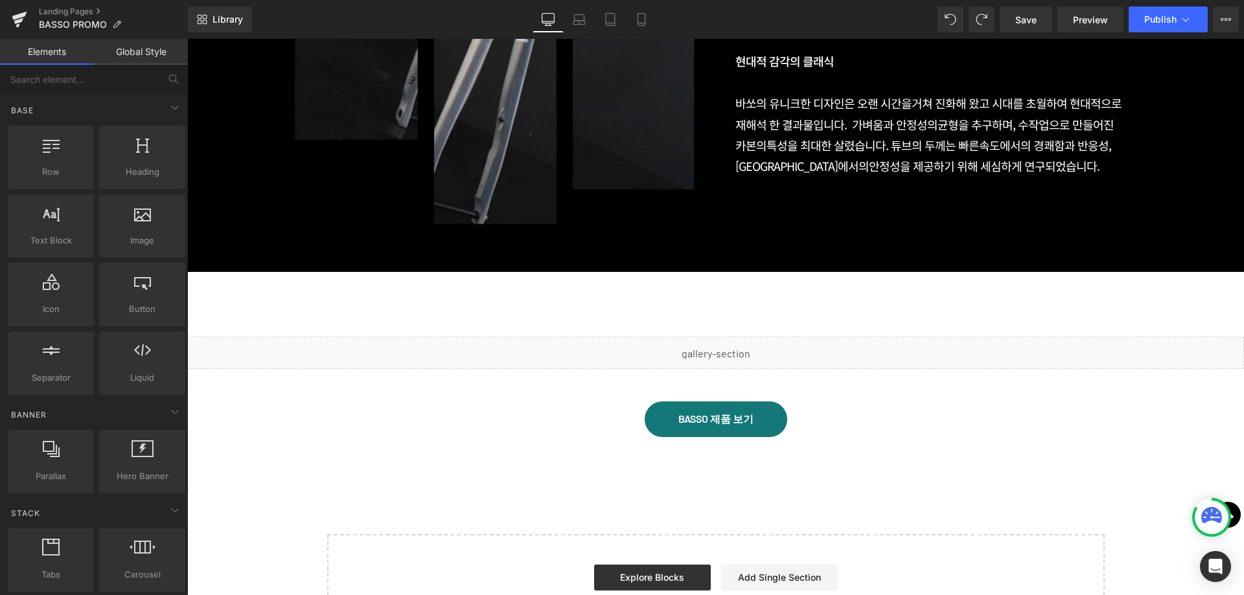
scroll to position [1252, 0]
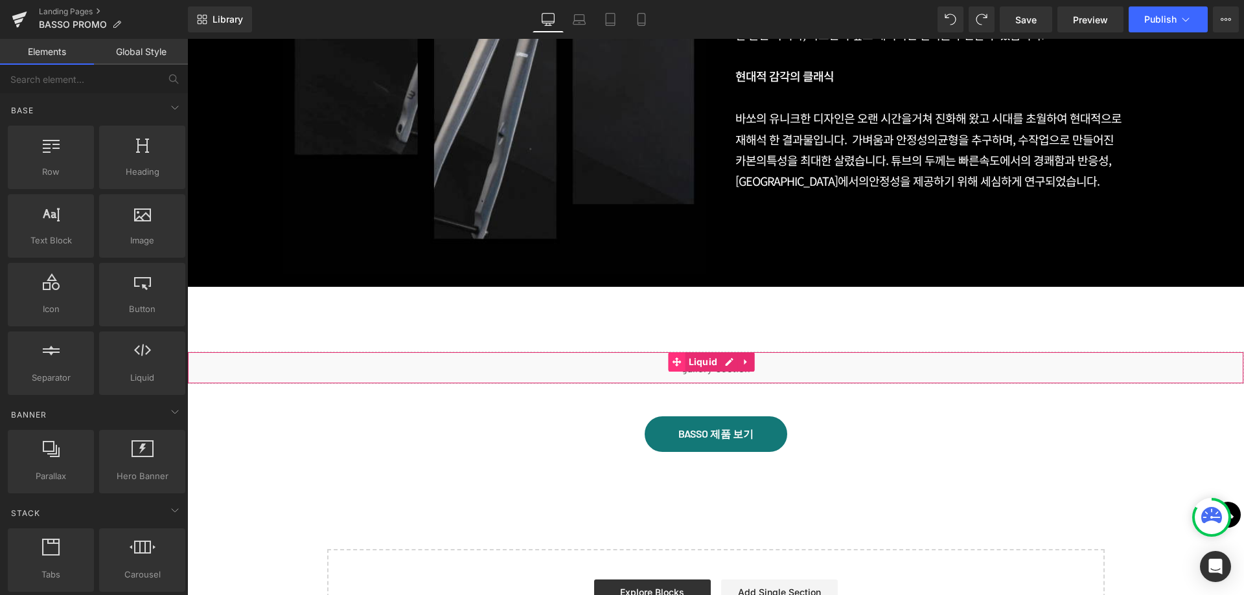
click at [673, 357] on icon at bounding box center [677, 362] width 9 height 10
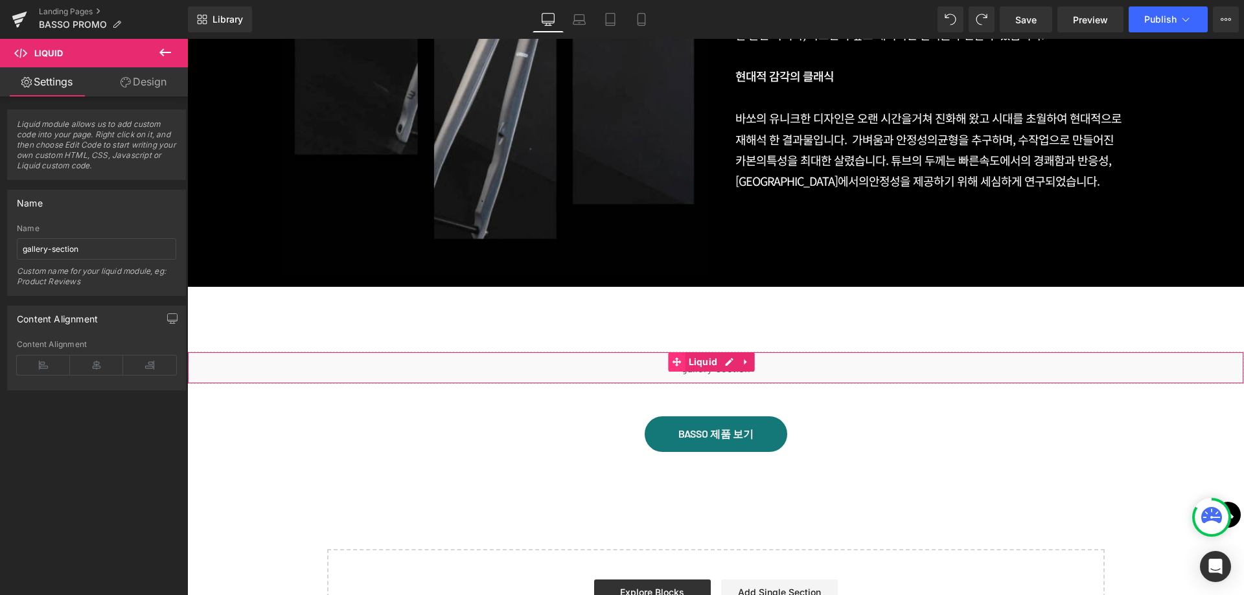
click at [682, 352] on span at bounding box center [677, 361] width 17 height 19
click at [682, 358] on icon at bounding box center [677, 362] width 9 height 10
click at [866, 352] on div "Liquid" at bounding box center [715, 368] width 1057 height 32
click at [851, 360] on div "Liquid" at bounding box center [715, 368] width 1057 height 32
click at [673, 357] on icon at bounding box center [677, 362] width 9 height 10
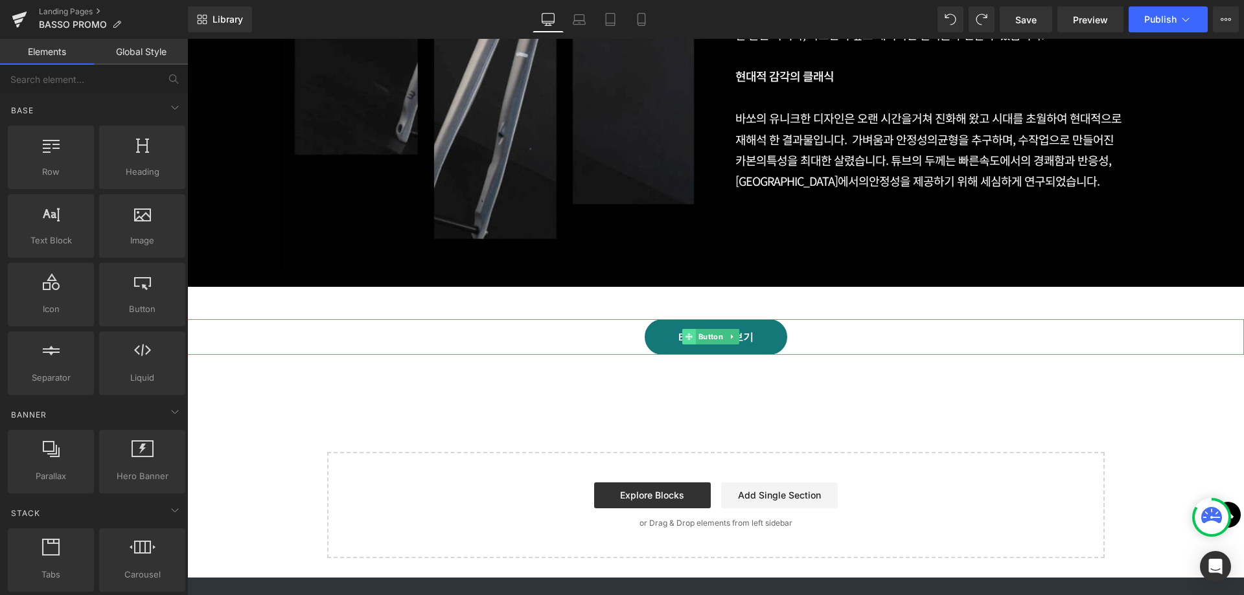
click at [688, 333] on icon at bounding box center [688, 337] width 7 height 8
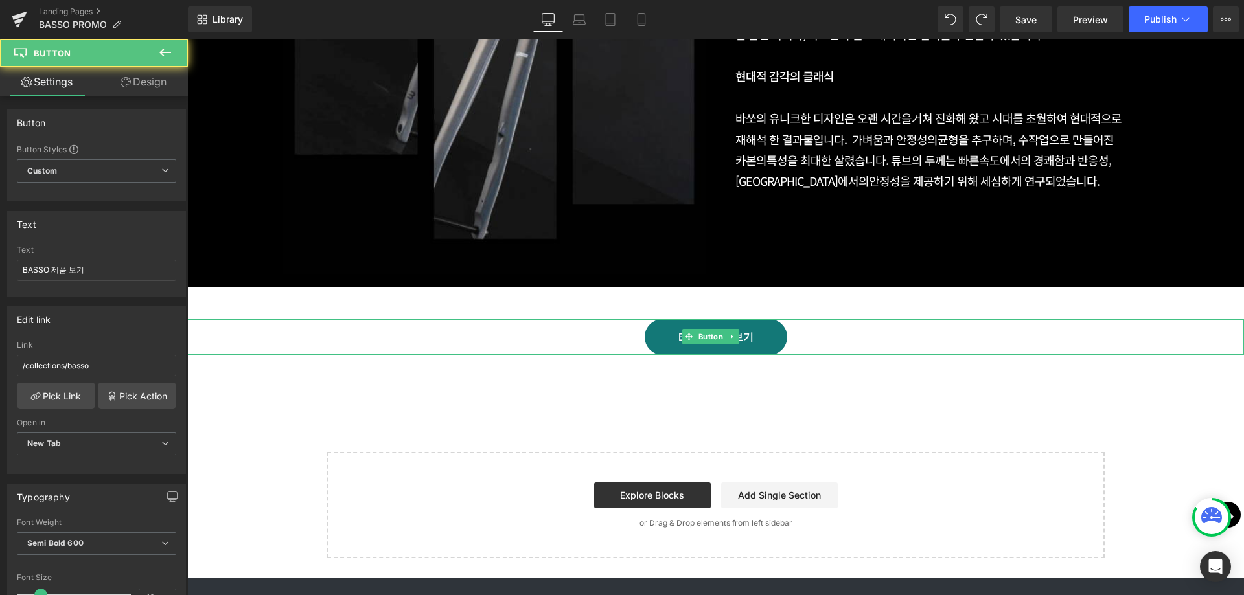
click at [844, 323] on div "BASSO 제품 보기" at bounding box center [715, 337] width 1057 height 36
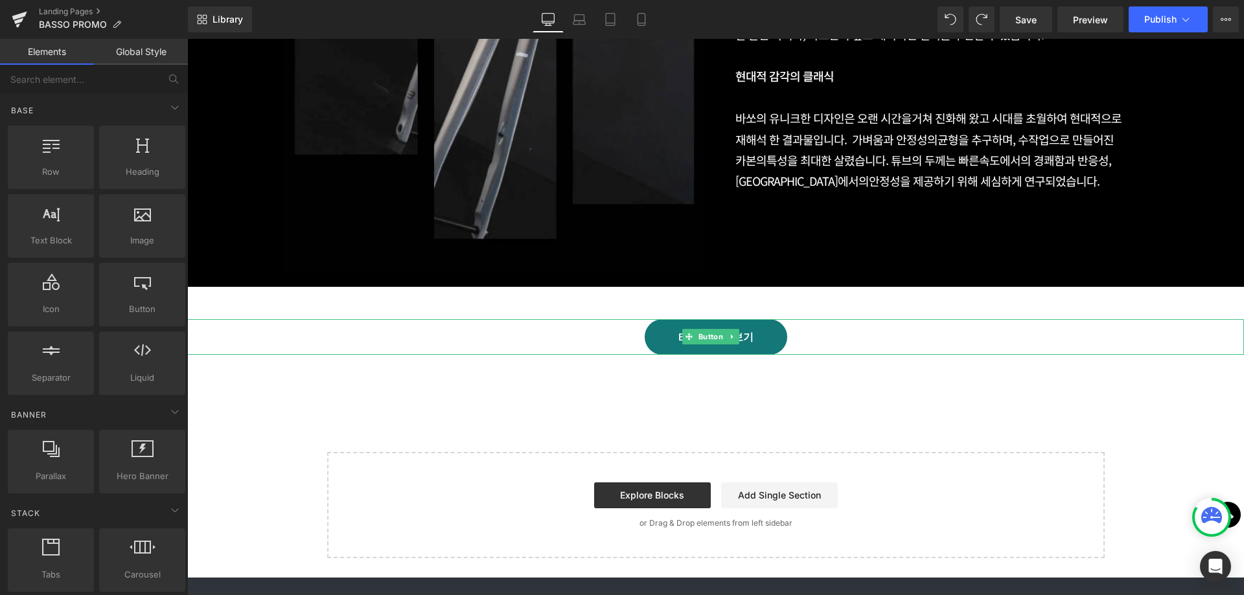
click at [839, 330] on div "BASSO 제품 보기" at bounding box center [715, 337] width 1057 height 36
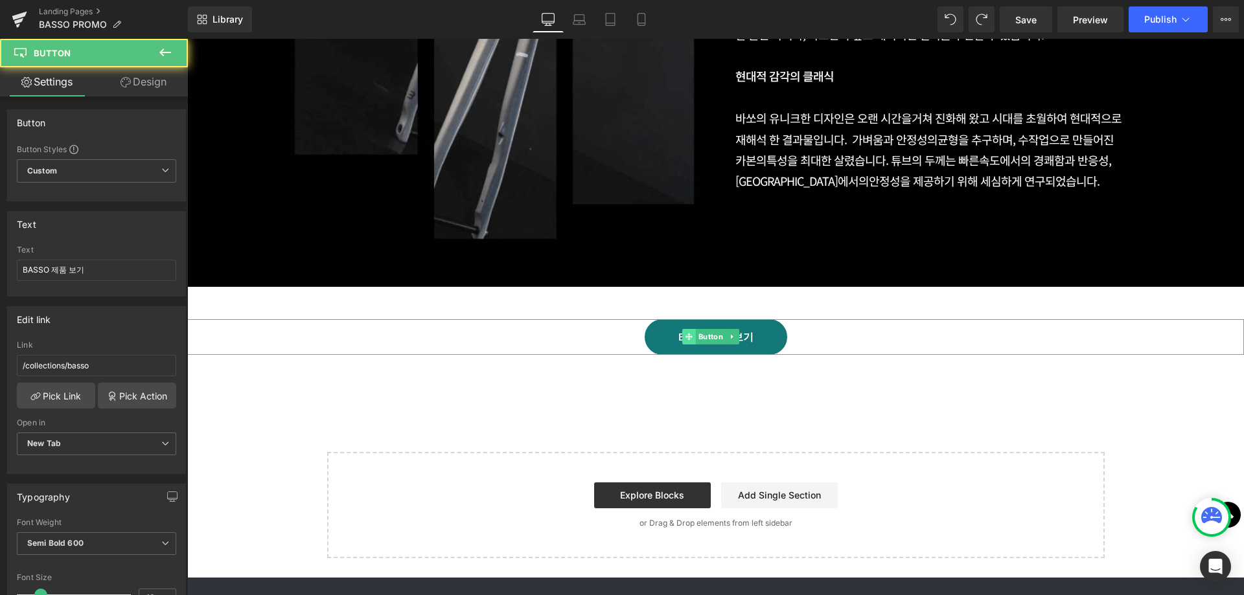
click at [685, 330] on span at bounding box center [689, 337] width 14 height 16
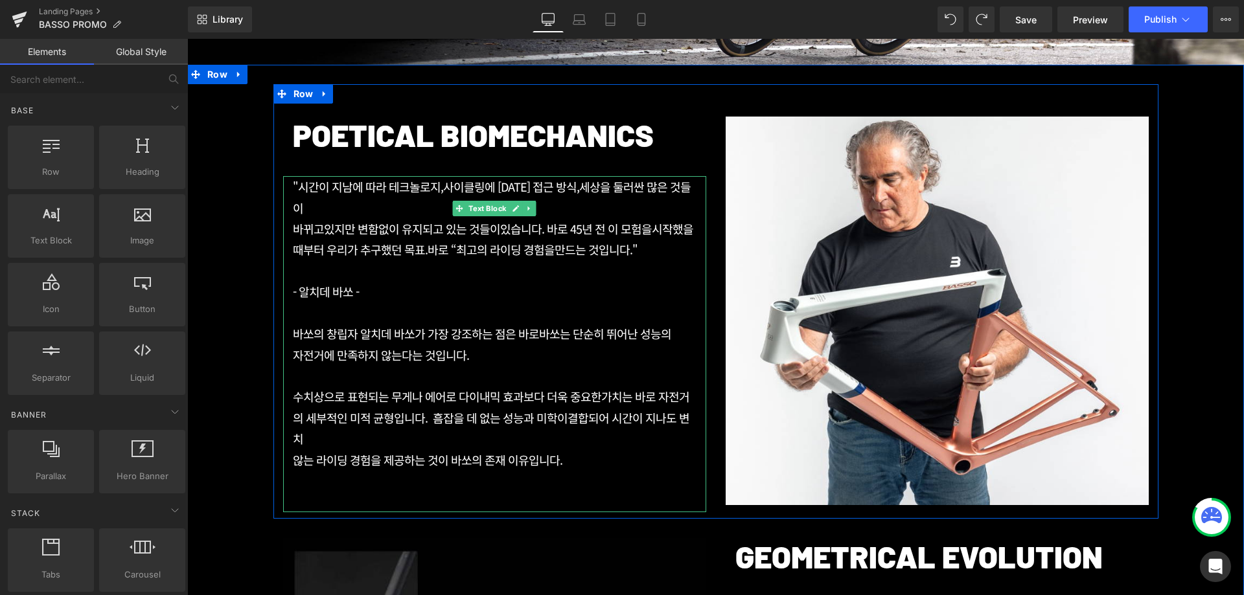
scroll to position [389, 0]
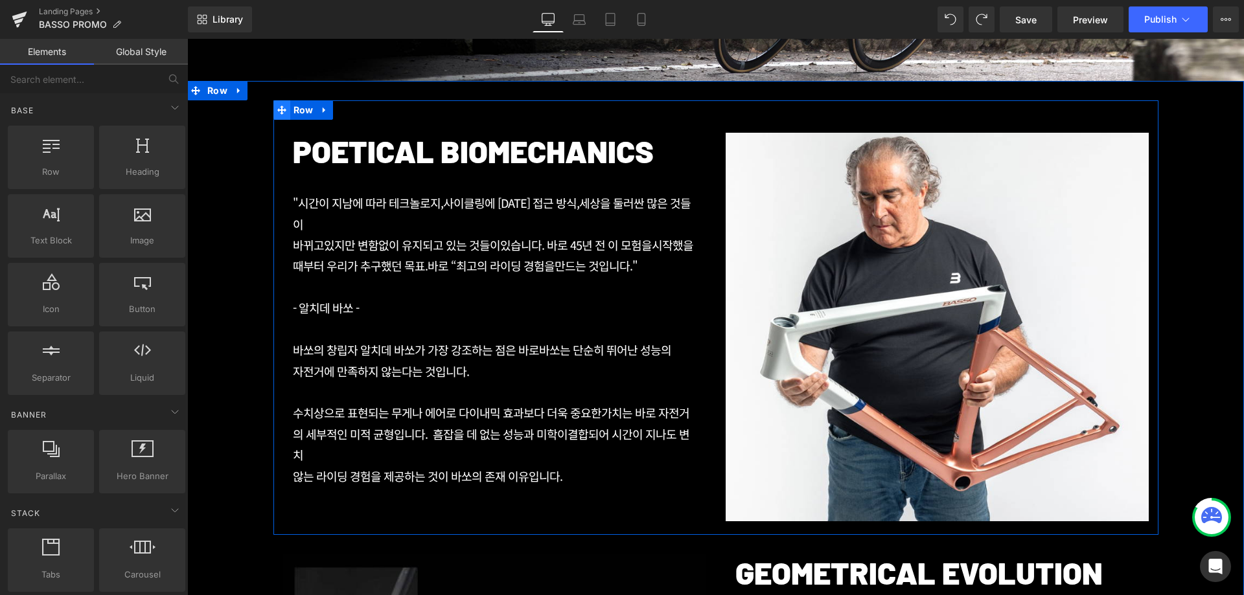
click at [277, 111] on icon at bounding box center [281, 110] width 9 height 9
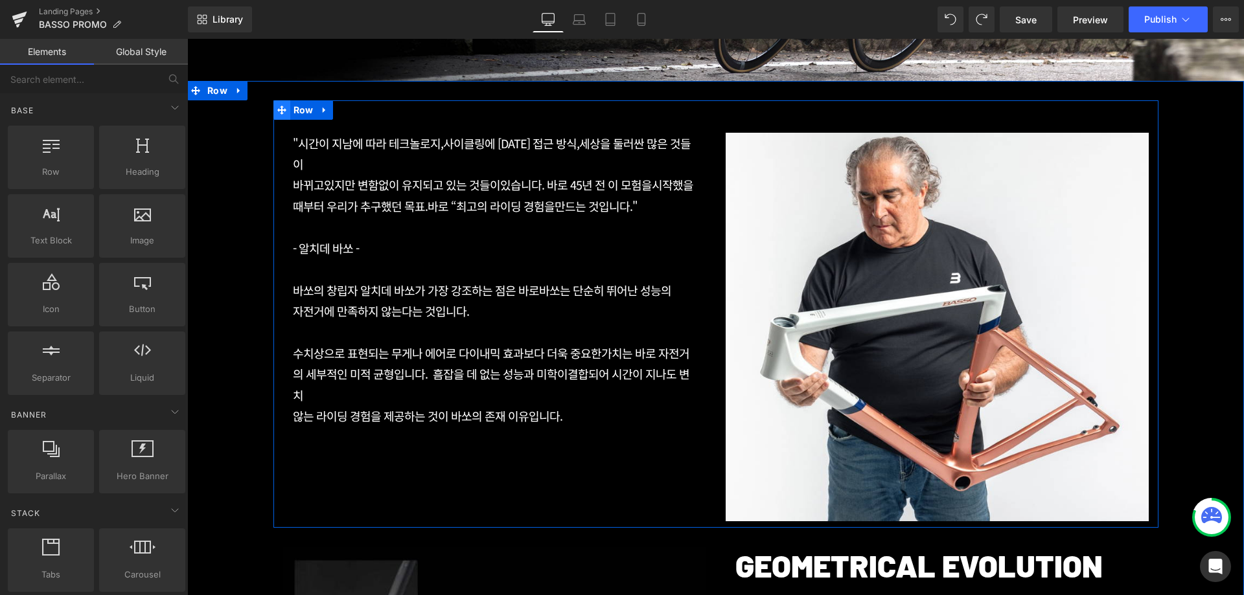
click at [277, 109] on icon at bounding box center [281, 110] width 9 height 9
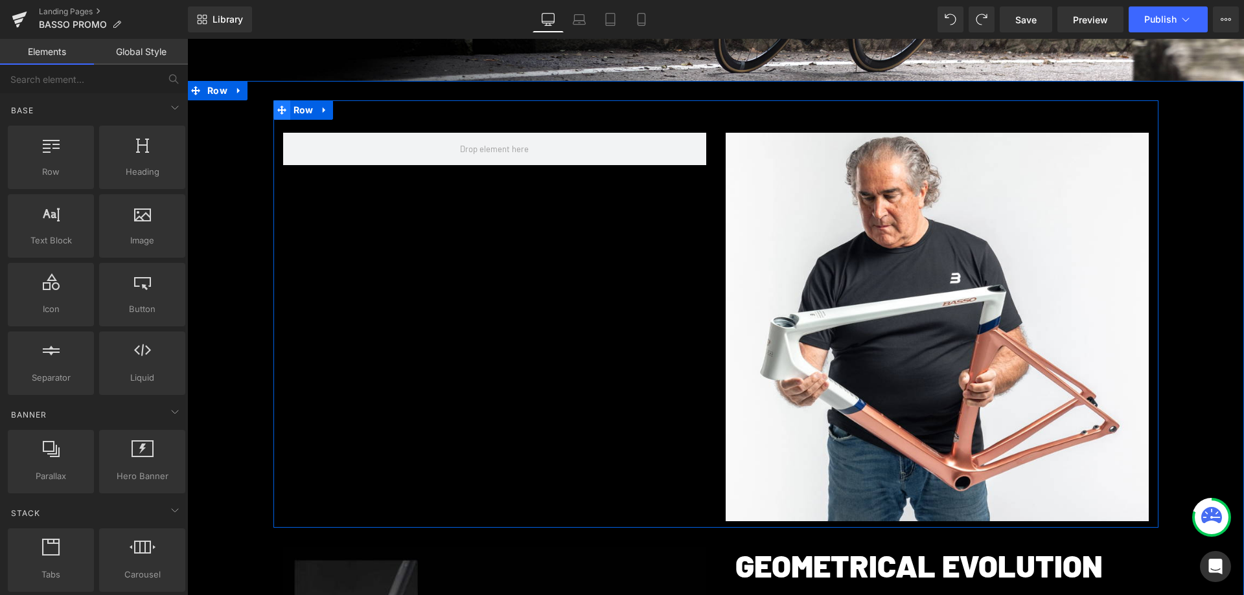
click at [281, 111] on span at bounding box center [281, 109] width 17 height 19
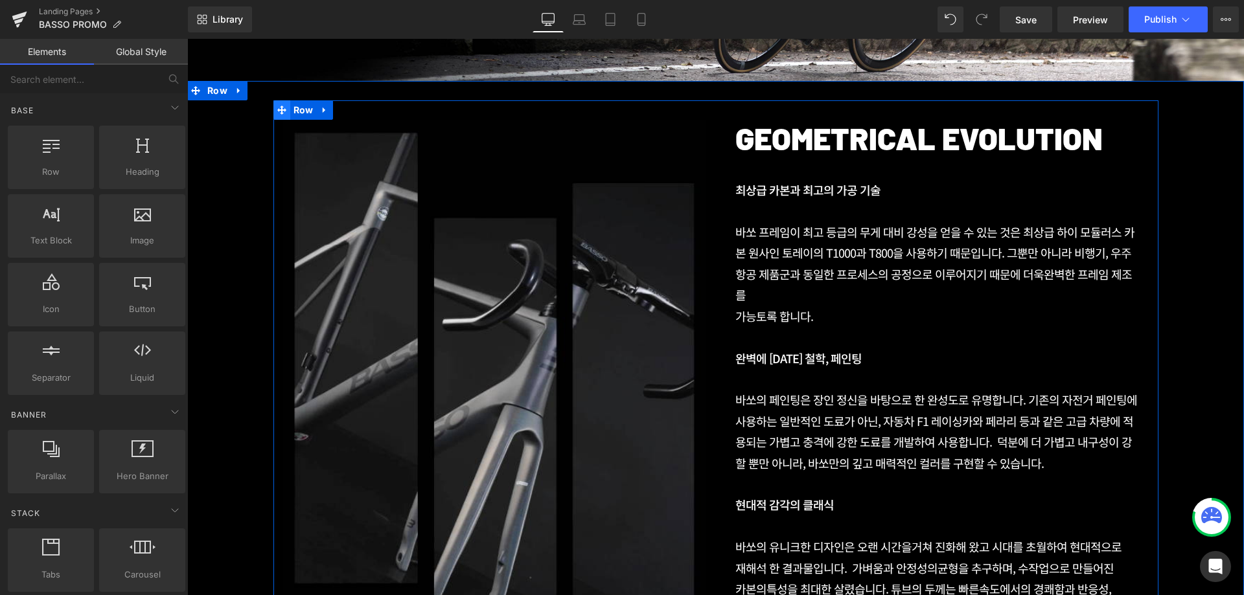
click at [277, 109] on icon at bounding box center [281, 110] width 9 height 9
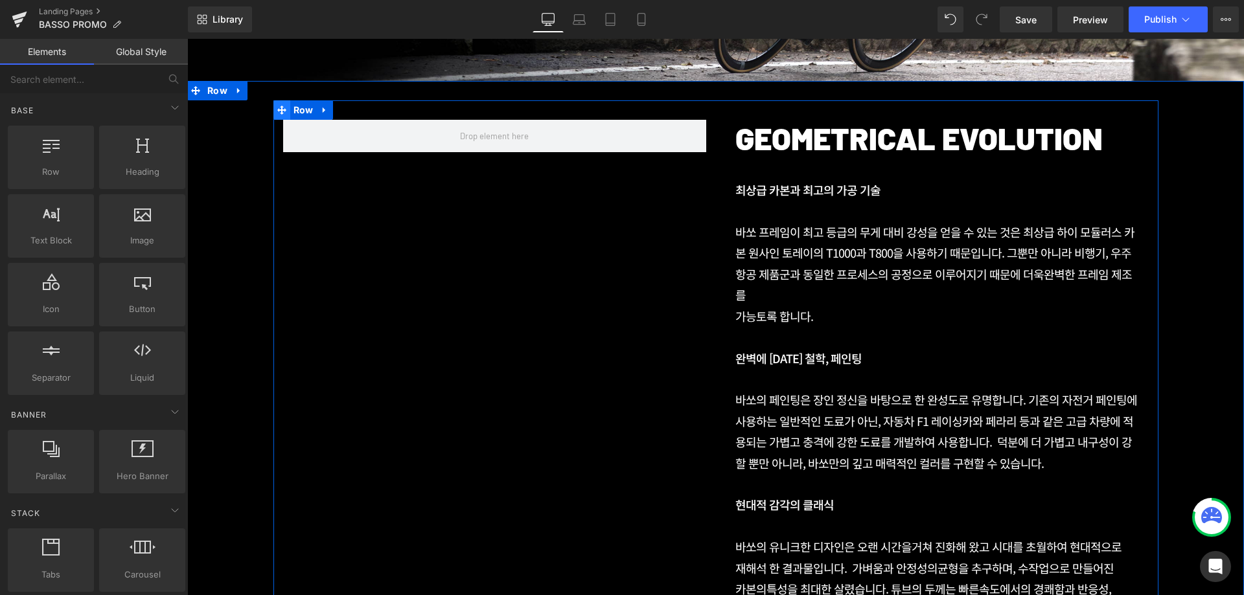
click at [277, 112] on icon at bounding box center [281, 110] width 9 height 9
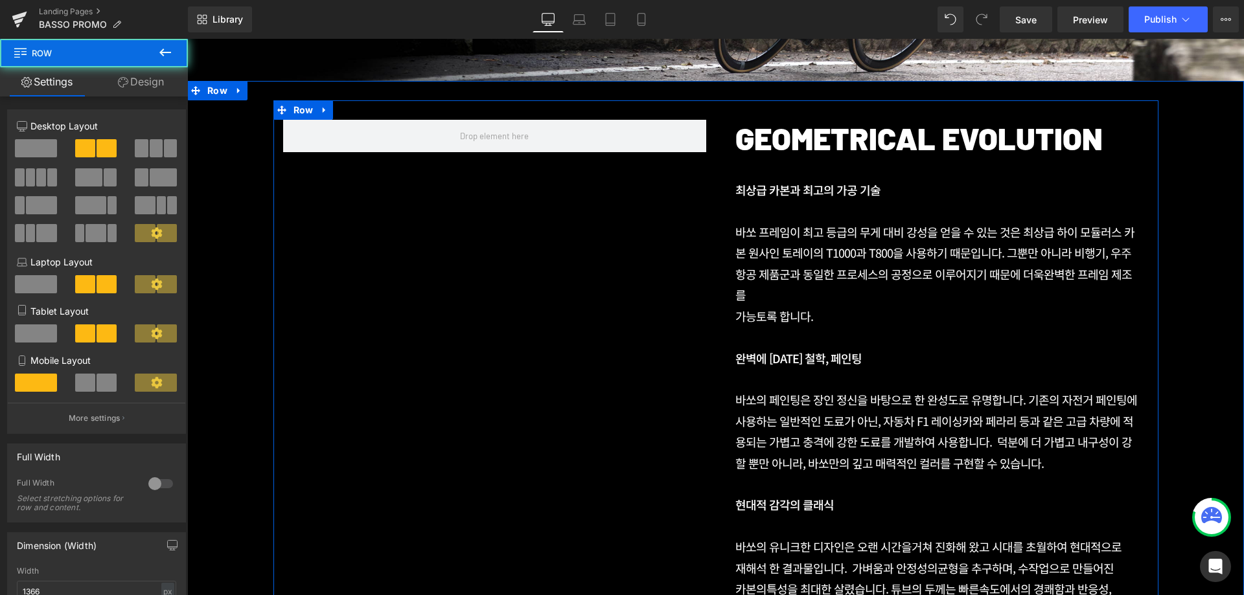
scroll to position [343, 0]
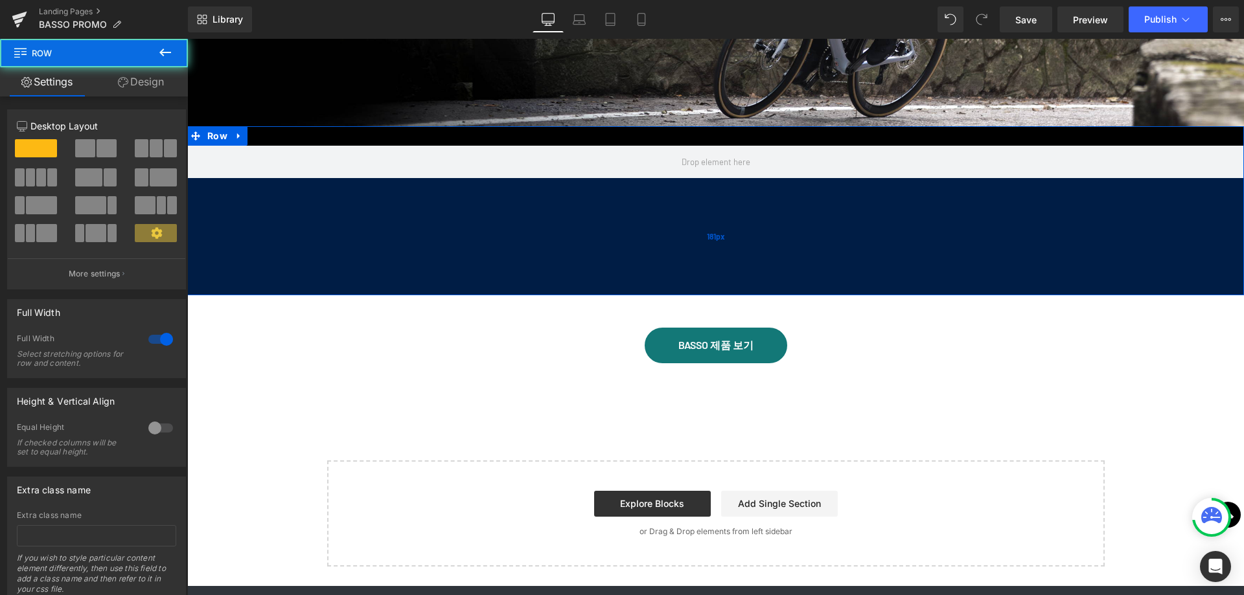
drag, startPoint x: 455, startPoint y: 181, endPoint x: 463, endPoint y: 292, distance: 111.1
click at [463, 292] on div "181px" at bounding box center [715, 236] width 1057 height 117
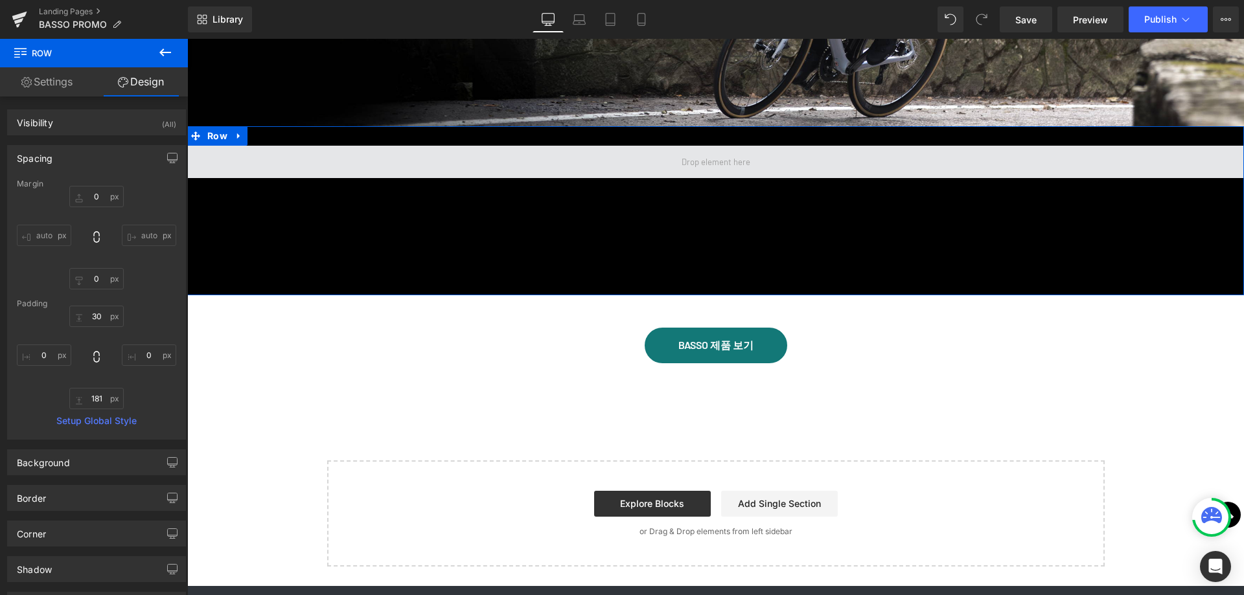
click at [716, 166] on span at bounding box center [716, 162] width 78 height 17
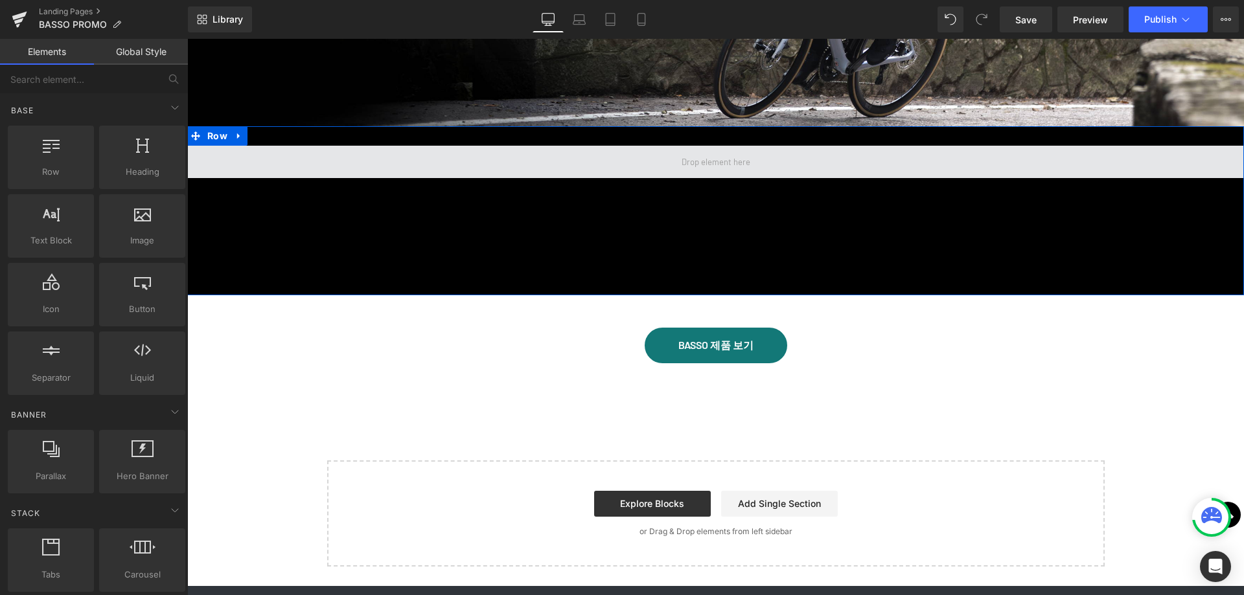
click at [602, 158] on span at bounding box center [715, 162] width 1057 height 32
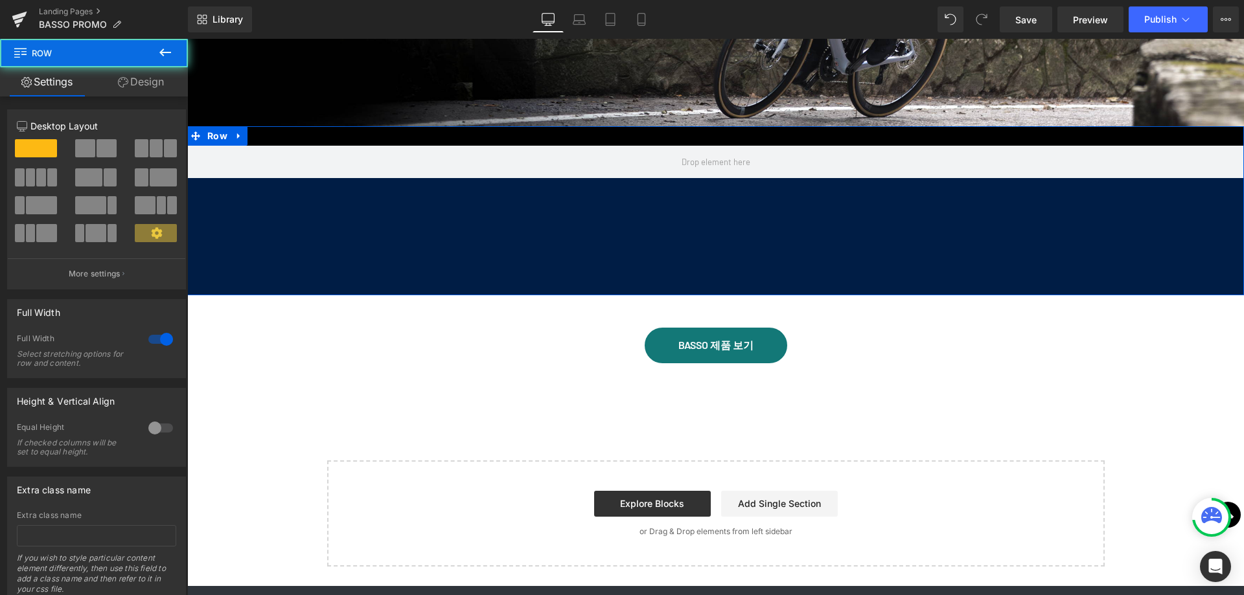
click at [493, 318] on div "Image PROMO ZONE Text Block Hero Banner 200px 200px Row 181px BASSO 제품 보기 Butto…" at bounding box center [715, 183] width 1057 height 805
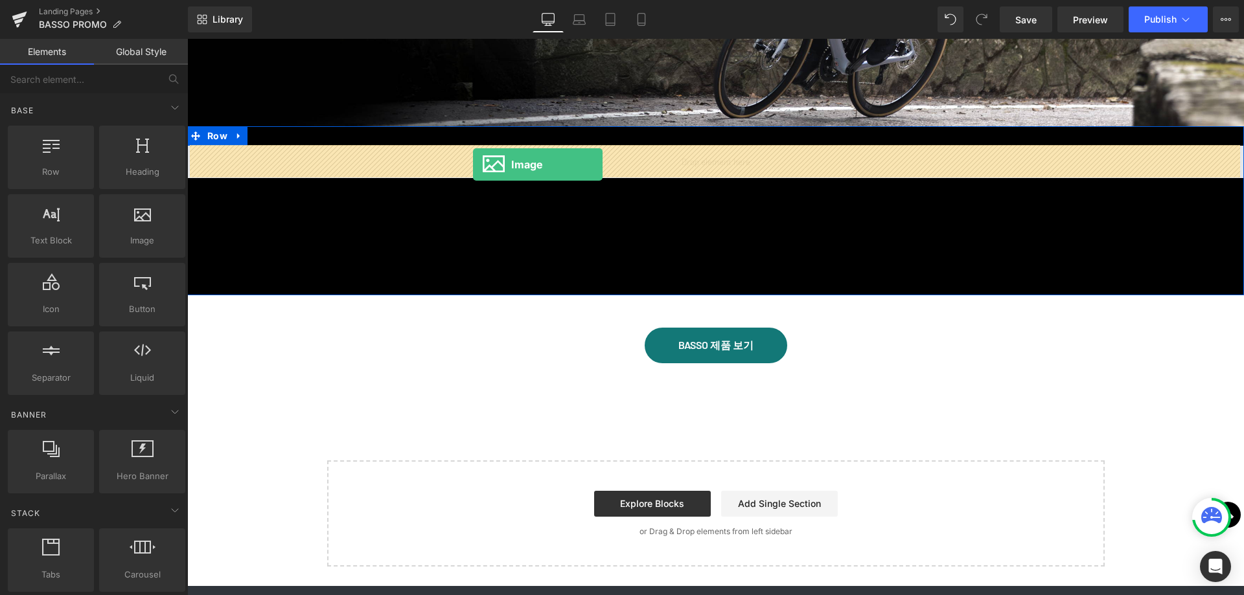
drag, startPoint x: 328, startPoint y: 271, endPoint x: 473, endPoint y: 165, distance: 179.7
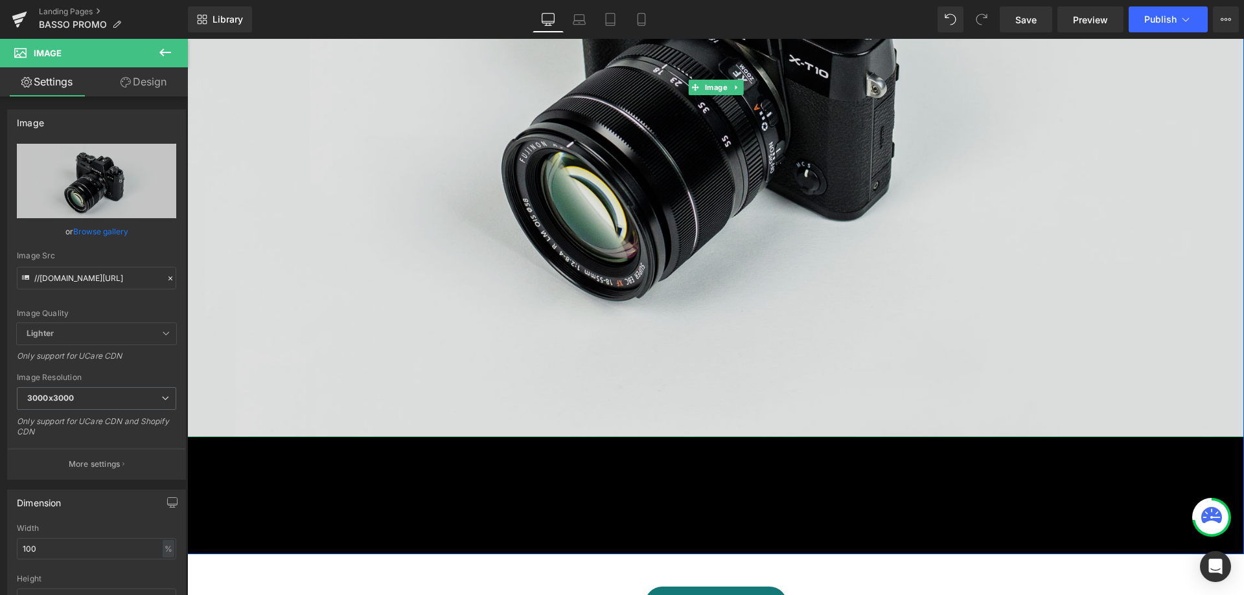
scroll to position [862, 0]
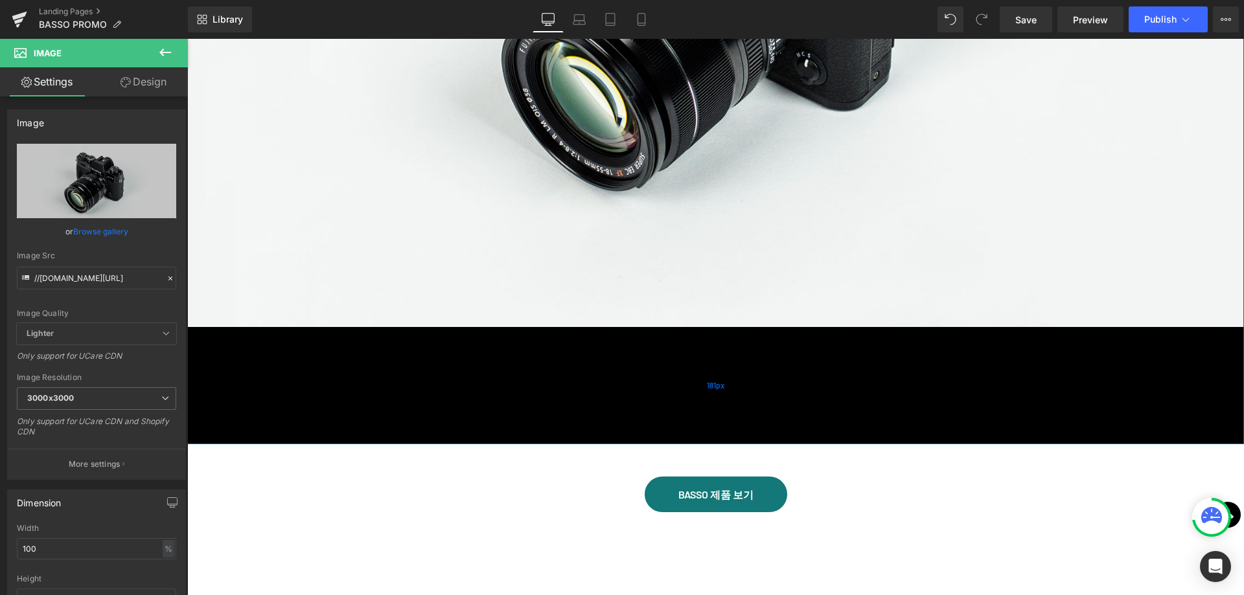
click at [676, 411] on div "181px" at bounding box center [715, 385] width 1057 height 117
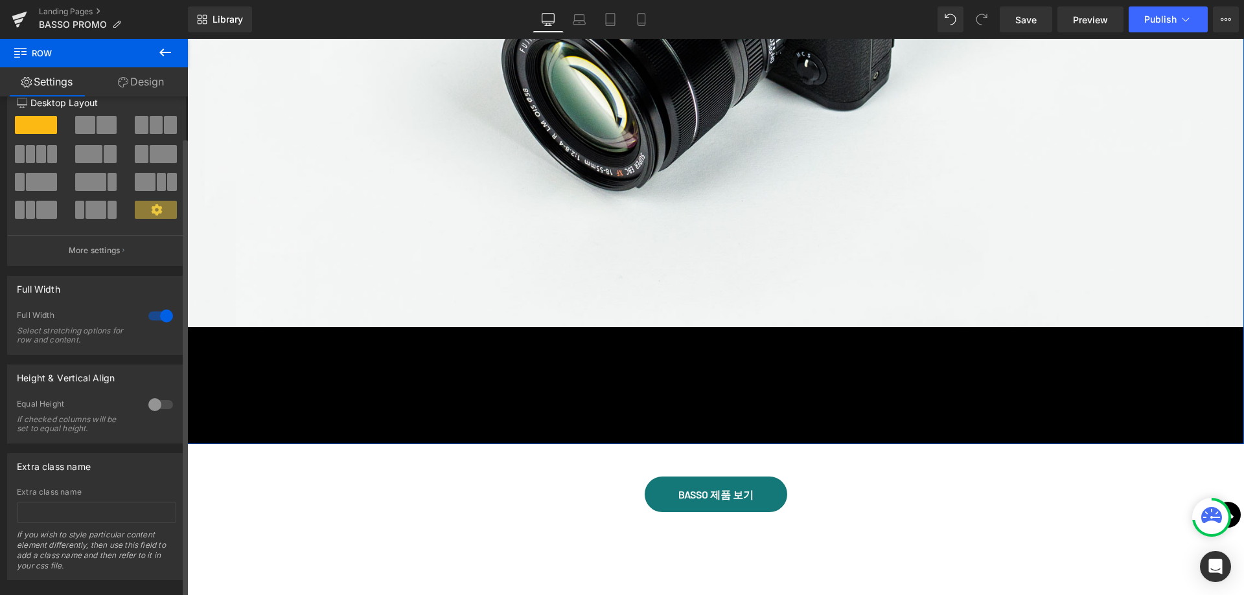
scroll to position [45, 0]
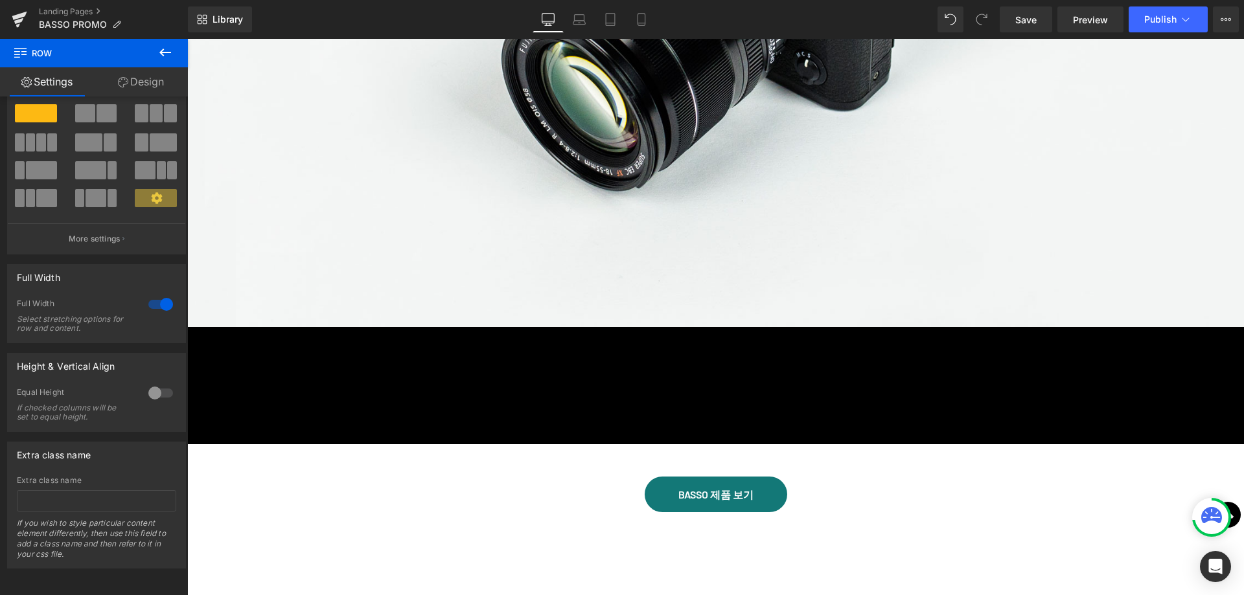
click at [548, 405] on div "Image Row 181px" at bounding box center [715, 26] width 1057 height 837
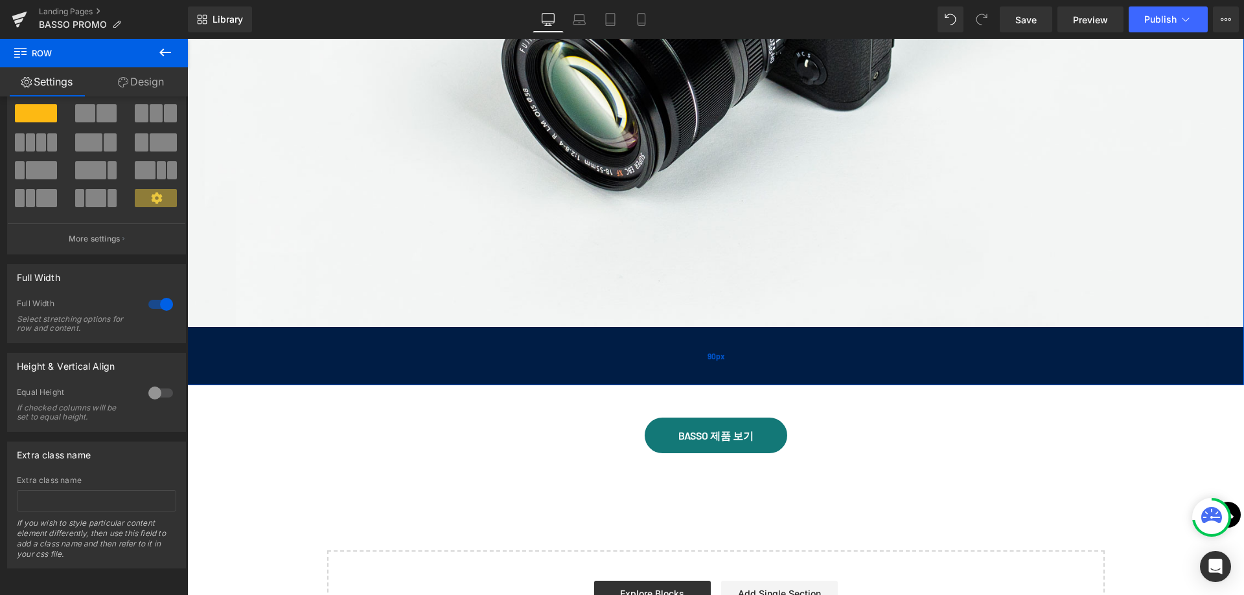
drag, startPoint x: 650, startPoint y: 404, endPoint x: 643, endPoint y: 345, distance: 59.5
click at [643, 345] on div "90px" at bounding box center [715, 356] width 1057 height 58
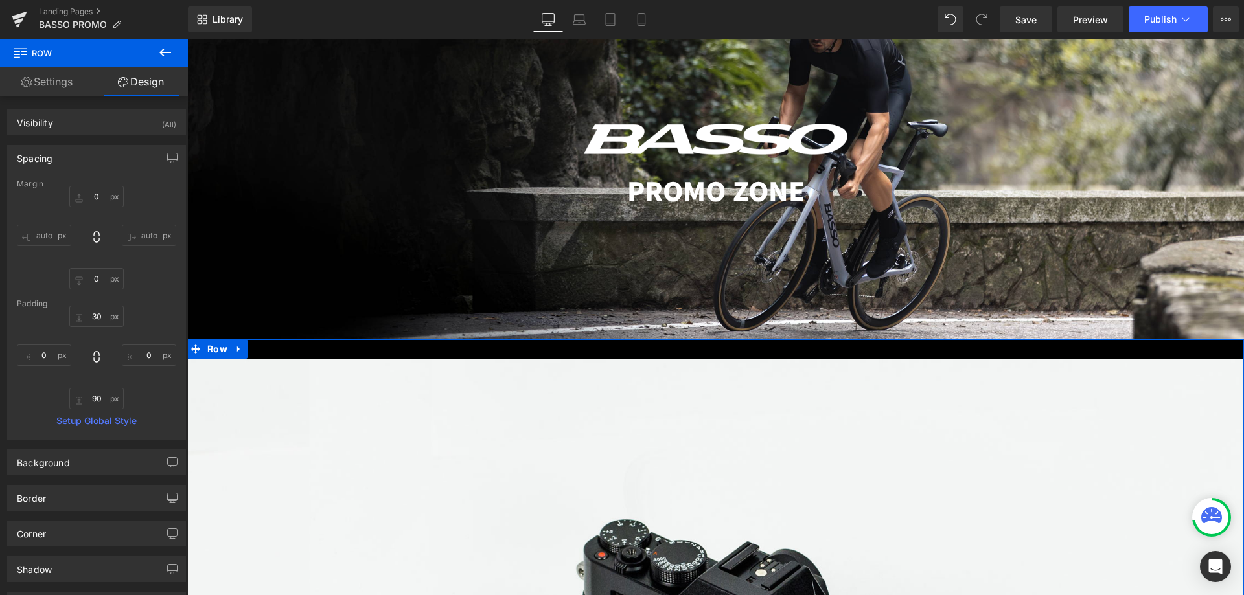
scroll to position [128, 0]
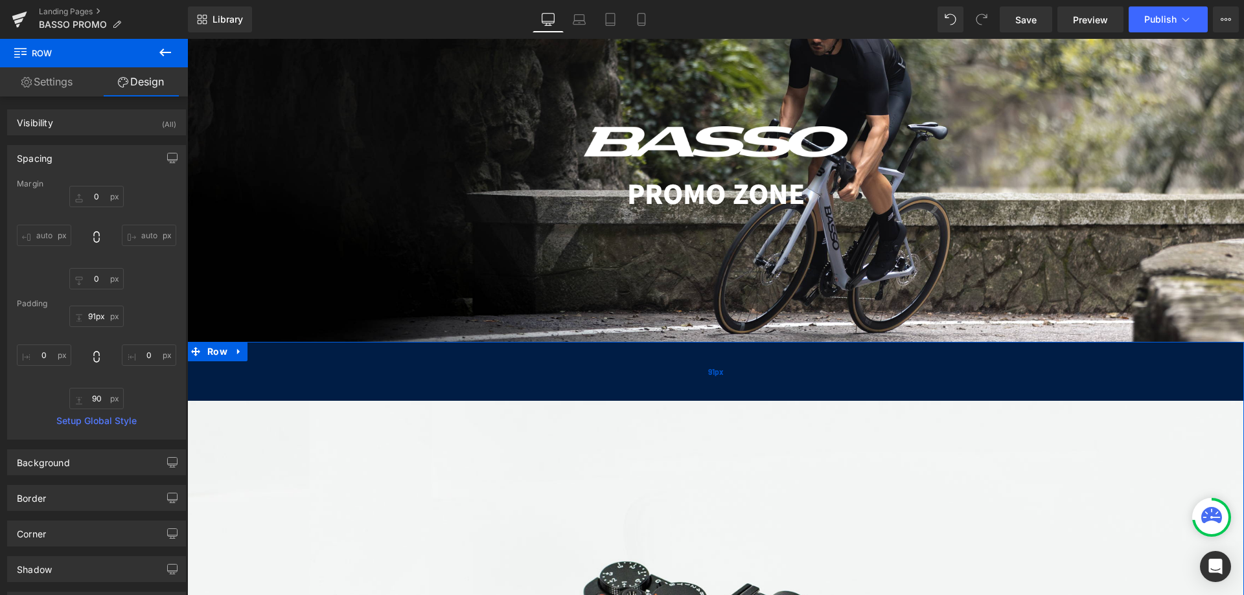
type input "90px"
drag, startPoint x: 662, startPoint y: 347, endPoint x: 664, endPoint y: 386, distance: 38.9
click at [664, 386] on div "90px" at bounding box center [715, 371] width 1057 height 58
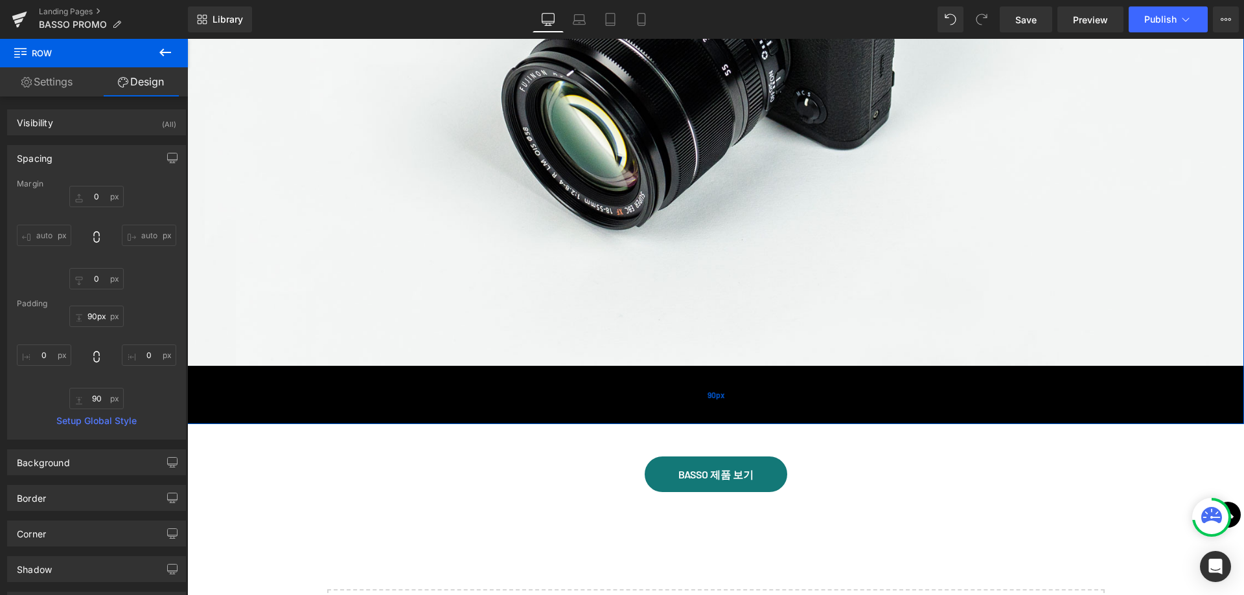
scroll to position [905, 0]
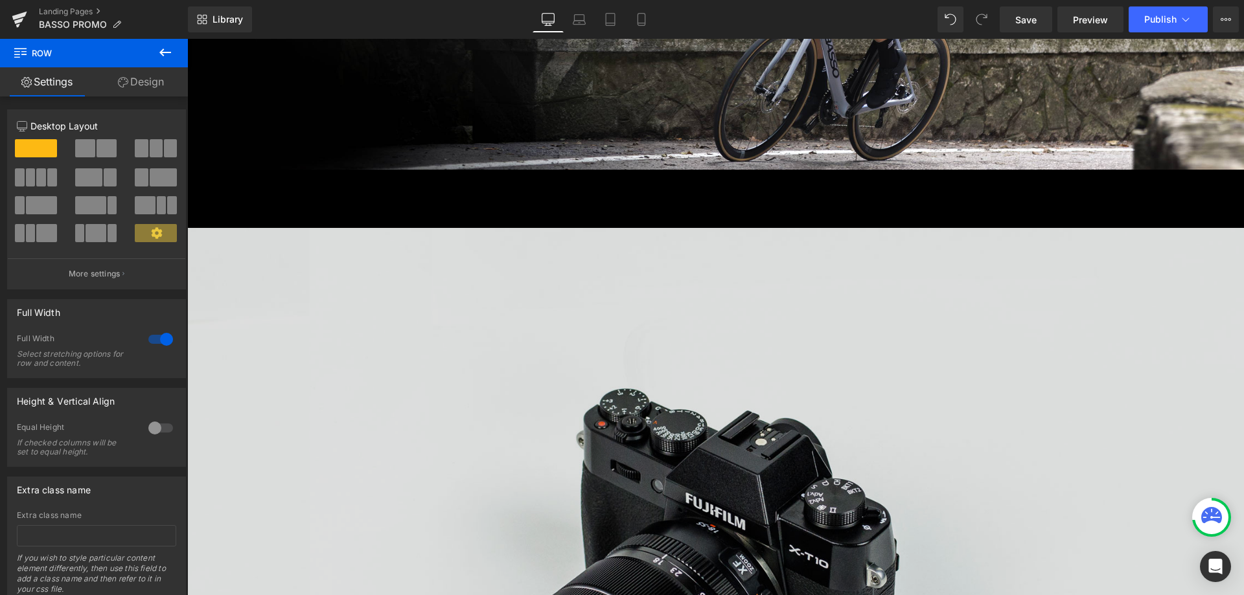
scroll to position [257, 0]
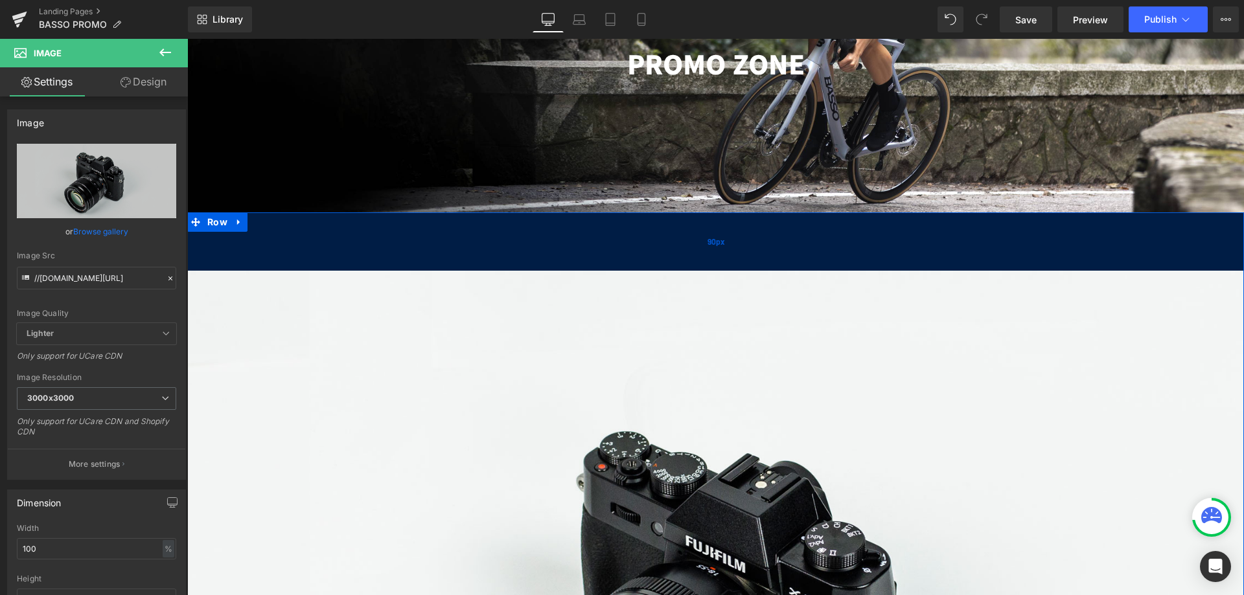
click at [564, 242] on div "90px" at bounding box center [715, 242] width 1057 height 58
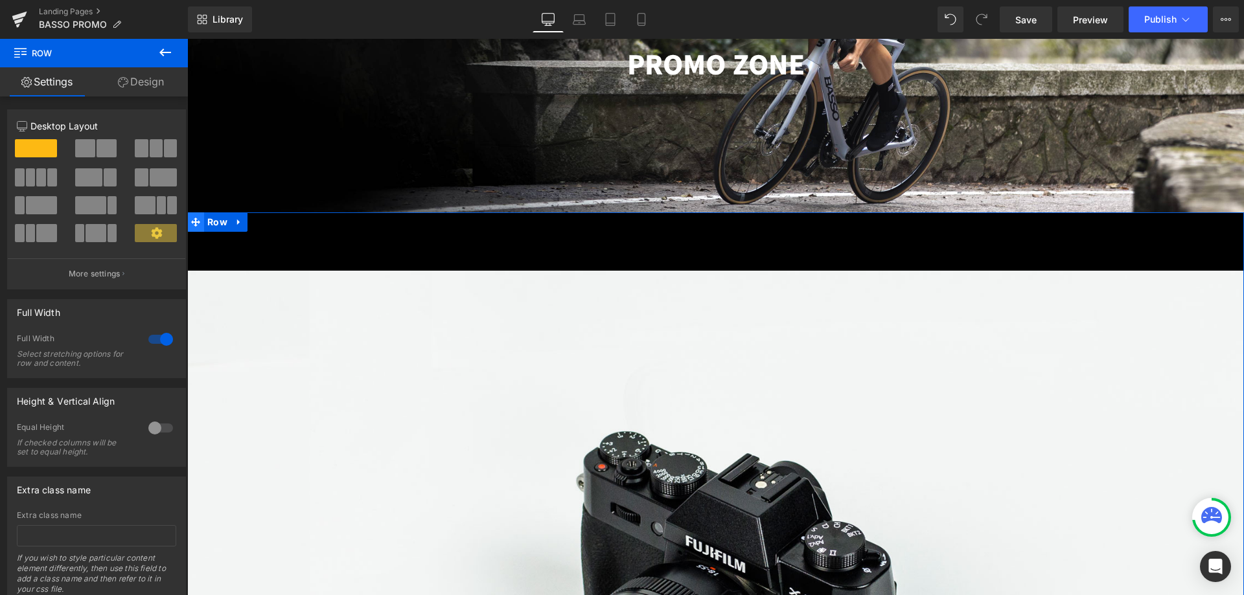
click at [196, 222] on span at bounding box center [195, 222] width 17 height 19
click at [235, 218] on icon at bounding box center [239, 222] width 9 height 10
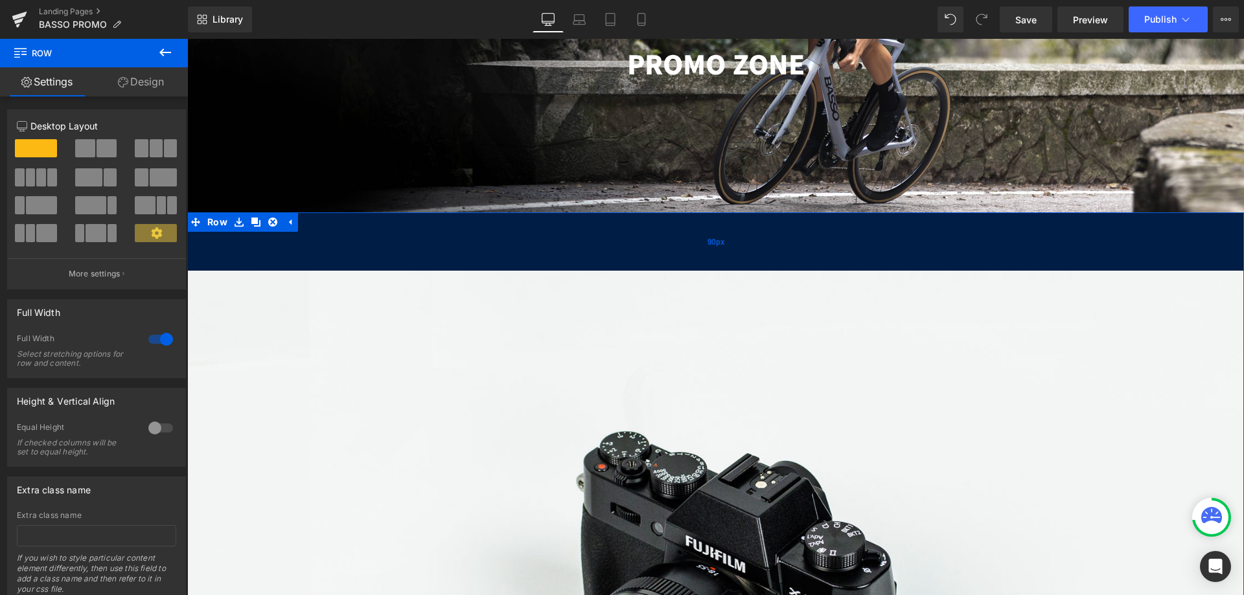
click at [395, 242] on div "90px" at bounding box center [715, 242] width 1057 height 58
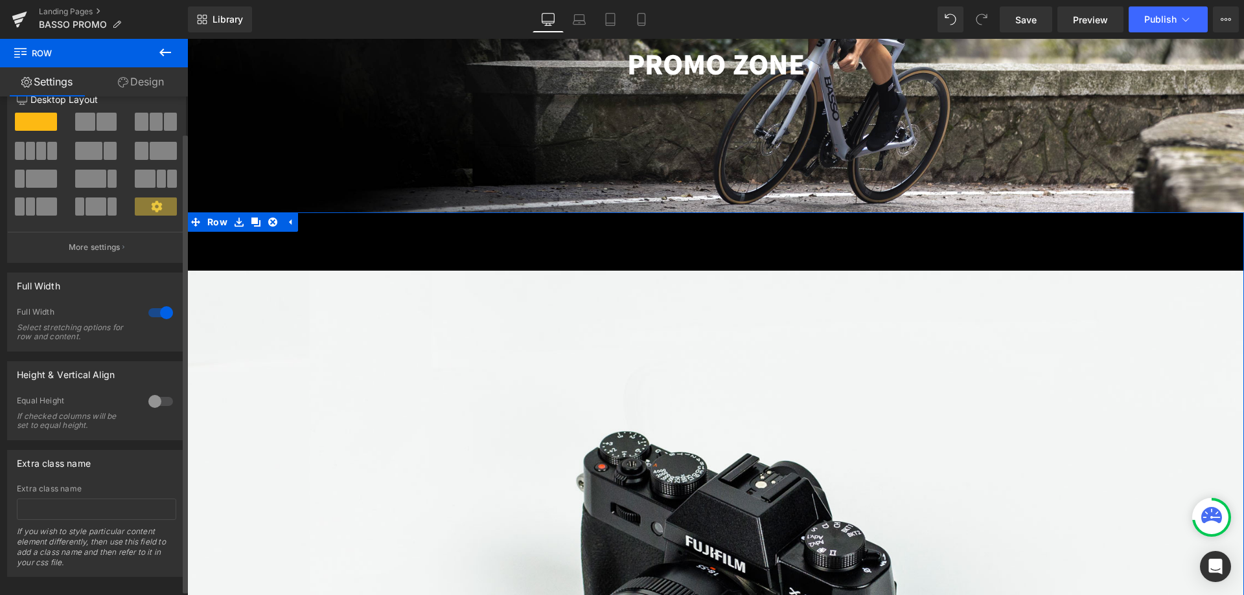
scroll to position [0, 0]
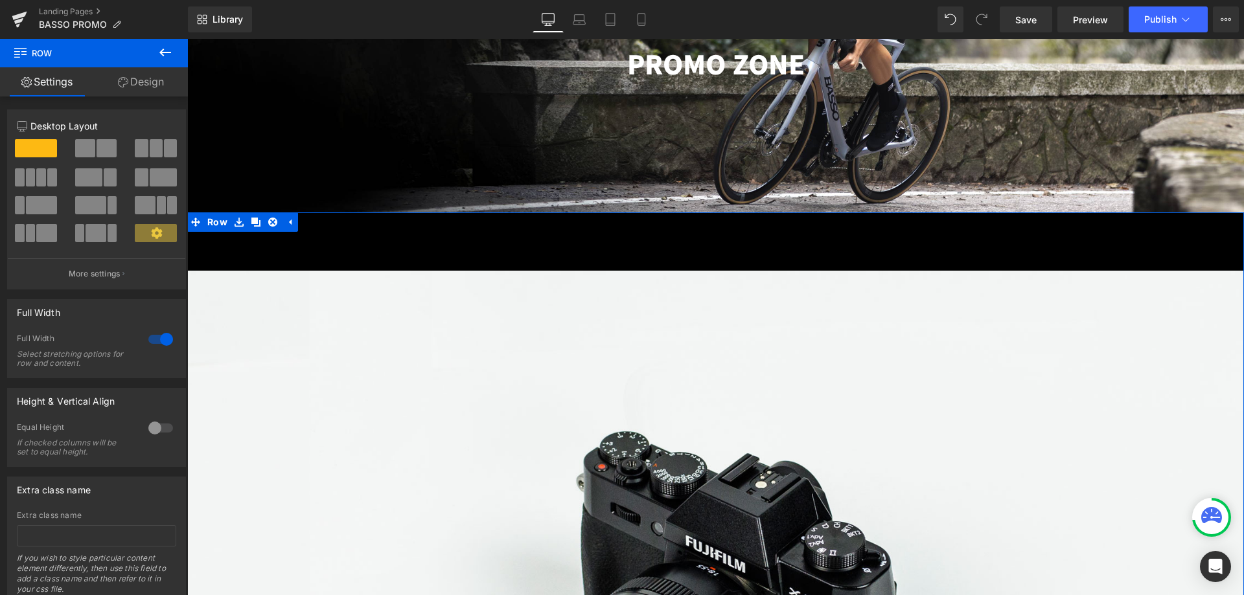
click at [143, 84] on link "Design" at bounding box center [141, 81] width 94 height 29
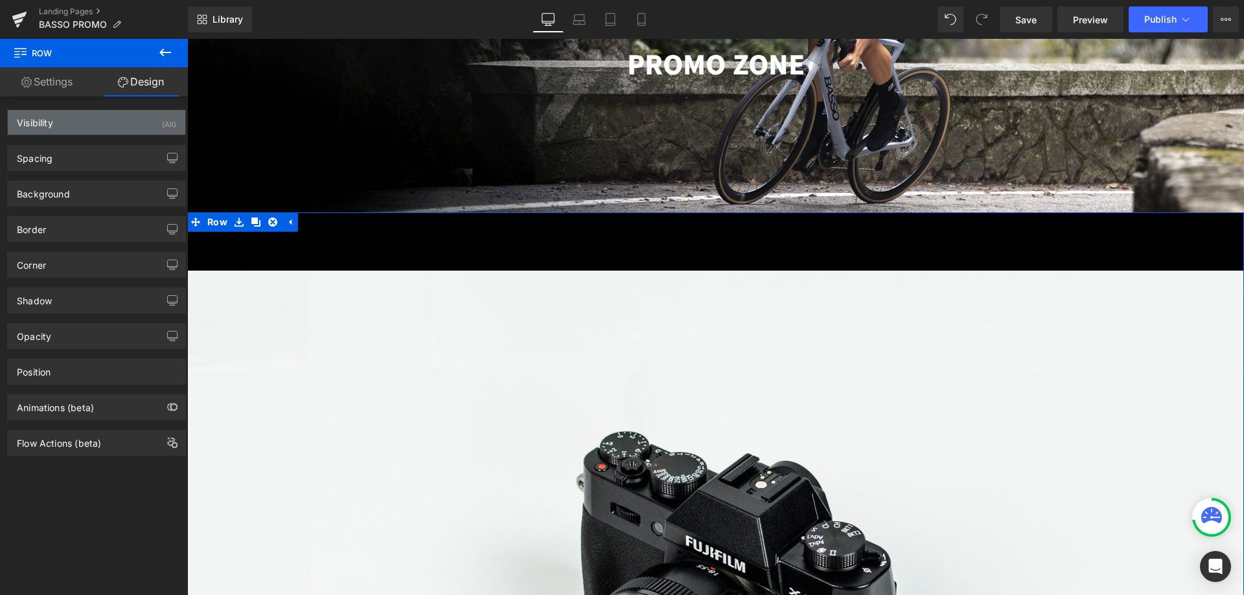
click at [110, 123] on div "Visibility (All)" at bounding box center [97, 122] width 178 height 25
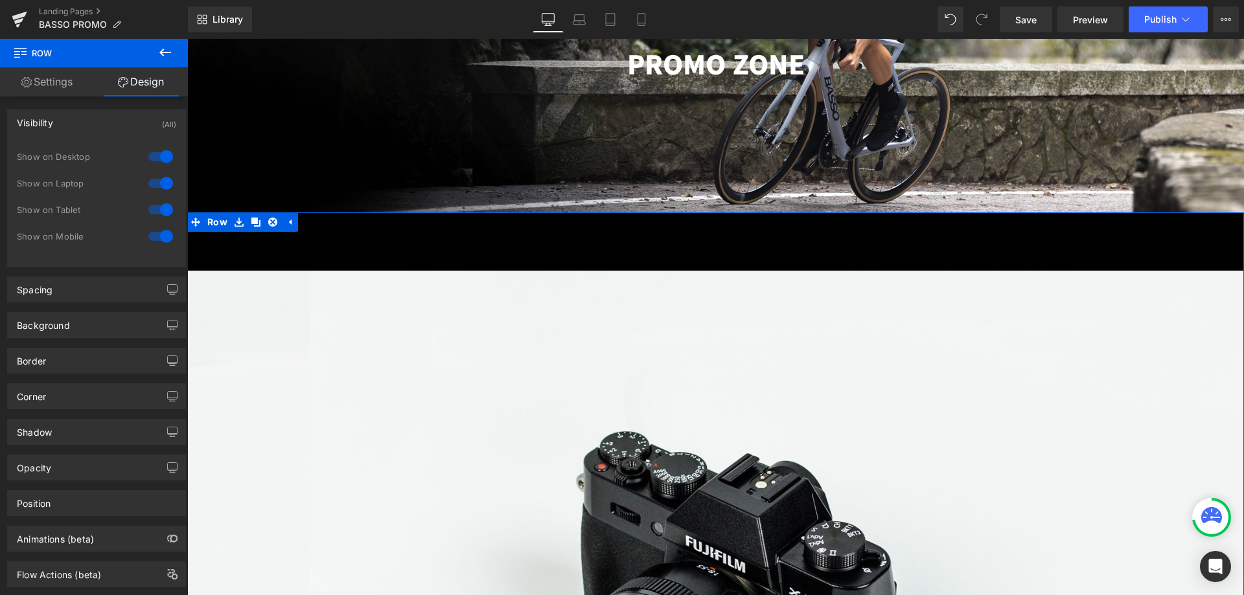
click at [110, 123] on div "Visibility (All)" at bounding box center [97, 122] width 178 height 25
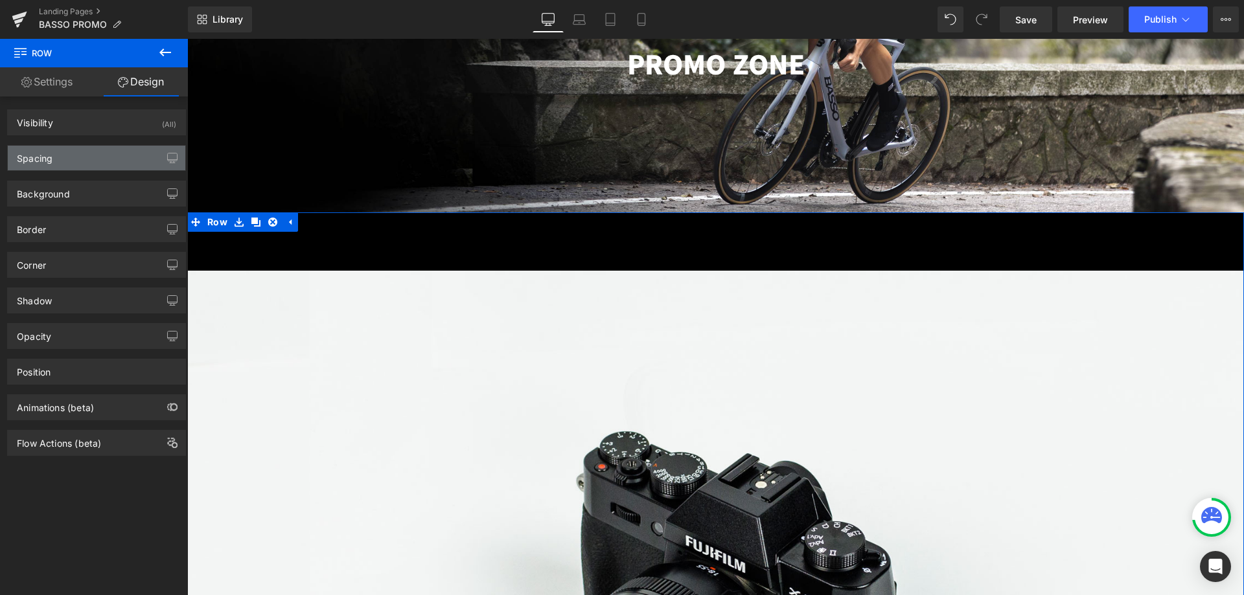
click at [108, 163] on div "Spacing" at bounding box center [97, 158] width 178 height 25
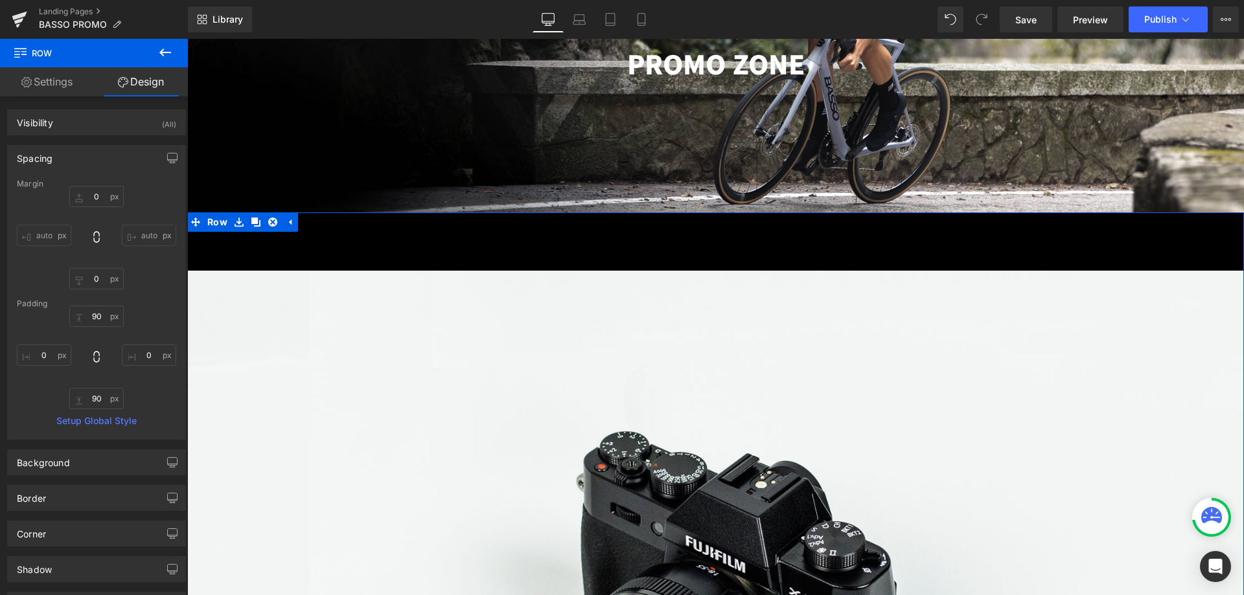
click at [108, 163] on div "Spacing" at bounding box center [97, 158] width 178 height 25
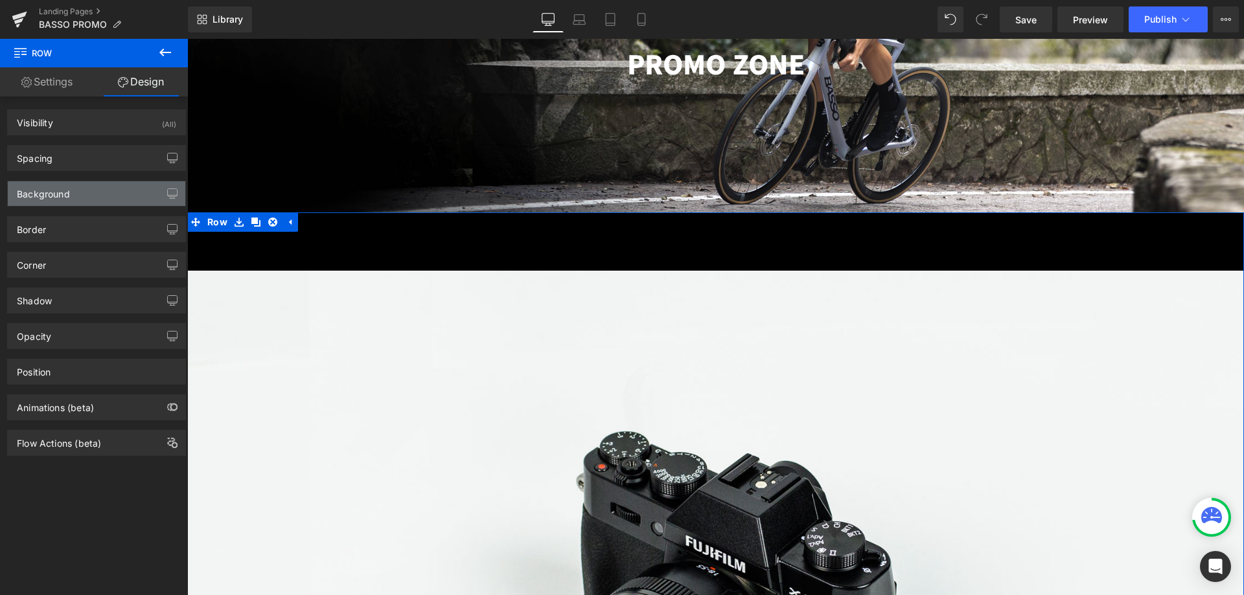
click at [106, 192] on div "Background" at bounding box center [97, 193] width 178 height 25
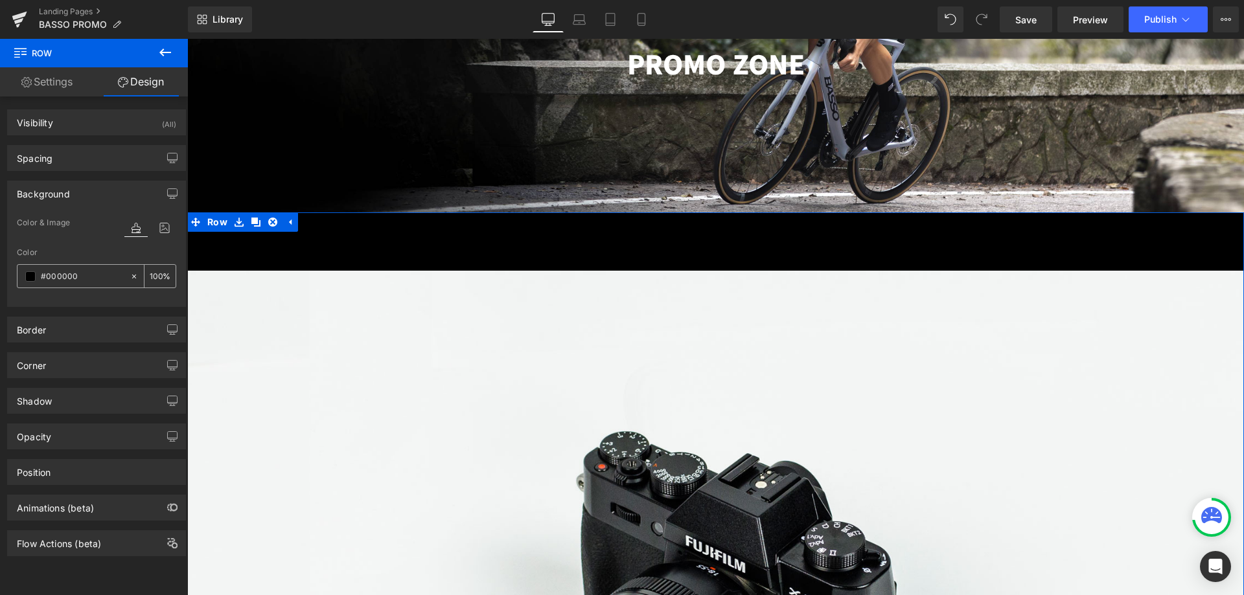
click at [27, 276] on span at bounding box center [30, 276] width 10 height 10
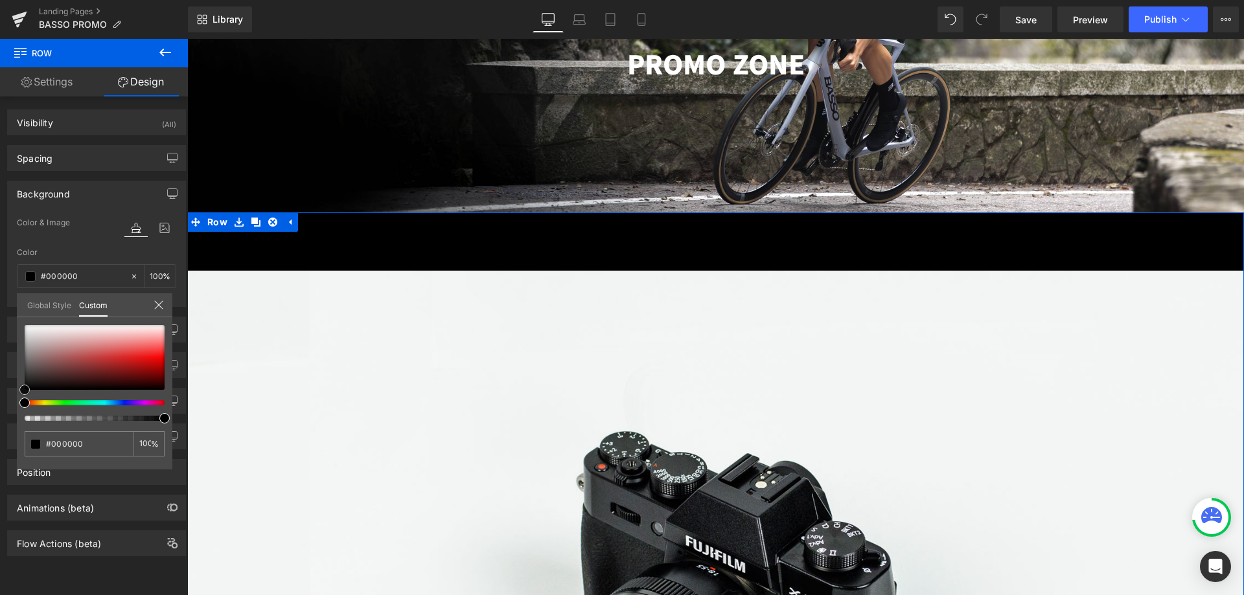
type input "#9c3434"
type input "#ad3c3c"
type input "#be6464"
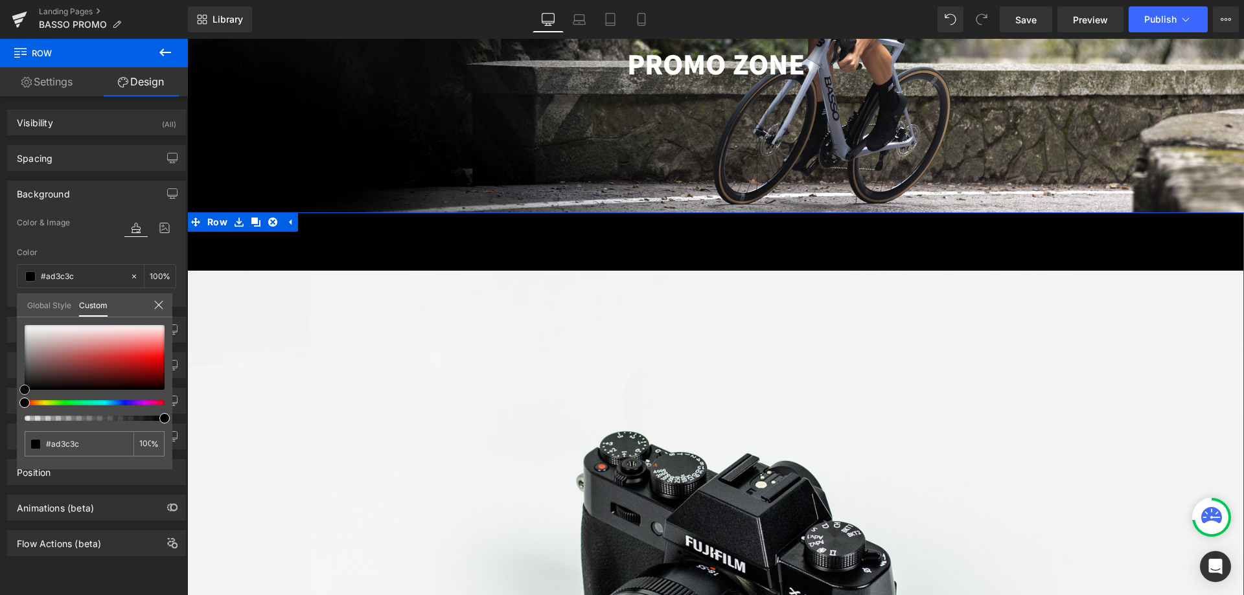
type input "#be6464"
type input "#d7b6b6"
type input "#ffffff"
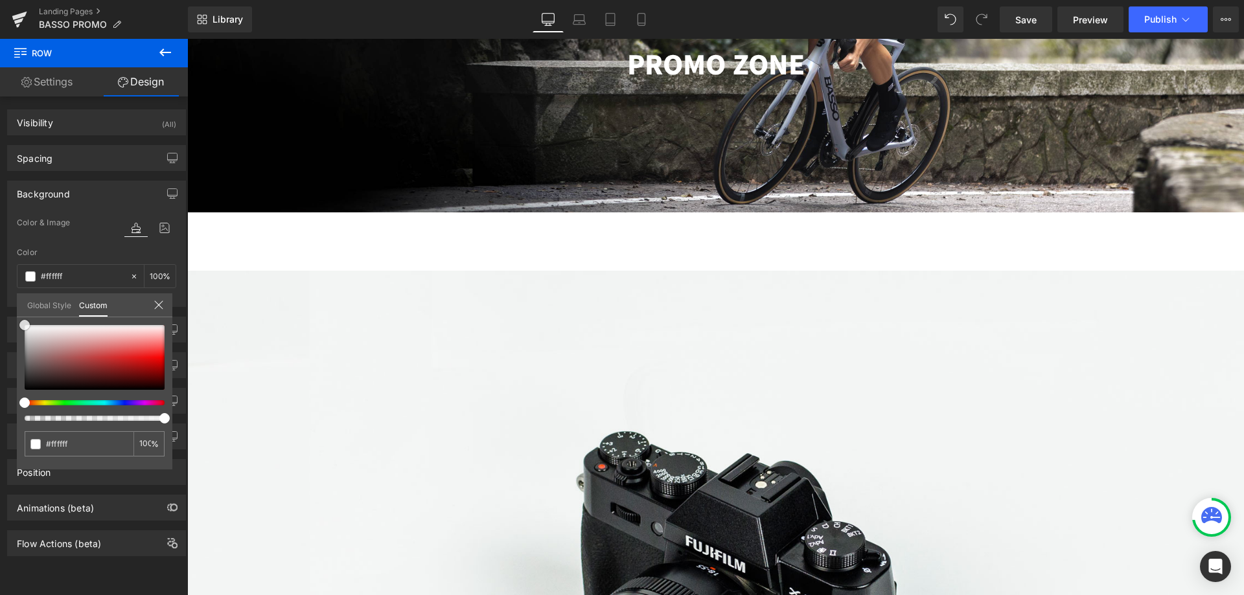
drag, startPoint x: 75, startPoint y: 347, endPoint x: -83, endPoint y: 247, distance: 186.9
click at [0, 247] on html "Row You are previewing how the will restyle your page. You can not edit Element…" at bounding box center [622, 297] width 1244 height 595
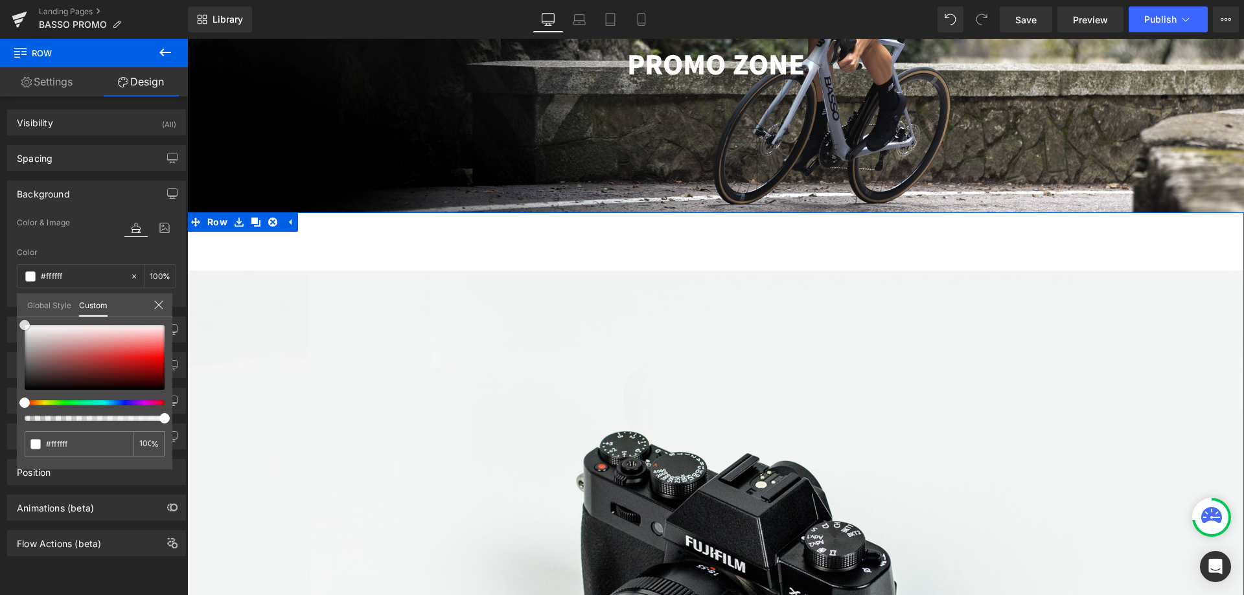
click at [25, 325] on link at bounding box center [25, 325] width 0 height 0
click at [161, 306] on icon at bounding box center [159, 305] width 10 height 10
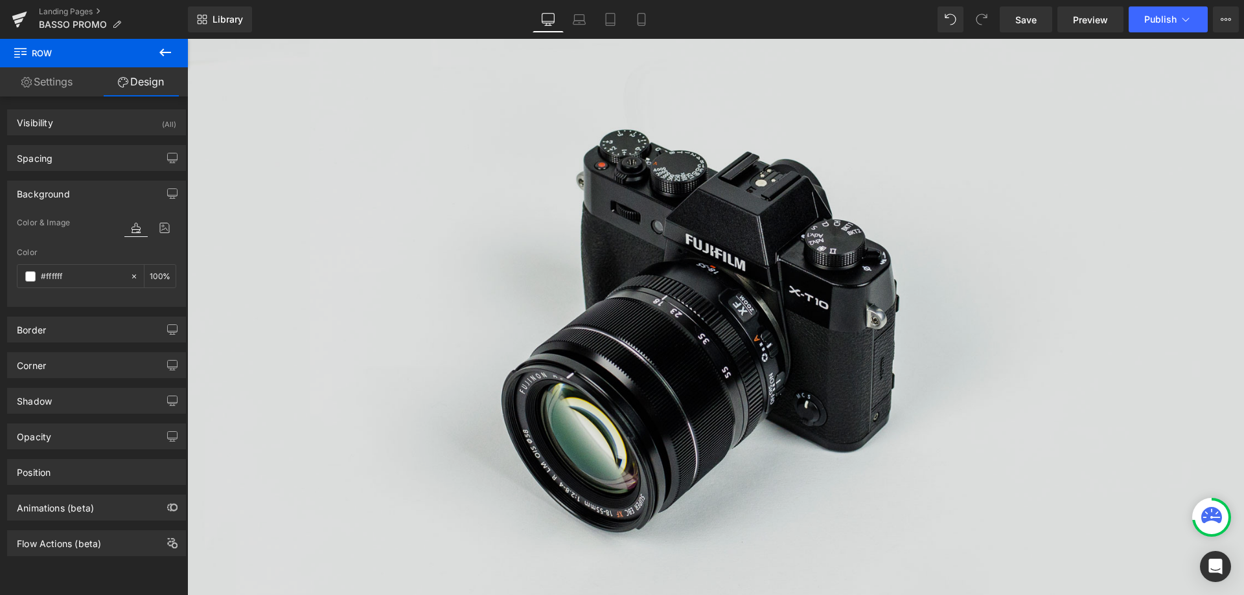
click at [724, 229] on img at bounding box center [715, 319] width 1057 height 700
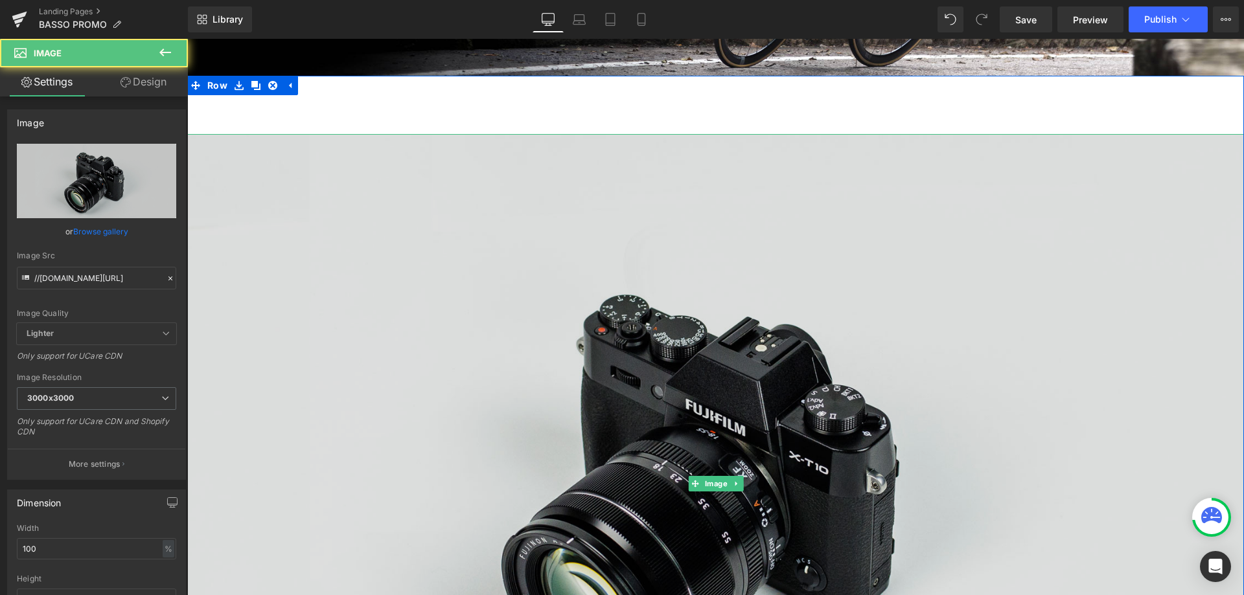
scroll to position [387, 0]
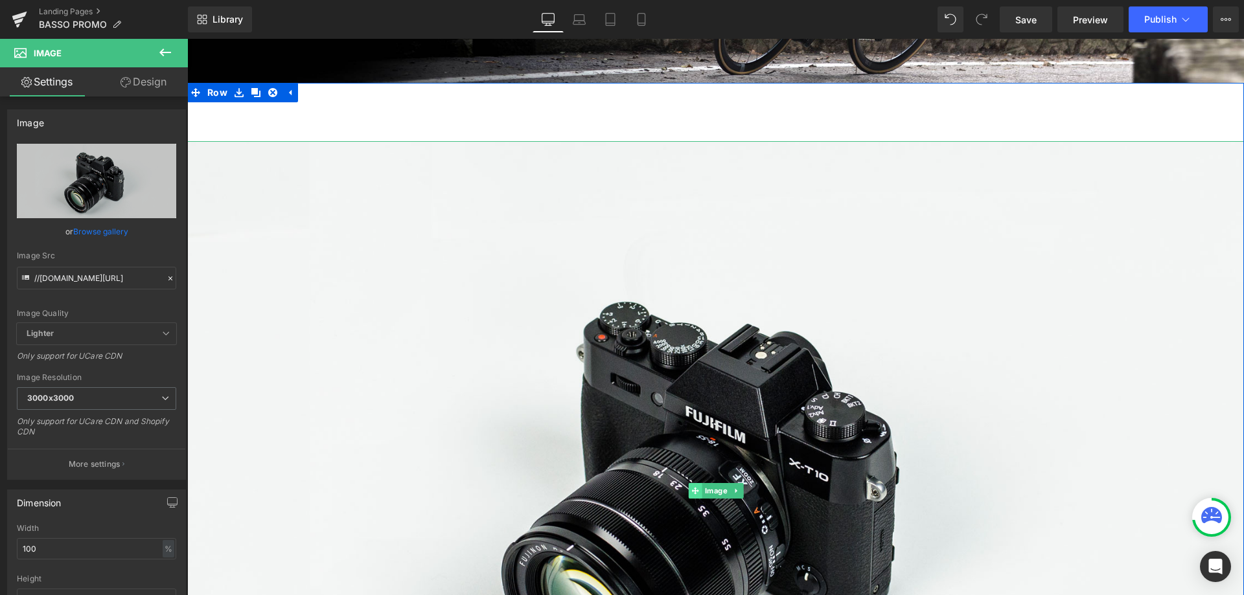
click at [691, 487] on icon at bounding box center [694, 491] width 7 height 8
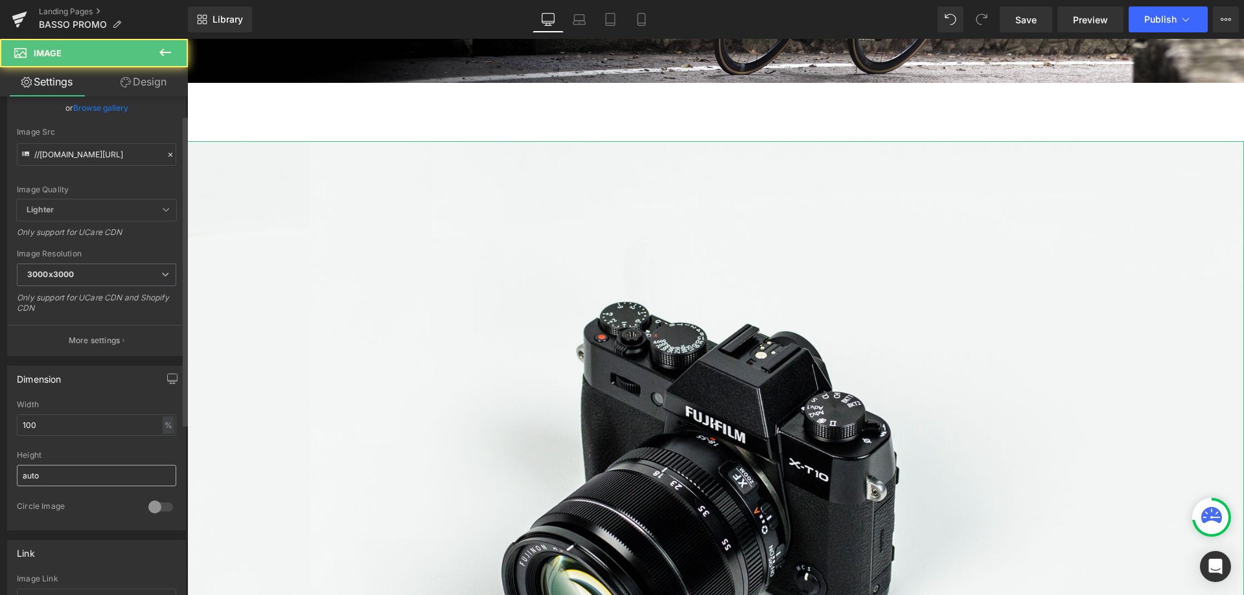
scroll to position [130, 0]
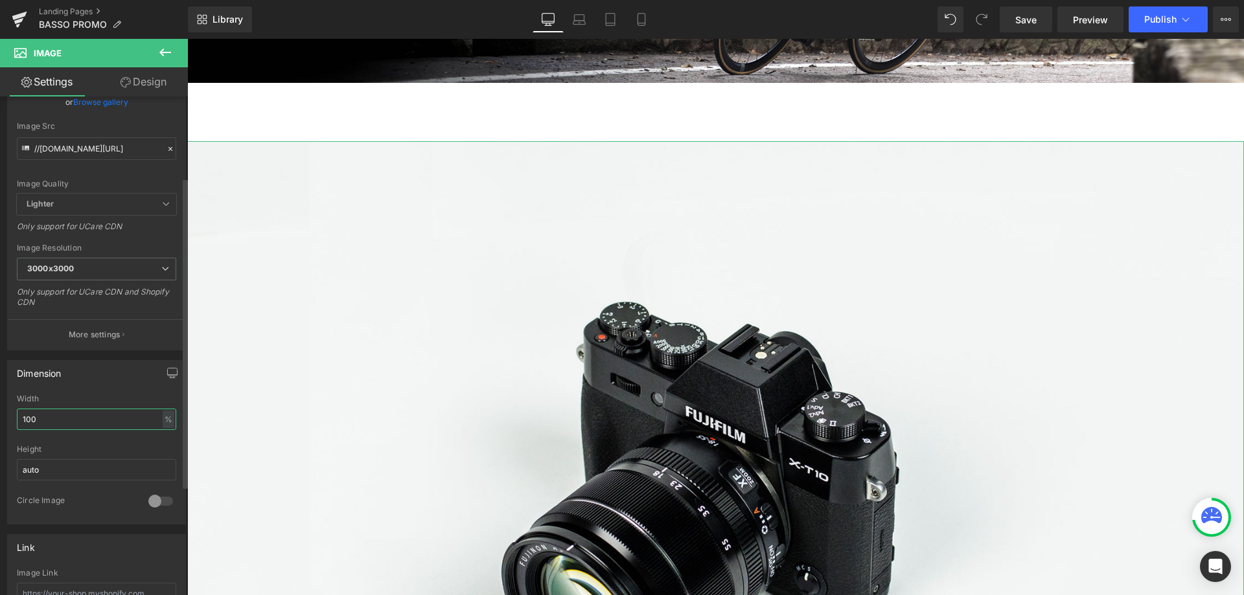
click at [89, 421] on input "100" at bounding box center [96, 419] width 159 height 21
click at [102, 269] on span "3000x3000" at bounding box center [96, 269] width 159 height 23
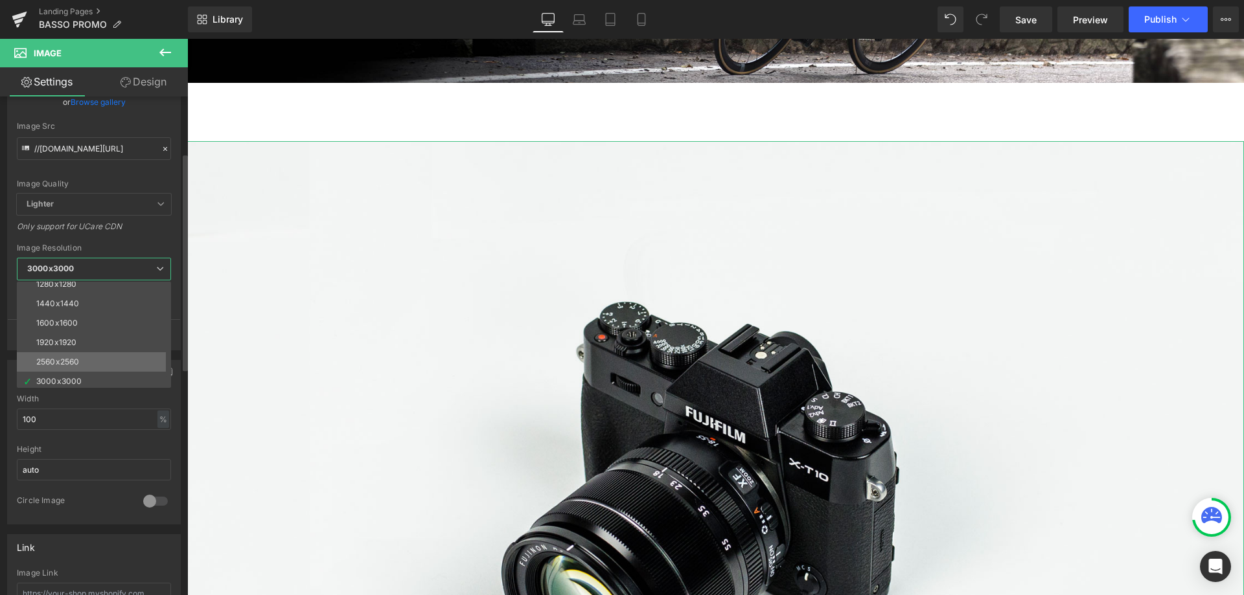
scroll to position [185, 0]
click at [73, 378] on div "3000x3000" at bounding box center [58, 378] width 45 height 9
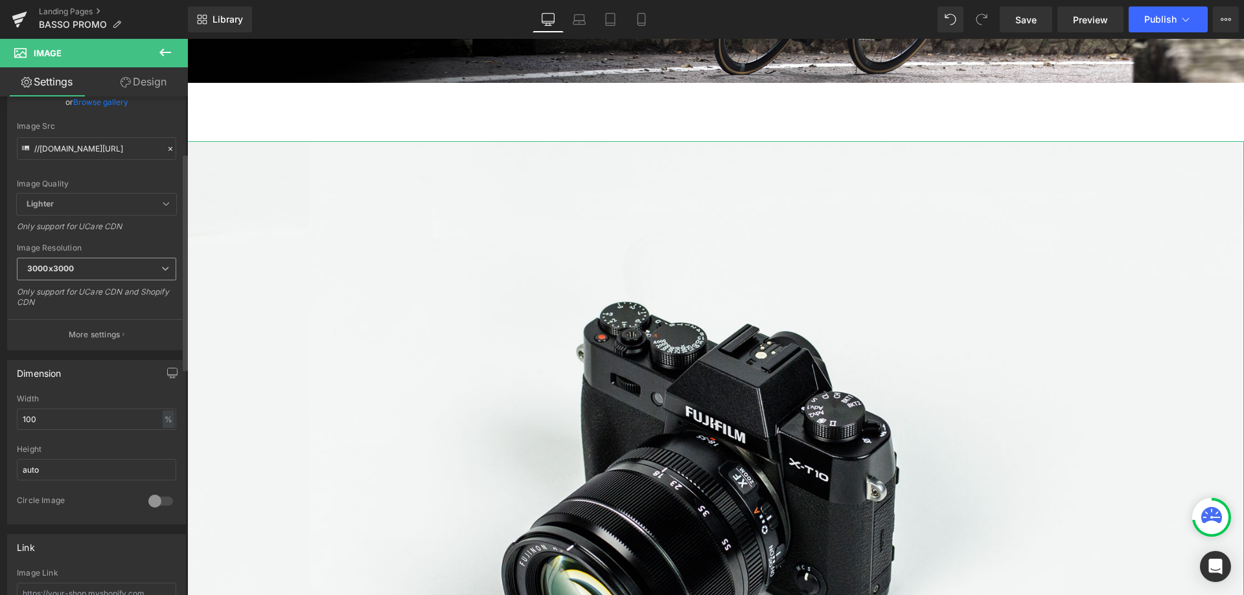
click at [138, 280] on span "3000x3000" at bounding box center [96, 269] width 159 height 23
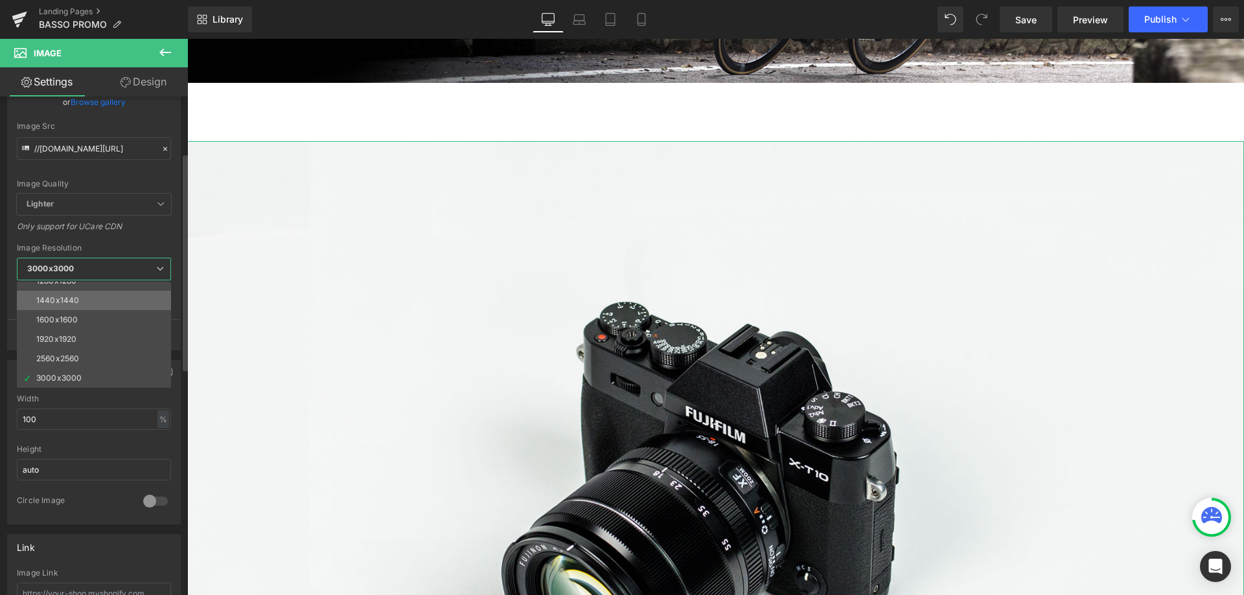
drag, startPoint x: 80, startPoint y: 301, endPoint x: 17, endPoint y: 308, distance: 63.2
click at [80, 301] on li "1440x1440" at bounding box center [97, 300] width 160 height 19
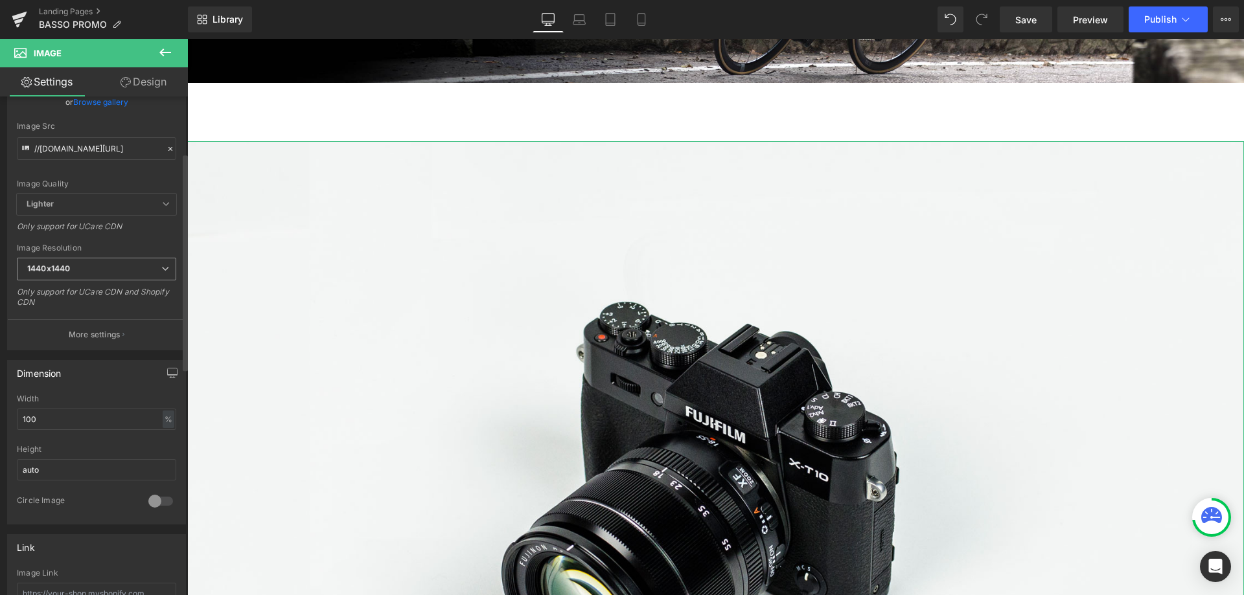
click at [143, 276] on span "1440x1440" at bounding box center [96, 269] width 159 height 23
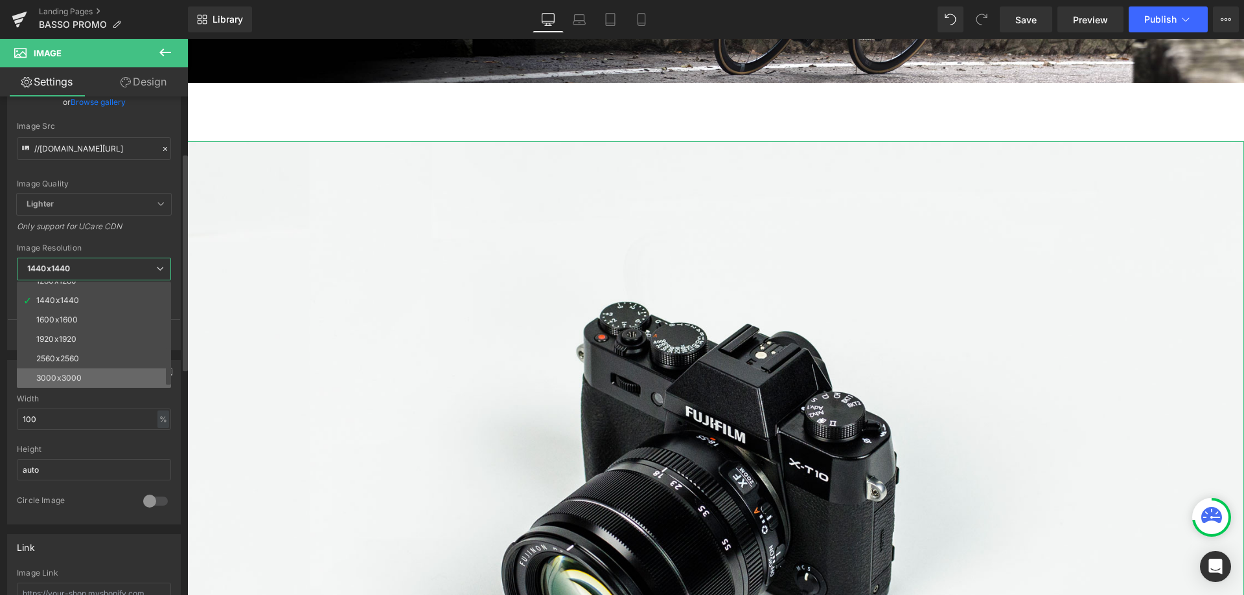
click at [77, 369] on li "3000x3000" at bounding box center [97, 378] width 160 height 19
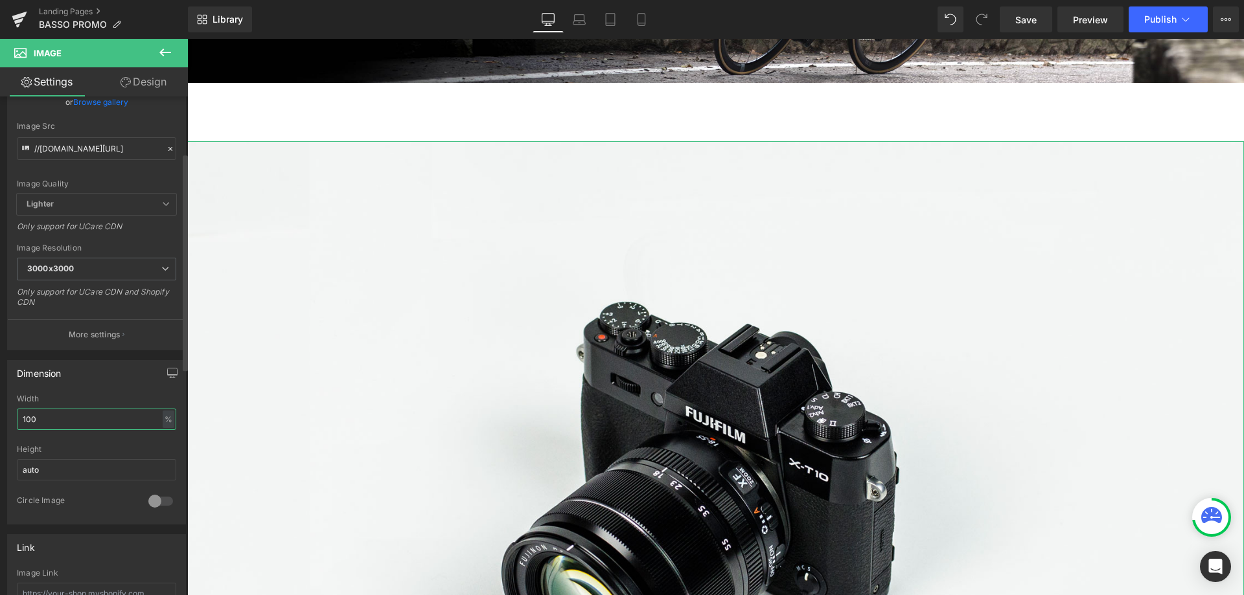
click at [95, 412] on input "100" at bounding box center [96, 419] width 159 height 21
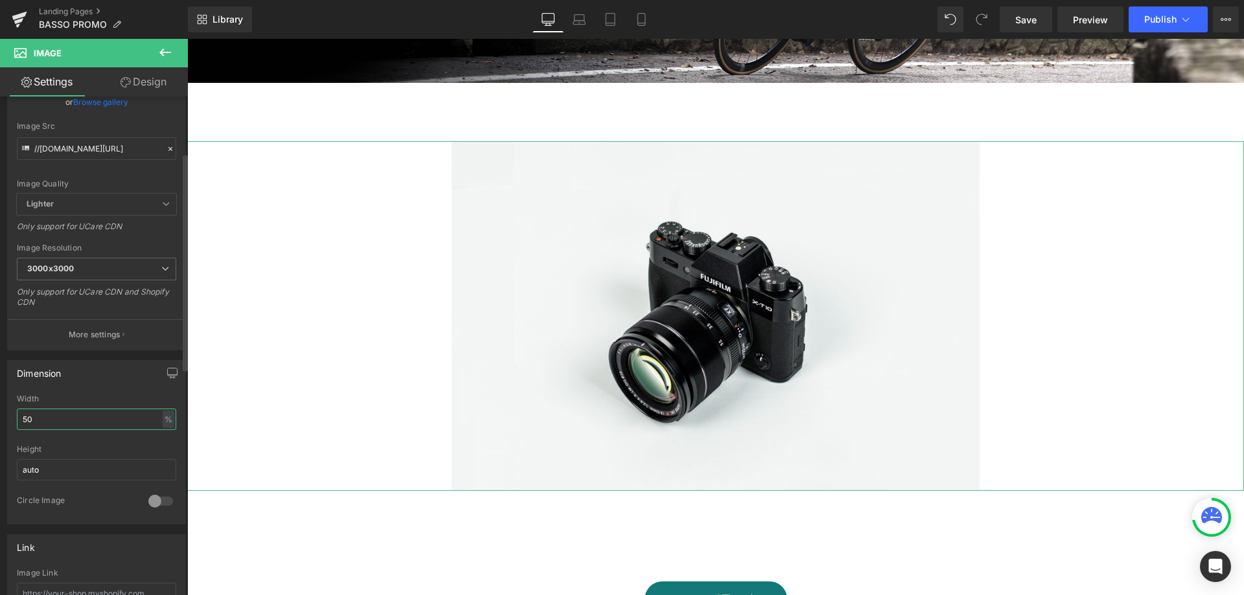
click at [102, 416] on input "50" at bounding box center [96, 419] width 159 height 21
type input "80"
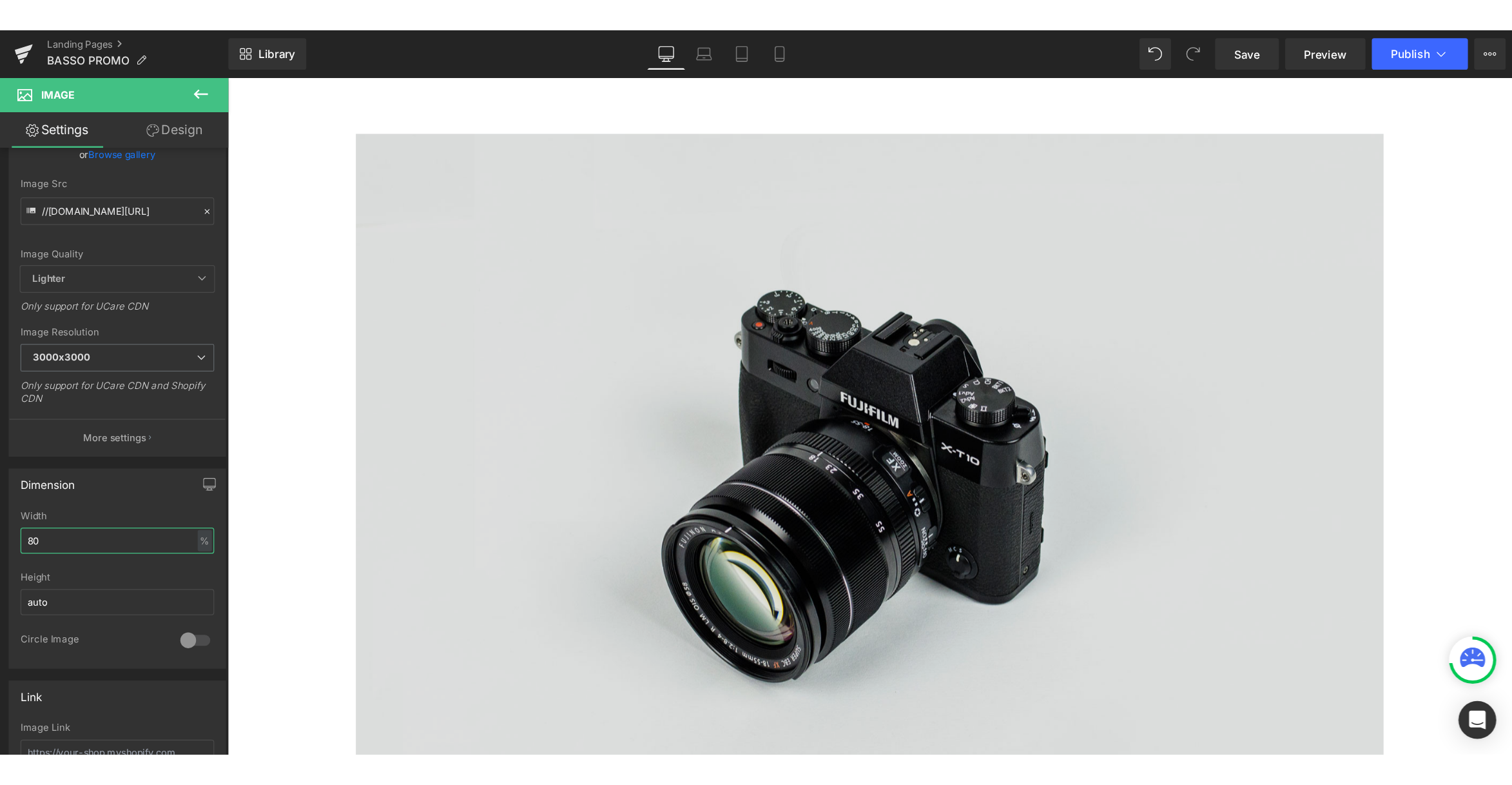
scroll to position [730, 0]
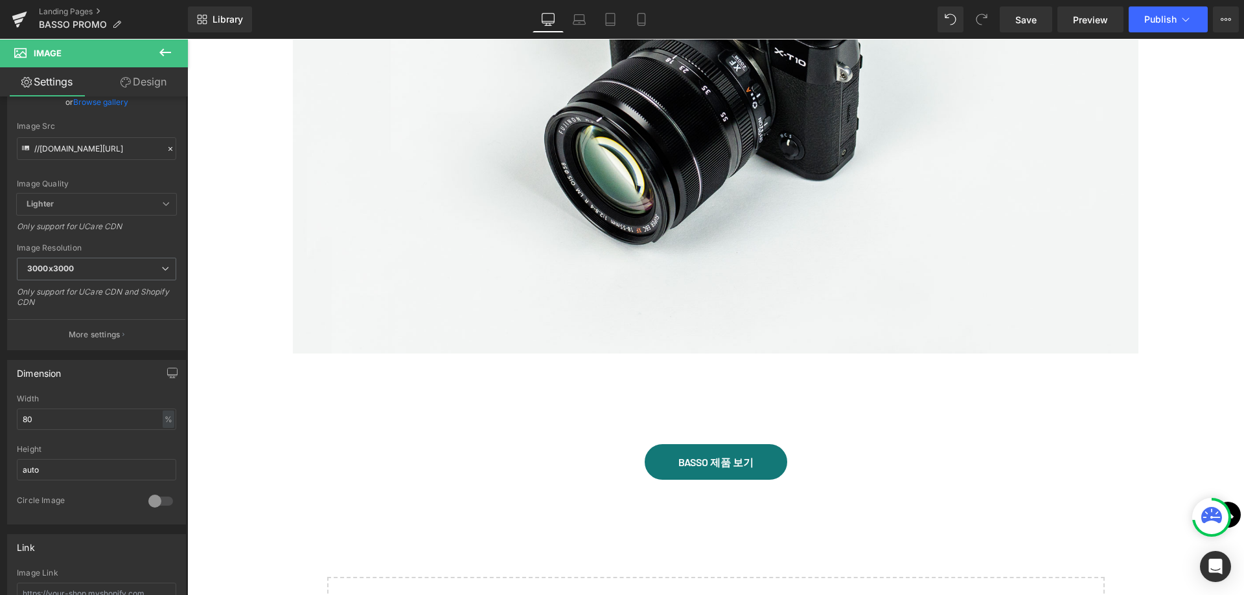
click at [484, 455] on div "BASSO 제품 보기" at bounding box center [715, 462] width 1057 height 36
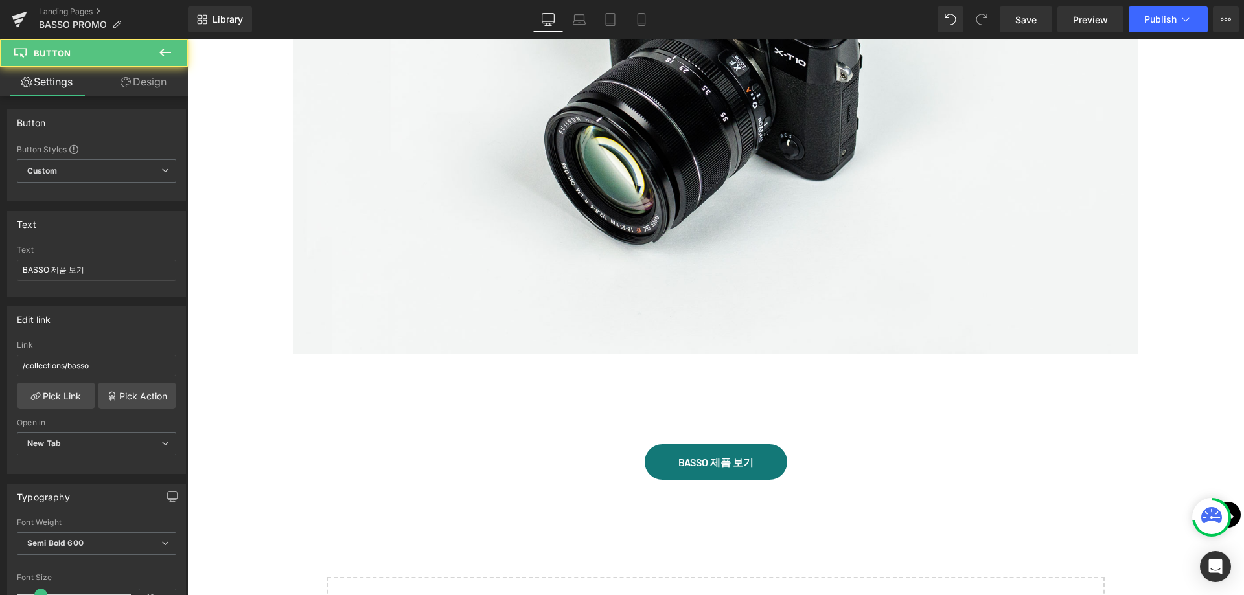
click at [520, 404] on div "Image Row 90px 90px" at bounding box center [715, 74] width 1057 height 676
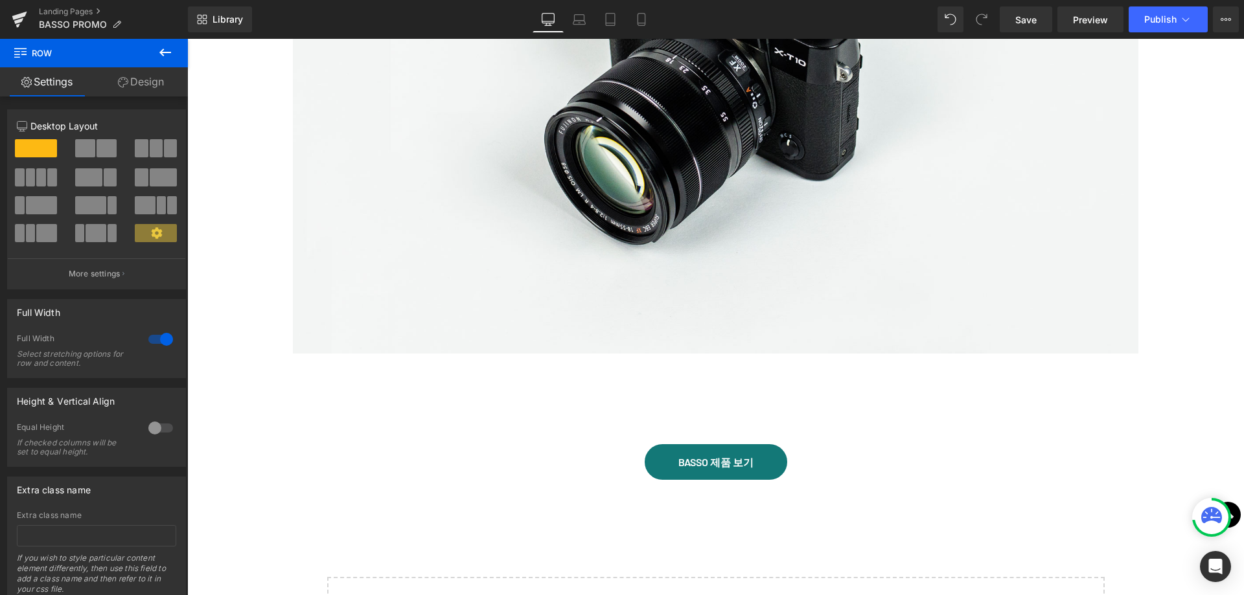
click at [409, 515] on div "Image PROMO ZONE Text Block Hero Banner 200px 200px Image Row 90px 90px BASSO 제…" at bounding box center [715, 46] width 1057 height 1313
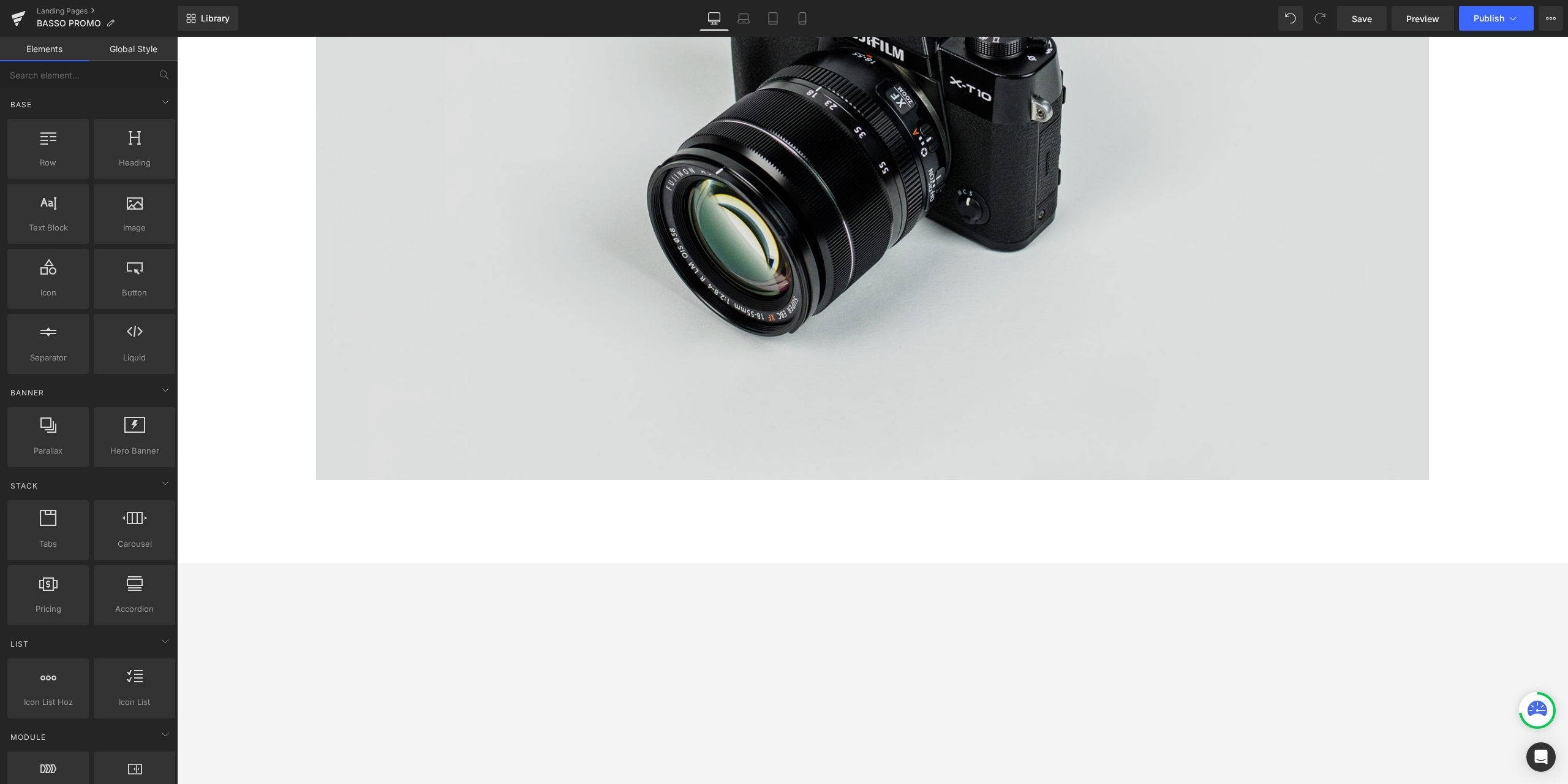
scroll to position [767, 0]
